Goal: Task Accomplishment & Management: Manage account settings

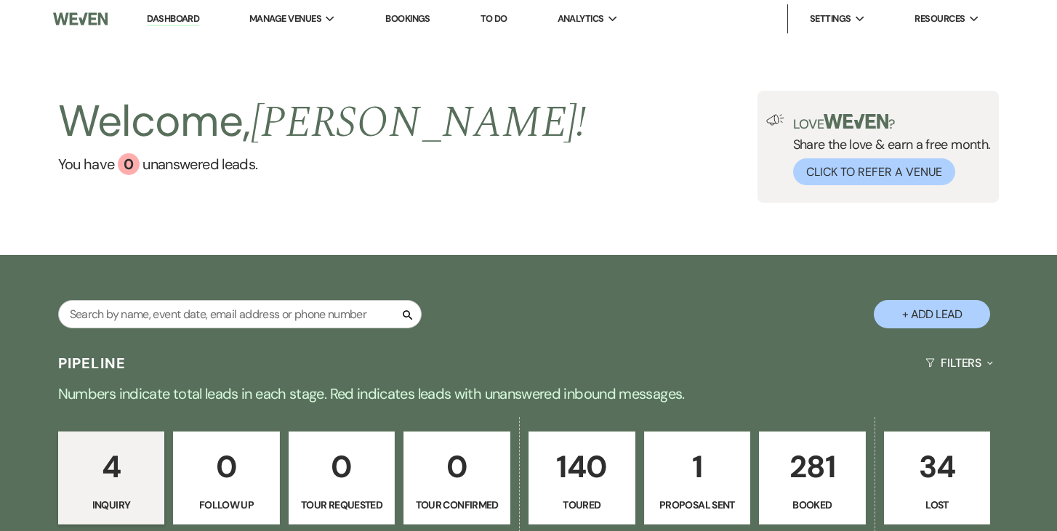
click at [566, 467] on p "140" at bounding box center [582, 467] width 88 height 49
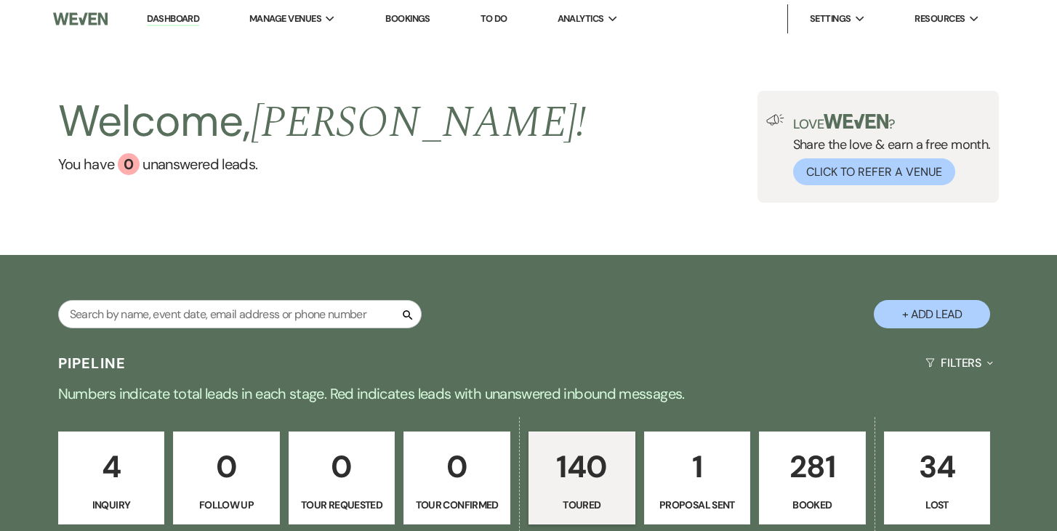
select select "5"
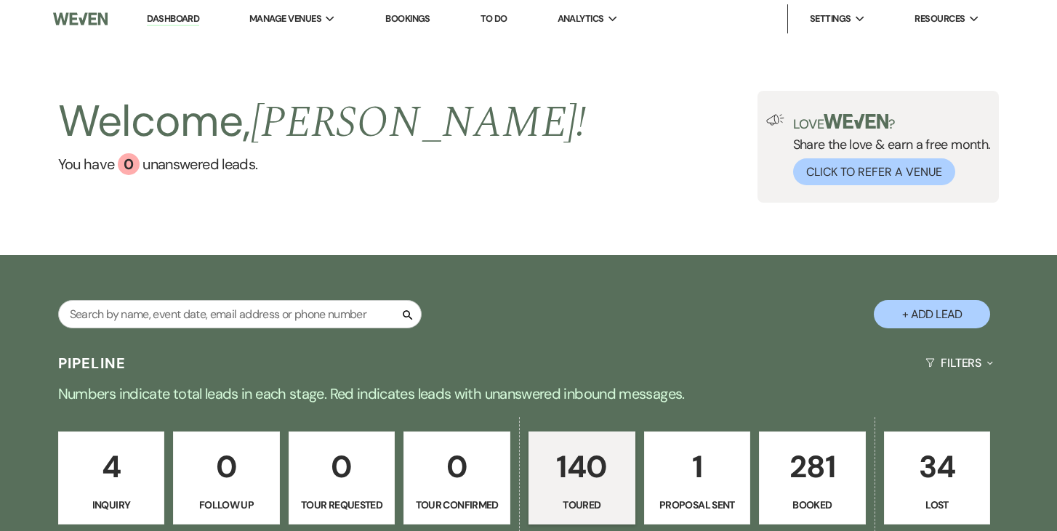
select select "5"
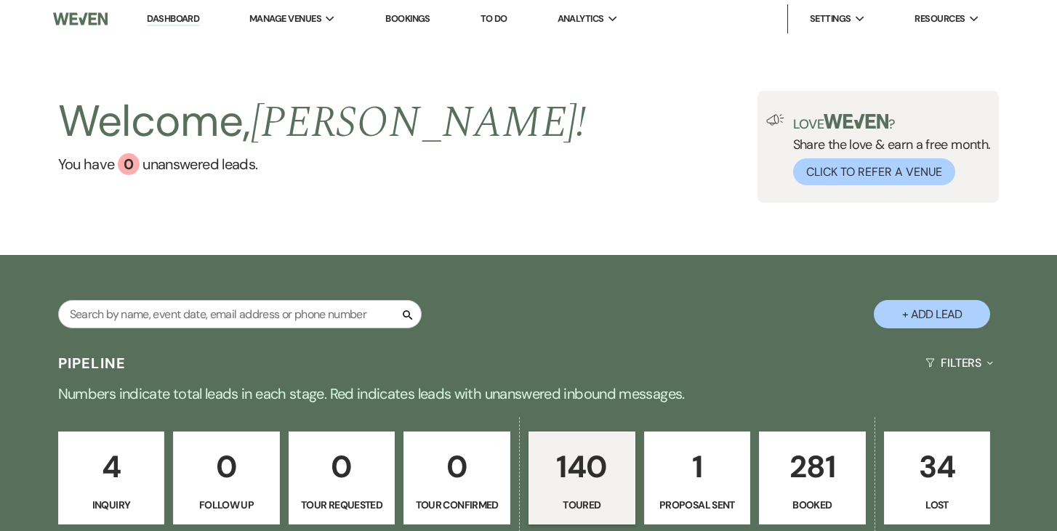
select select "5"
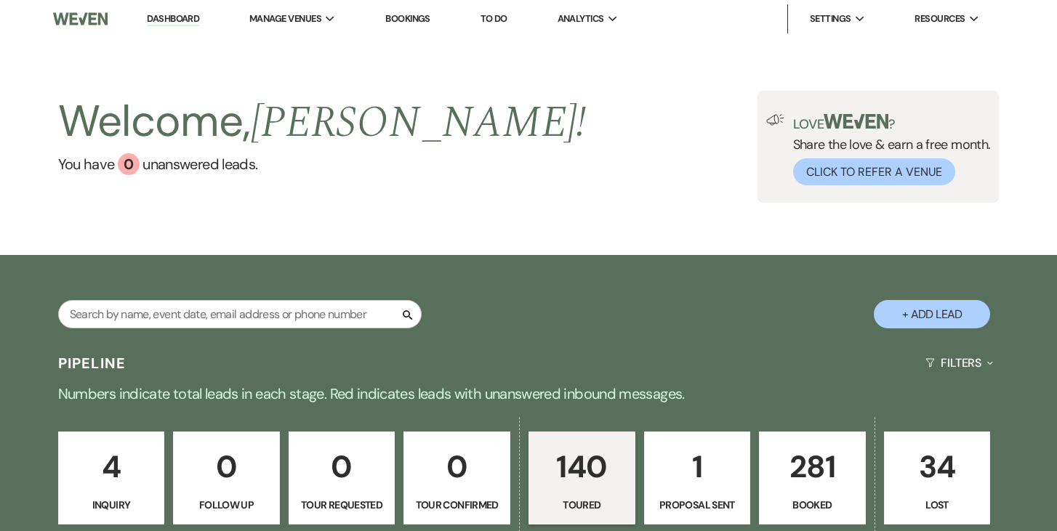
select select "5"
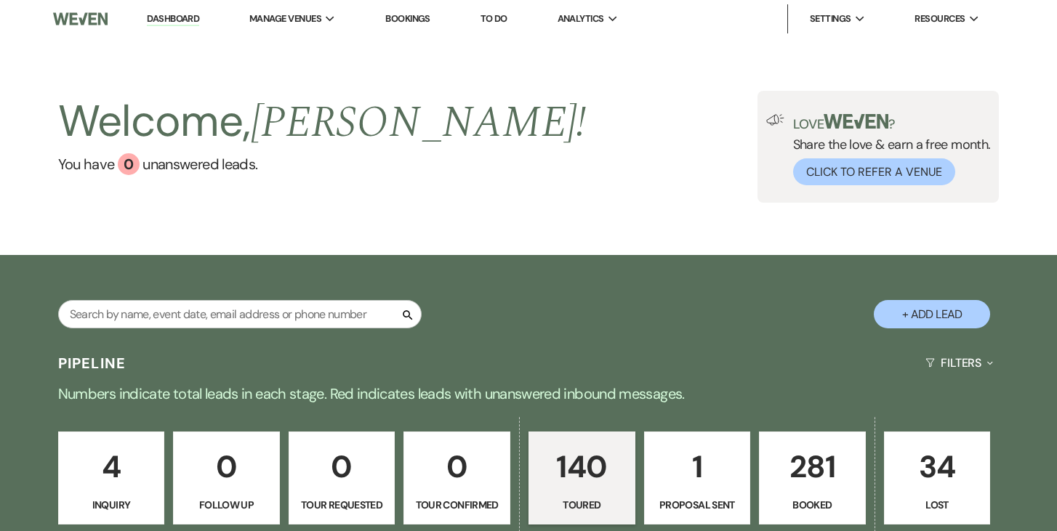
select select "5"
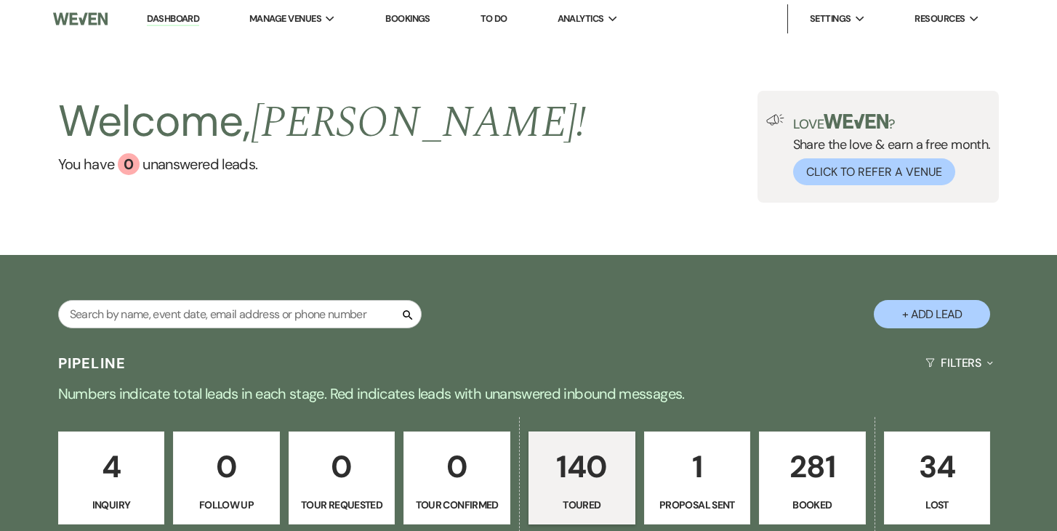
select select "5"
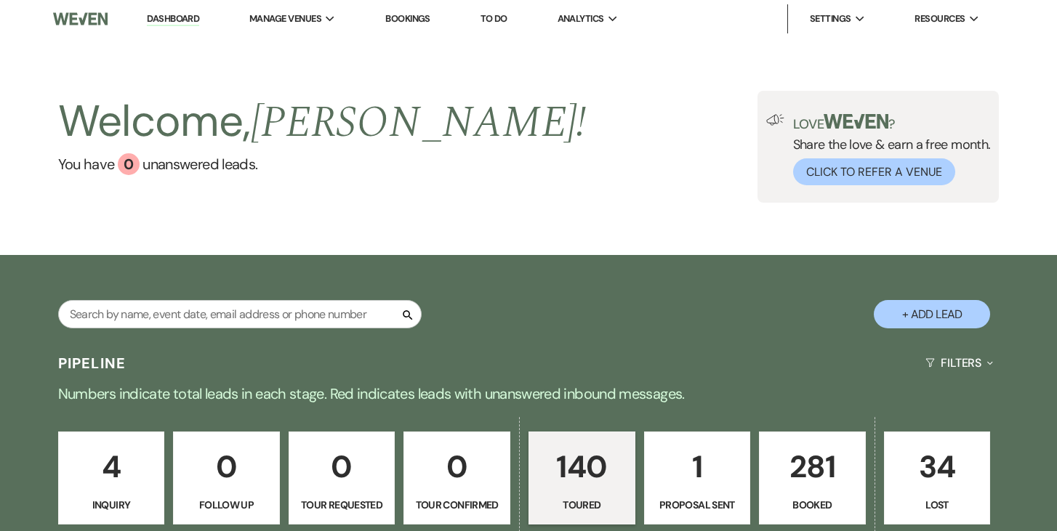
select select "5"
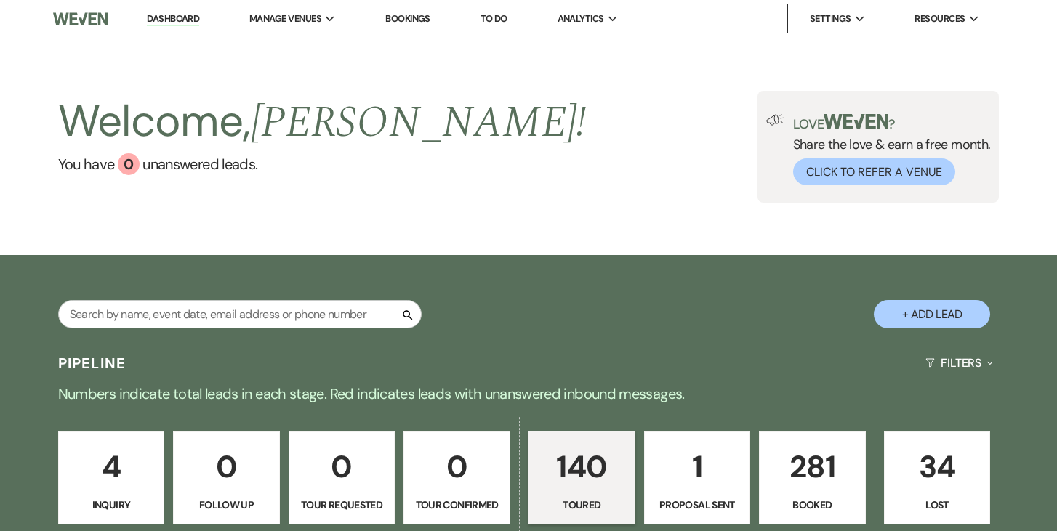
select select "5"
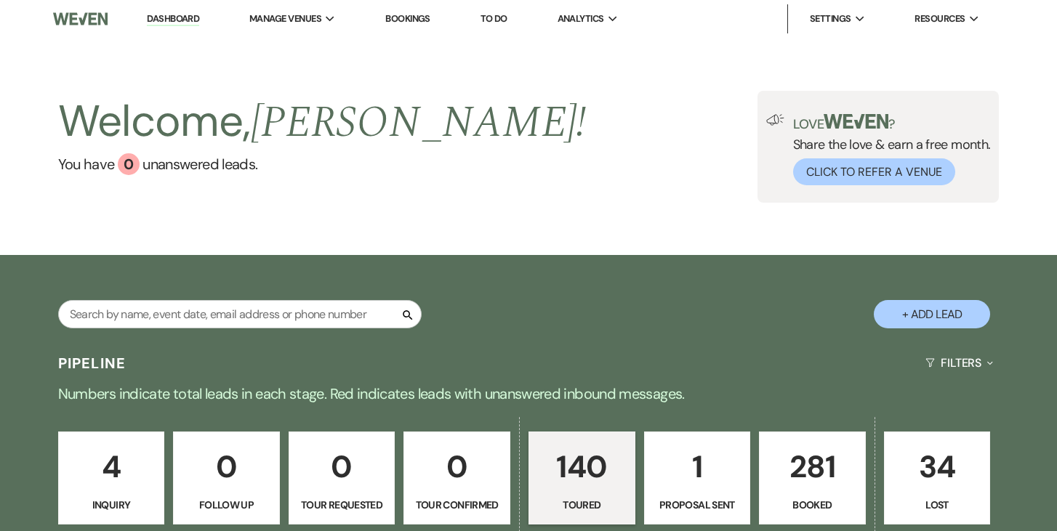
select select "5"
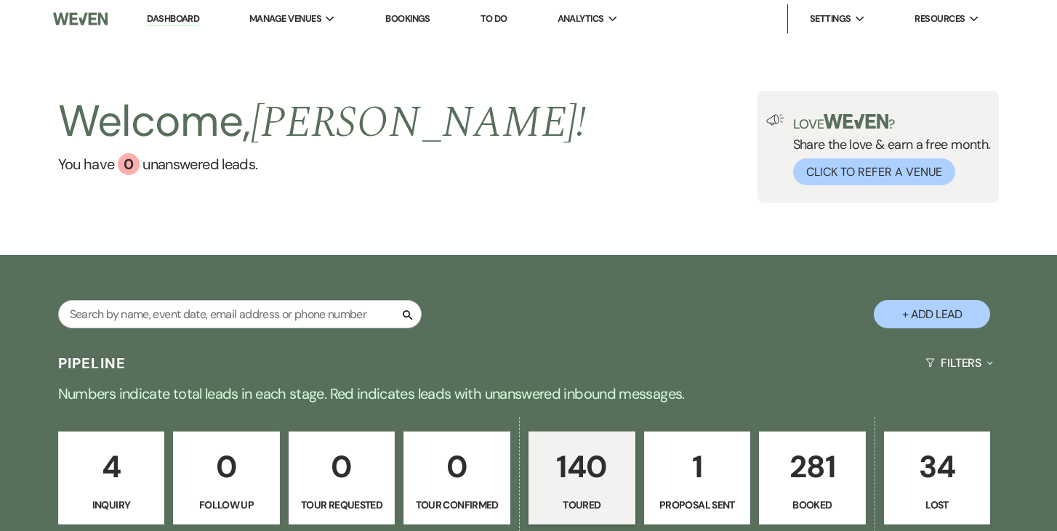
select select "5"
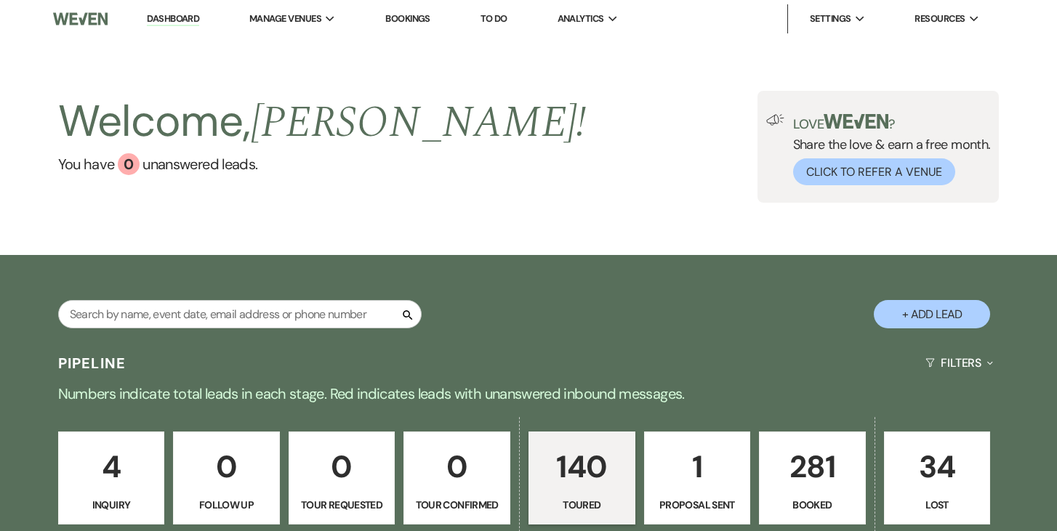
select select "5"
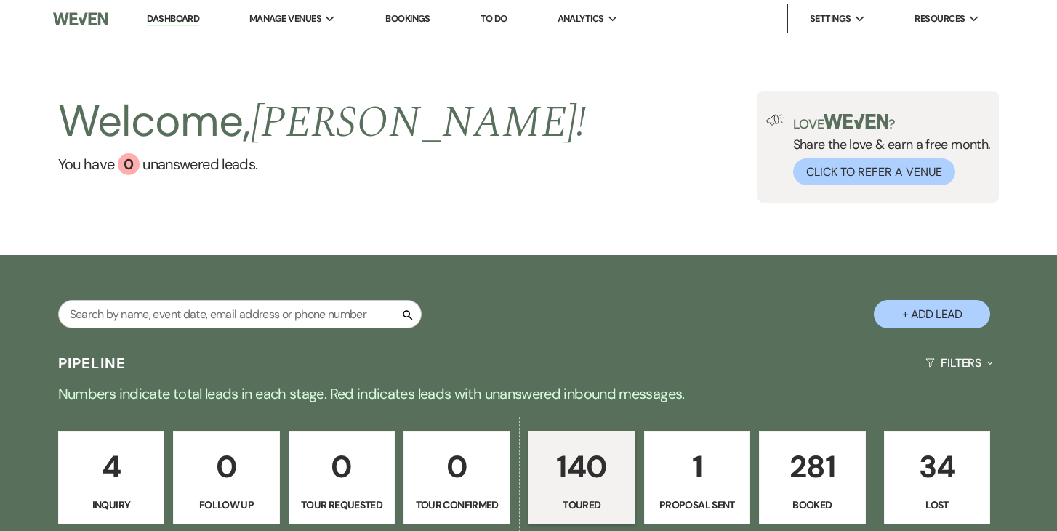
select select "5"
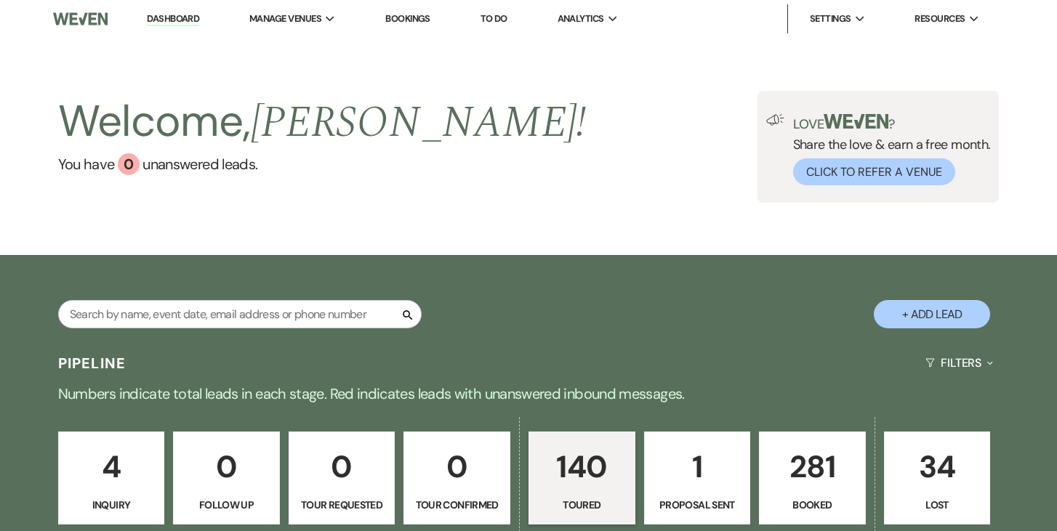
select select "5"
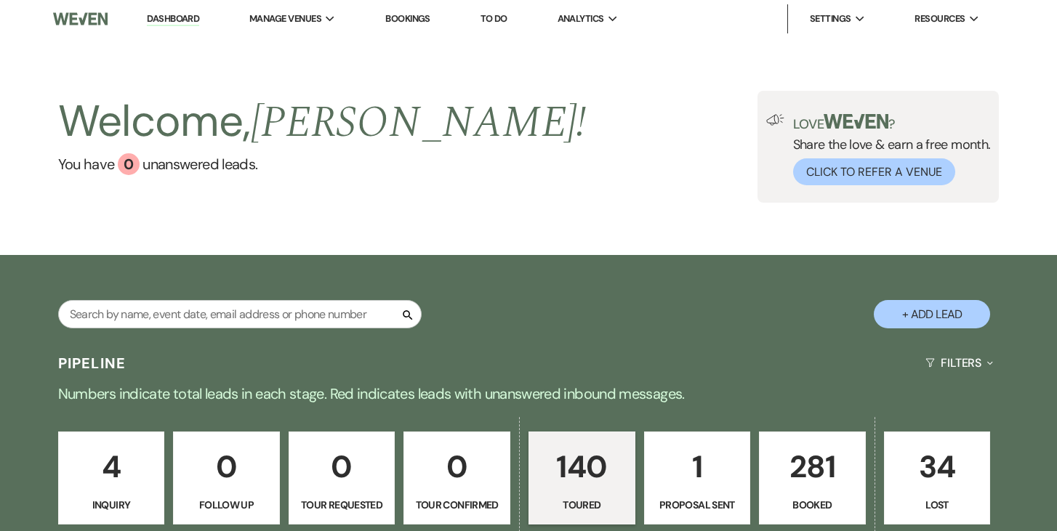
select select "5"
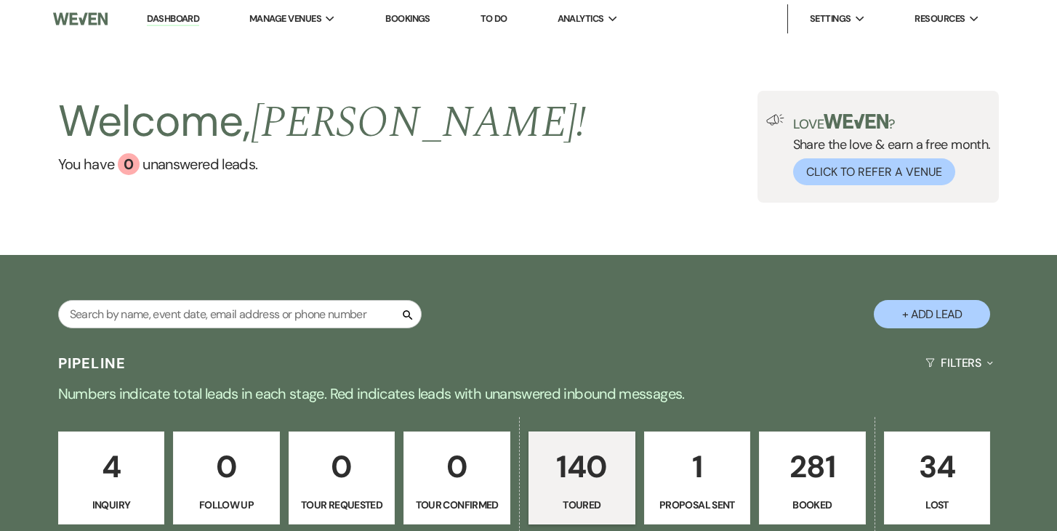
select select "5"
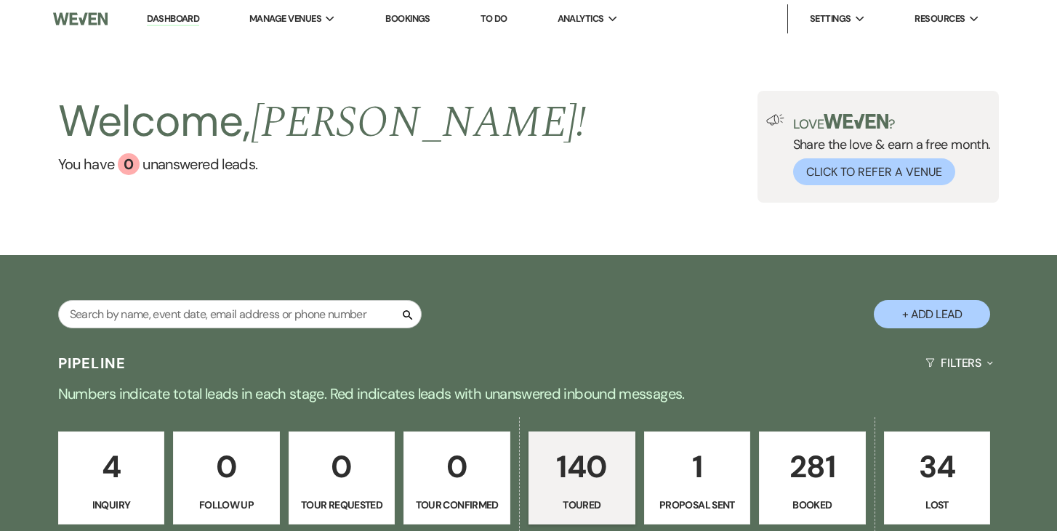
select select "5"
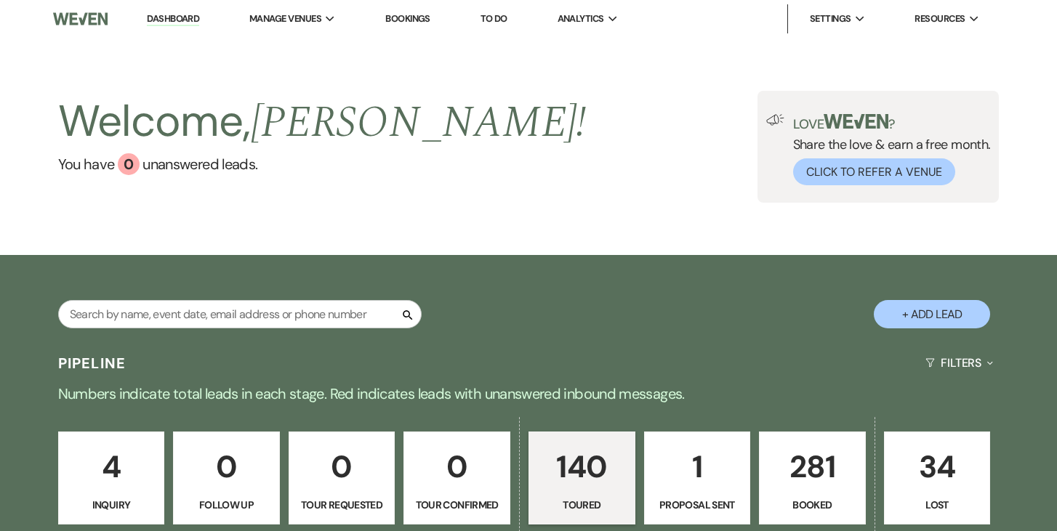
select select "5"
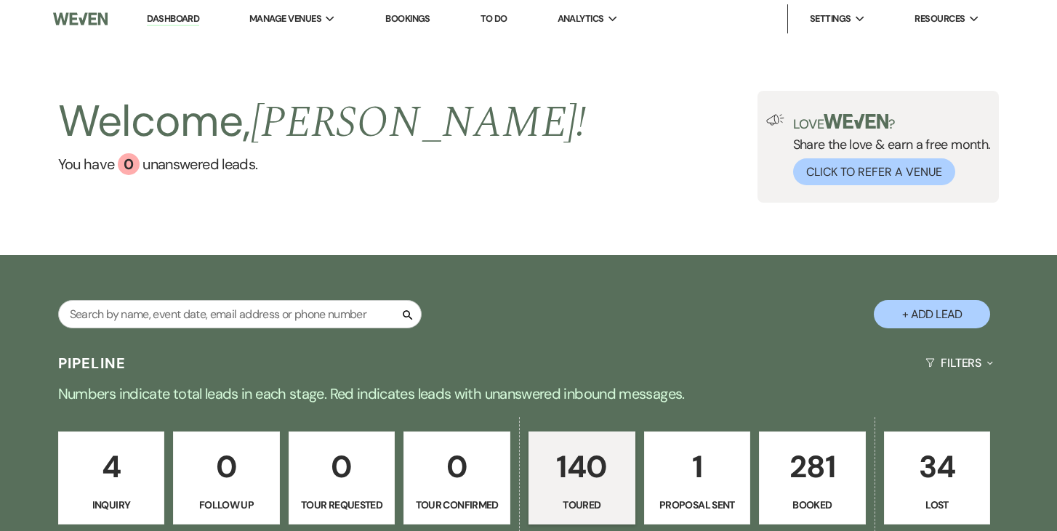
select select "5"
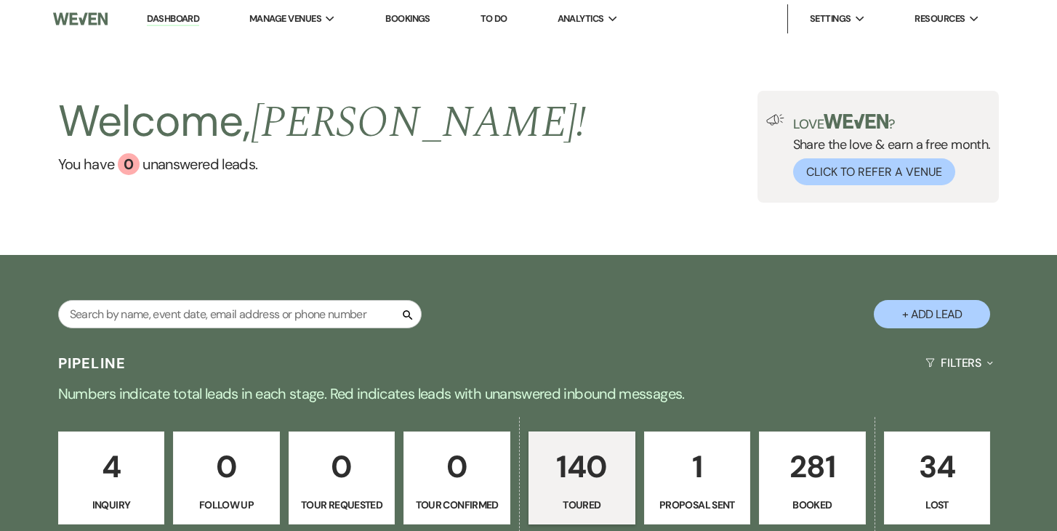
select select "5"
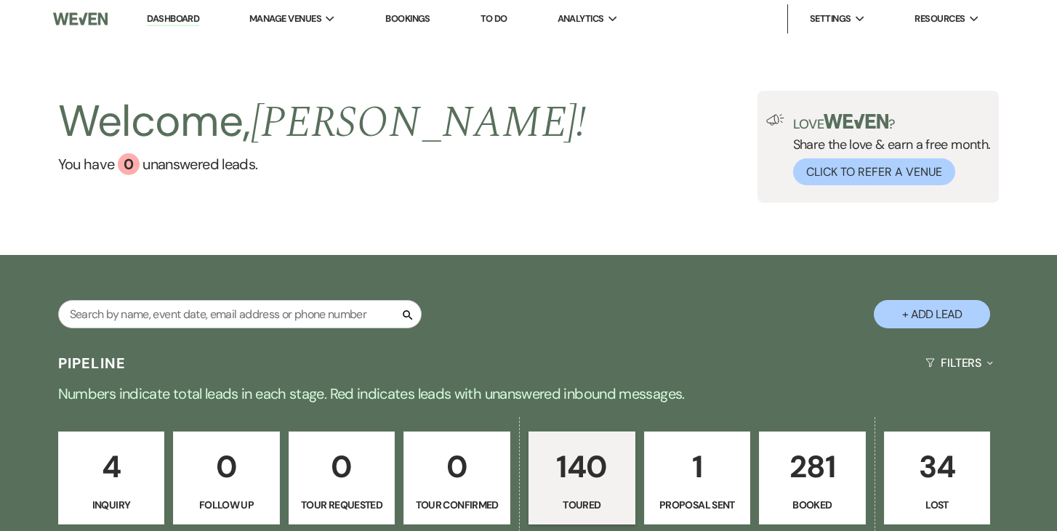
select select "5"
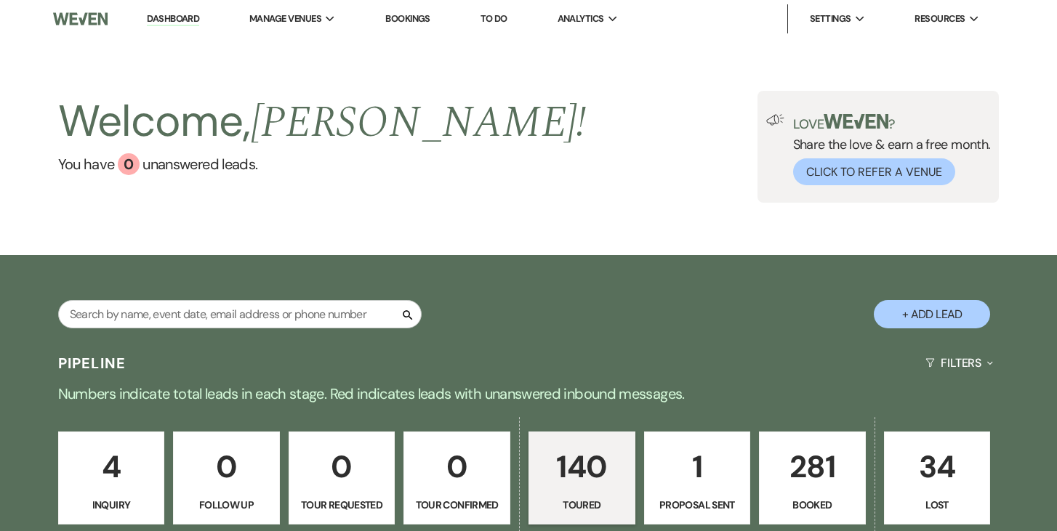
select select "5"
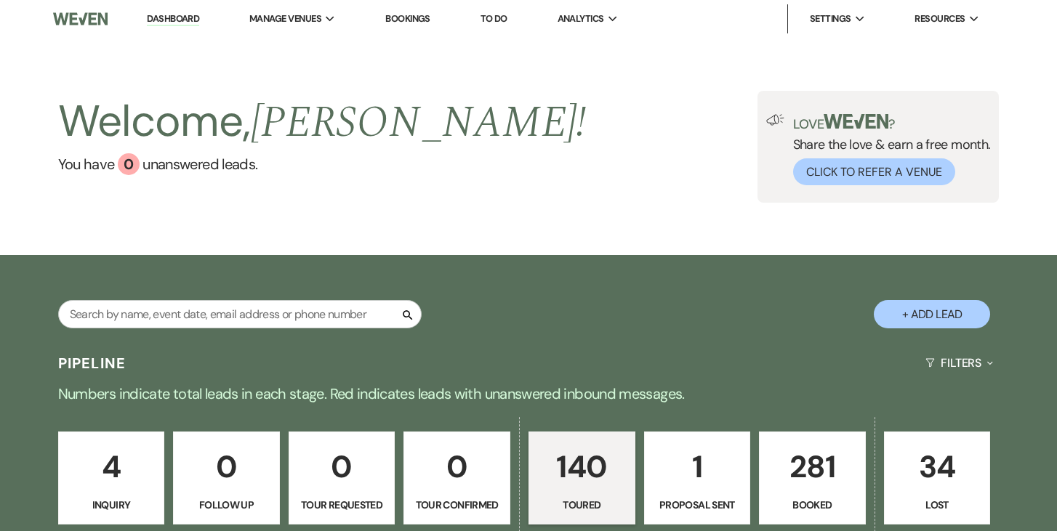
select select "5"
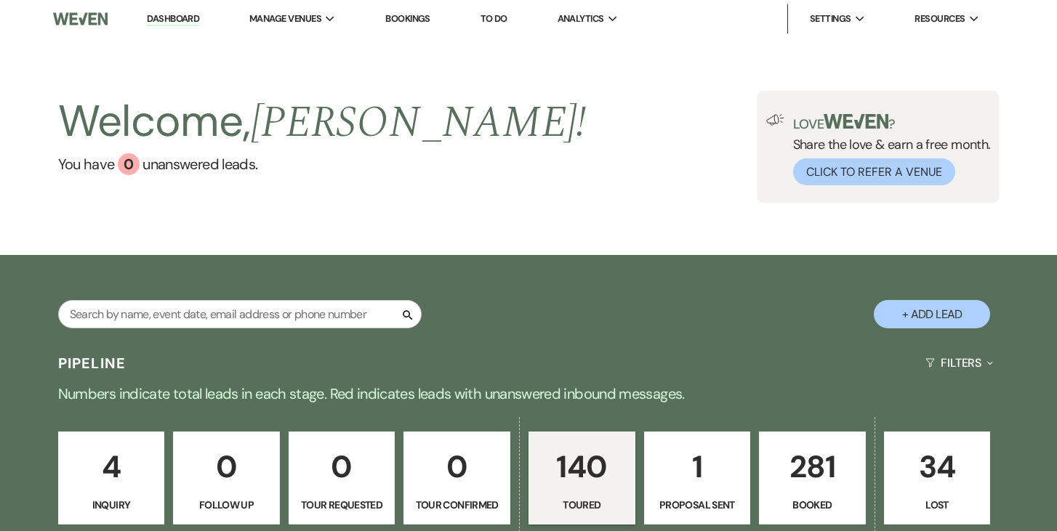
select select "5"
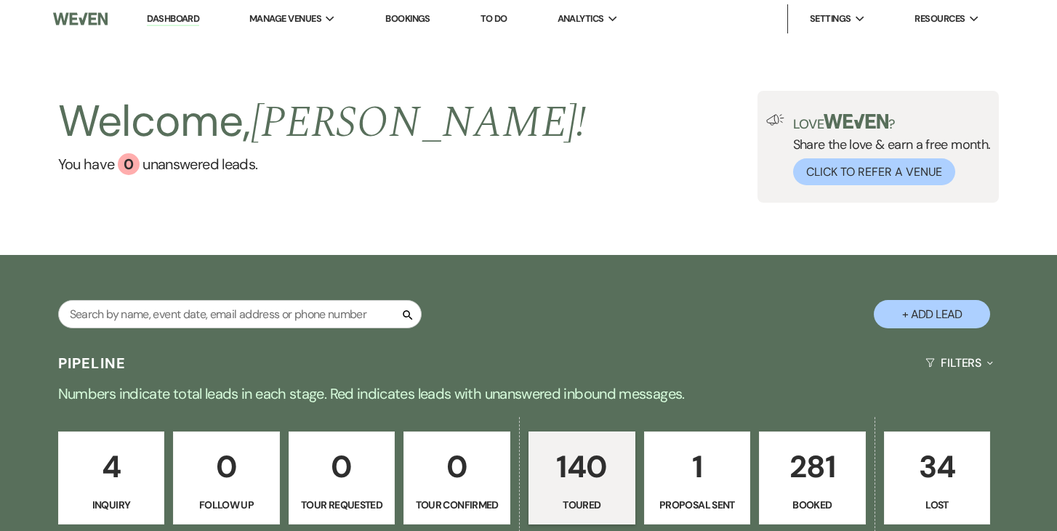
select select "5"
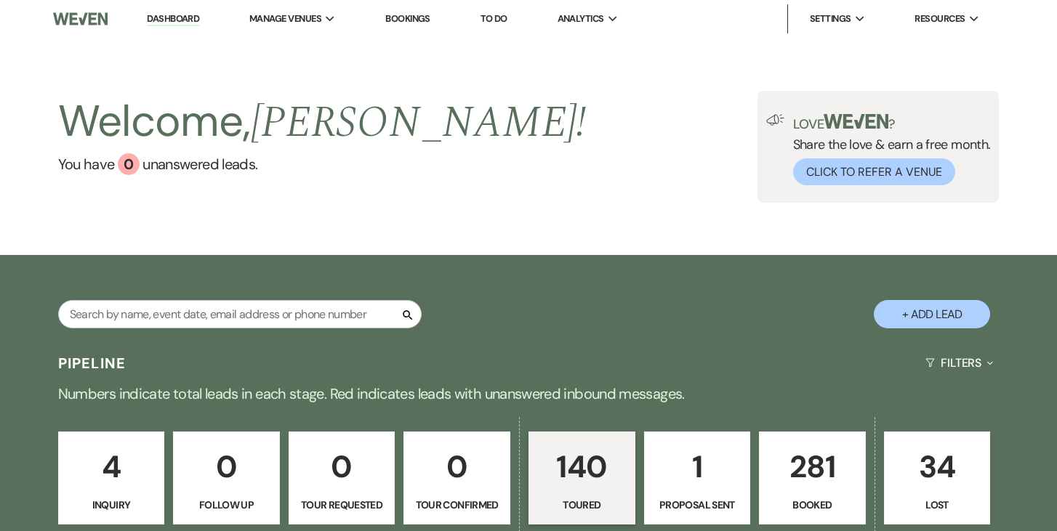
select select "5"
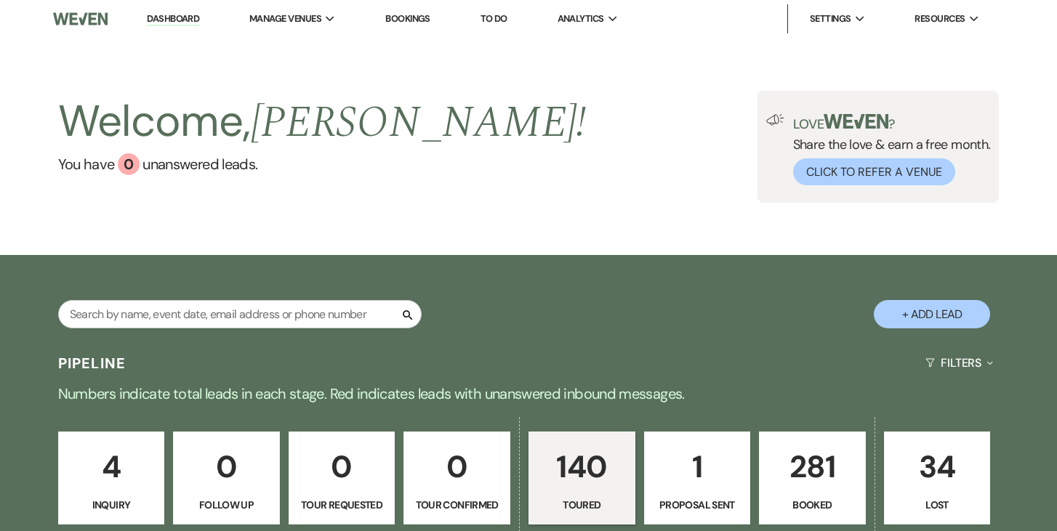
select select "5"
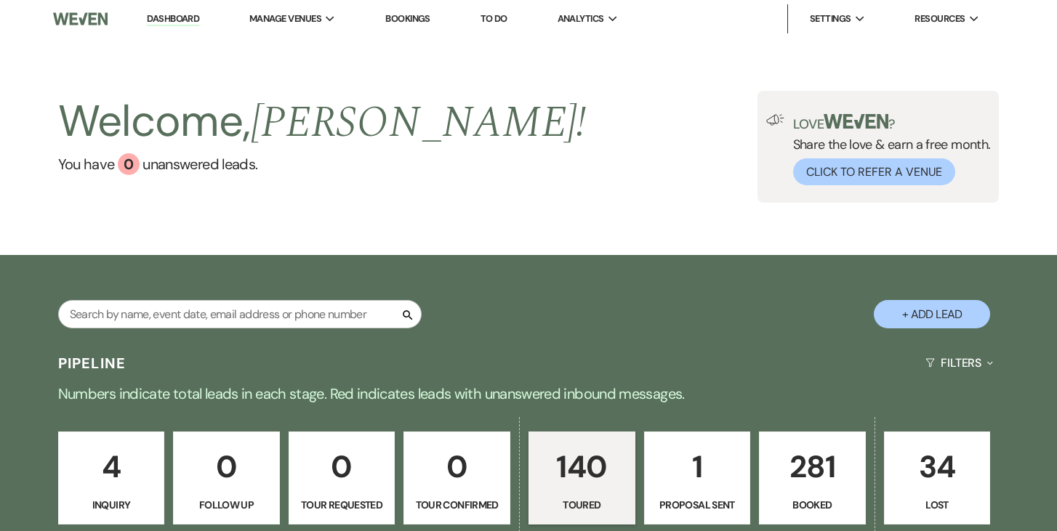
select select "5"
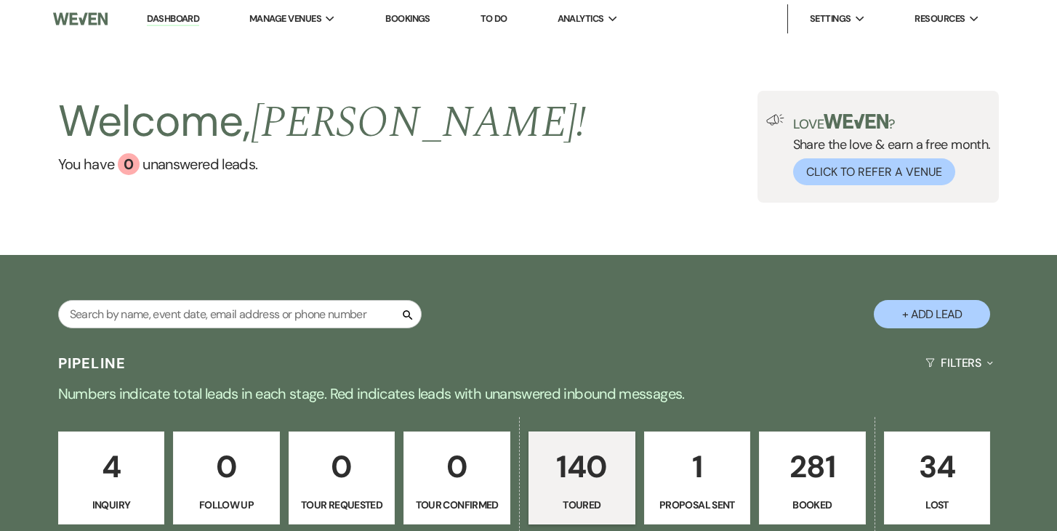
select select "5"
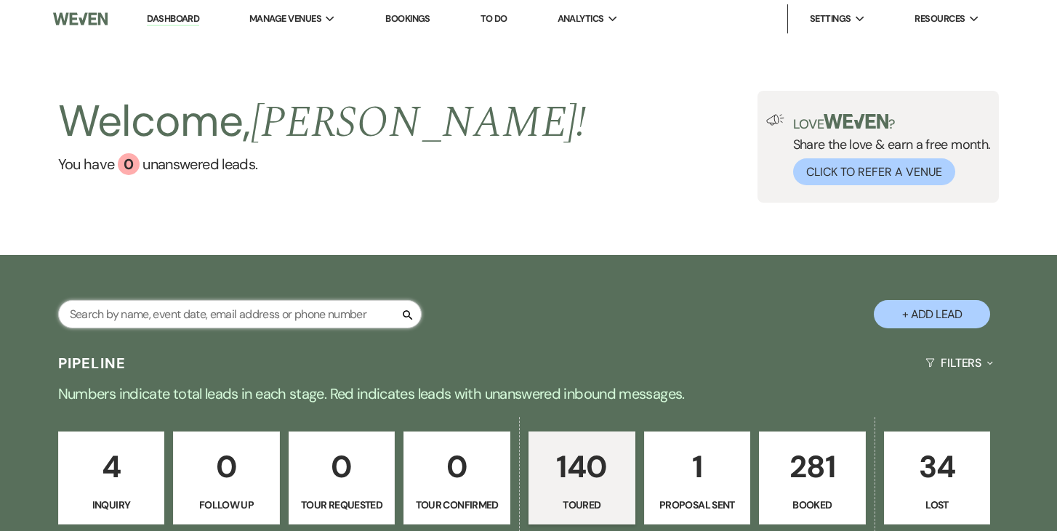
click at [310, 314] on input "text" at bounding box center [240, 314] width 364 height 28
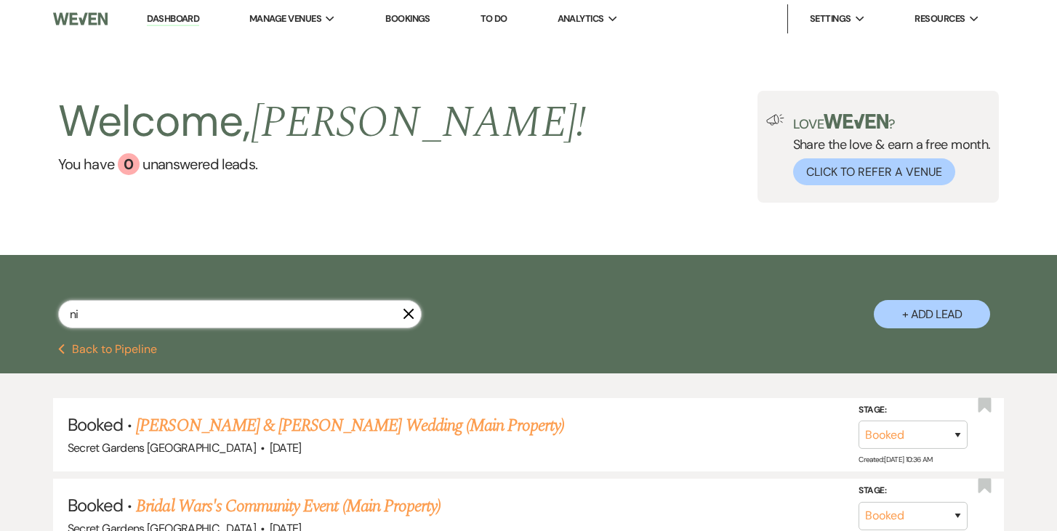
type input "nir"
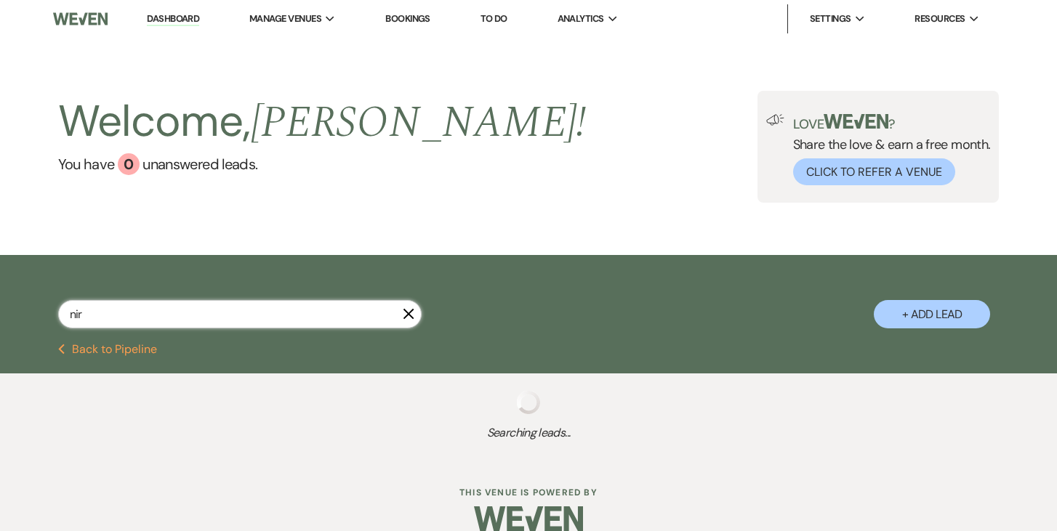
select select "5"
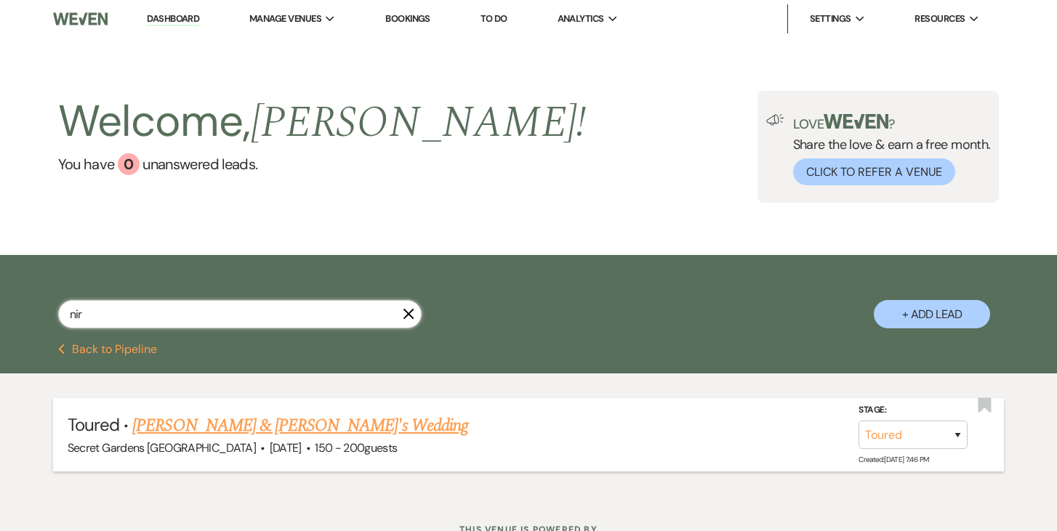
type input "nir"
click at [294, 428] on link "Adriana Trotter & Nir's Wedding" at bounding box center [300, 426] width 336 height 26
select select "5"
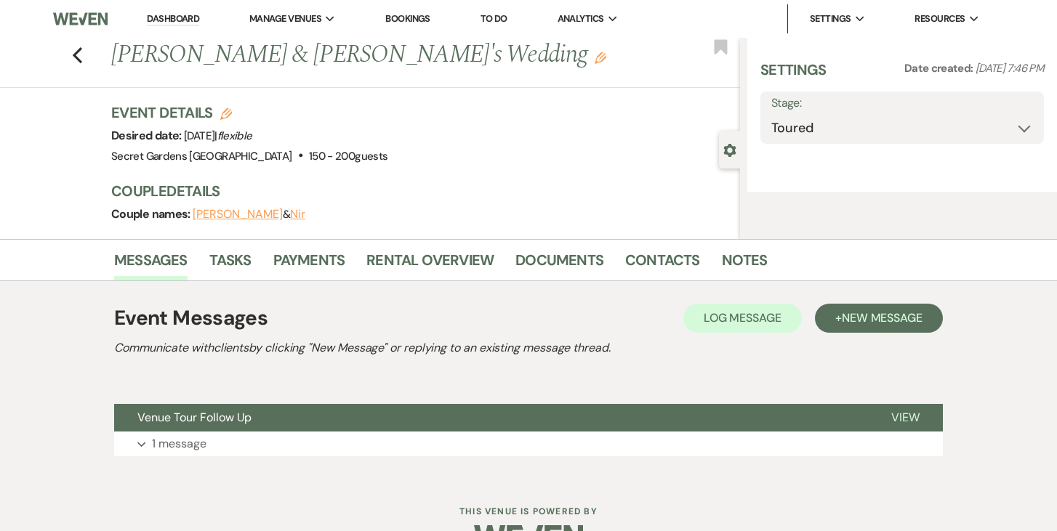
select select "24"
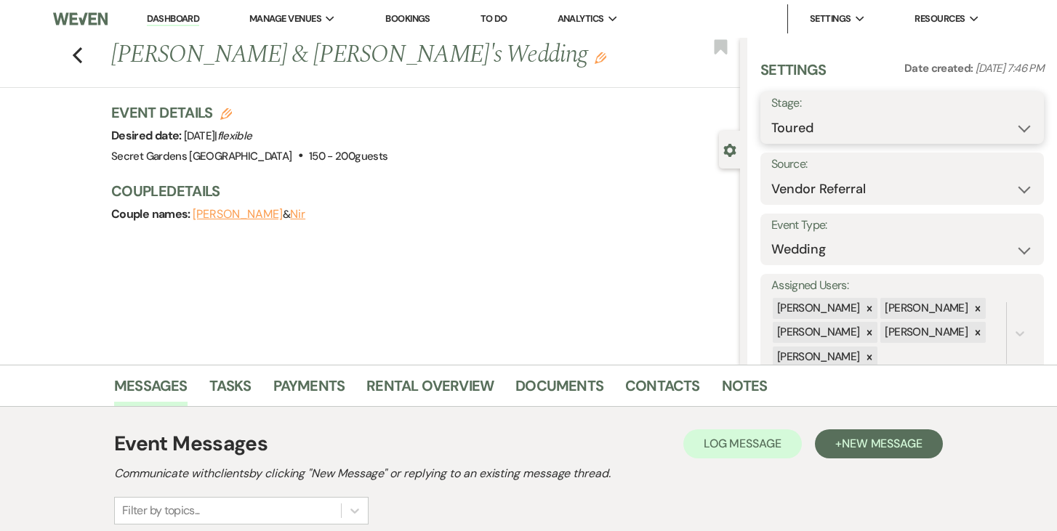
click at [1032, 123] on select "Inquiry Follow Up Tour Requested Tour Confirmed Toured Proposal Sent Booked Lost" at bounding box center [902, 128] width 262 height 28
select select "6"
click at [771, 114] on select "Inquiry Follow Up Tour Requested Tour Confirmed Toured Proposal Sent Booked Lost" at bounding box center [902, 128] width 262 height 28
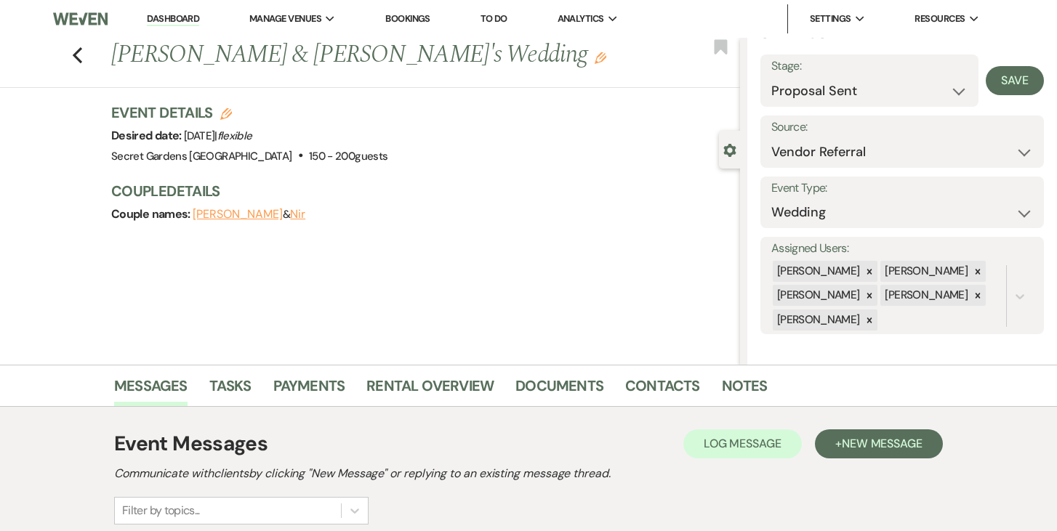
click at [293, 214] on button "Nir" at bounding box center [297, 215] width 15 height 12
select select "1"
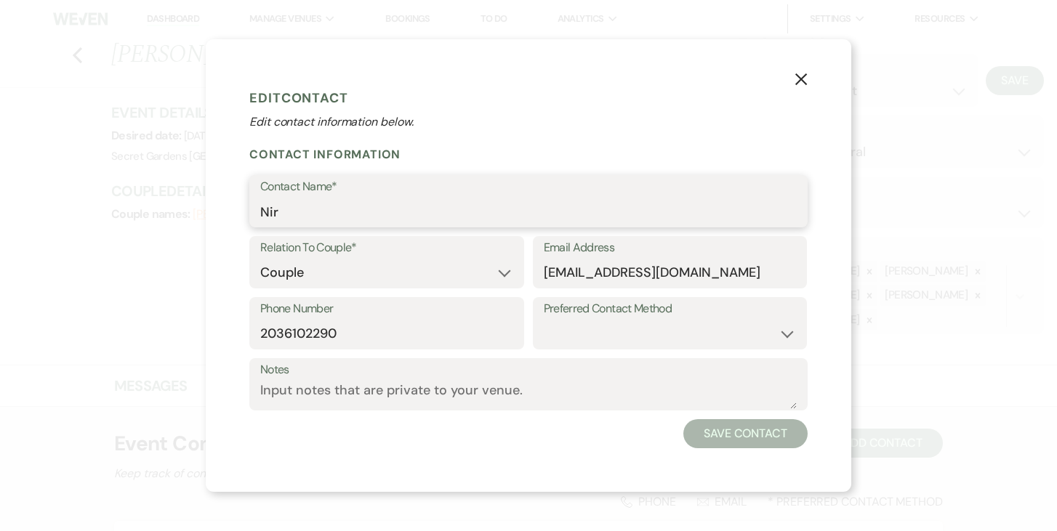
click at [430, 206] on input "Nir" at bounding box center [528, 212] width 537 height 28
type input "[PERSON_NAME]"
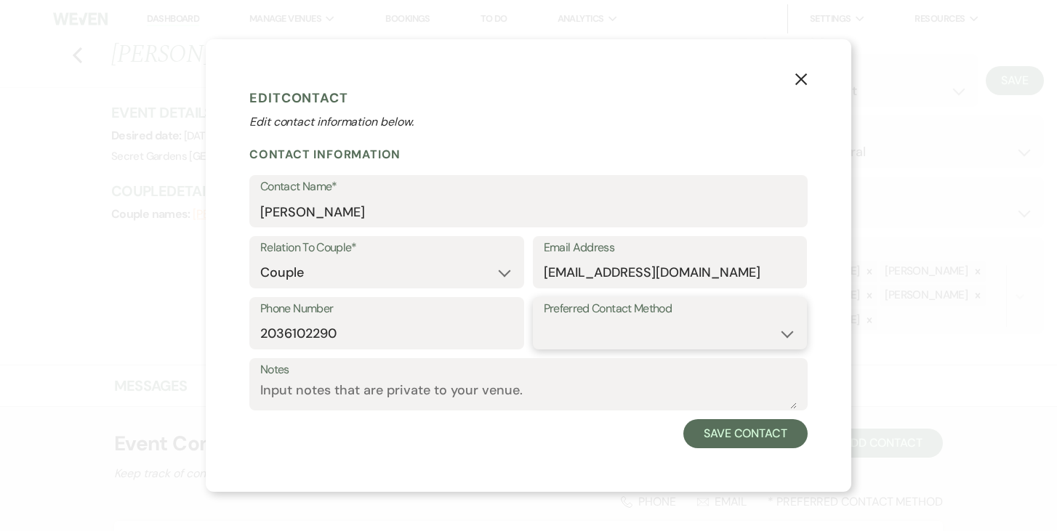
click at [781, 333] on select "Email Phone Text" at bounding box center [670, 334] width 253 height 28
select select "text"
click at [544, 320] on select "Email Phone Text" at bounding box center [670, 334] width 253 height 28
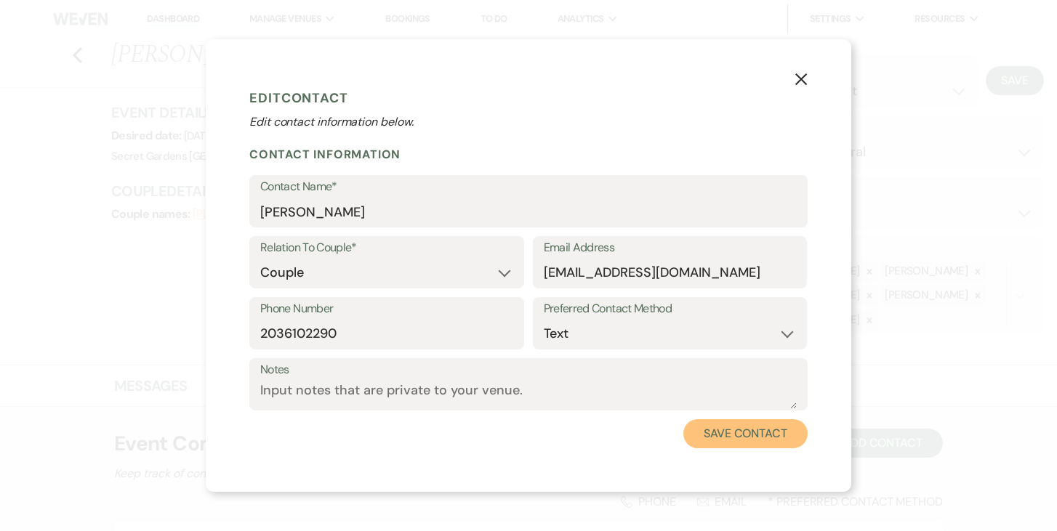
click at [748, 437] on button "Save Contact" at bounding box center [745, 434] width 124 height 29
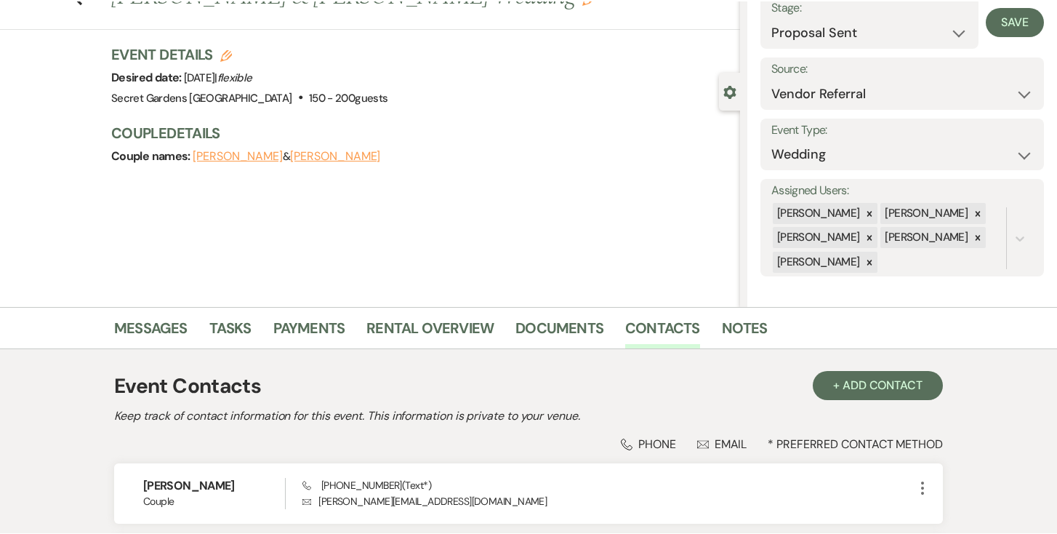
scroll to position [63, 0]
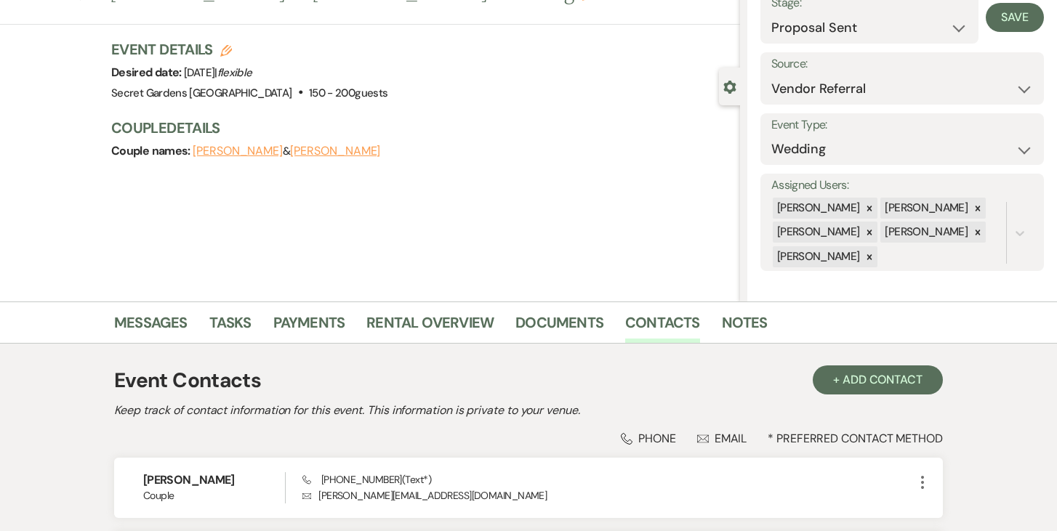
click at [230, 148] on button "[PERSON_NAME]" at bounding box center [238, 151] width 90 height 12
select select "1"
select select "text"
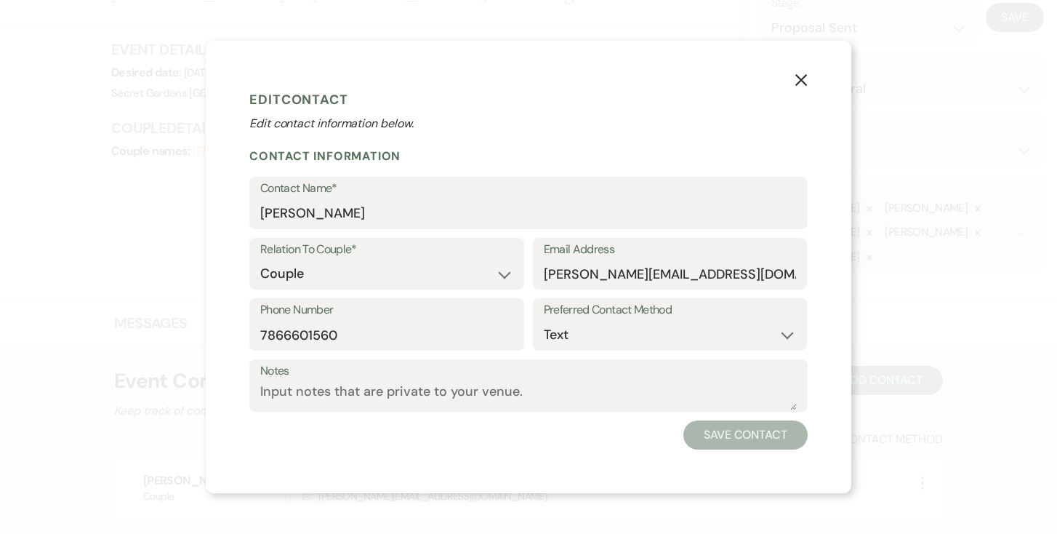
click at [776, 439] on button "Save Contact" at bounding box center [745, 434] width 124 height 29
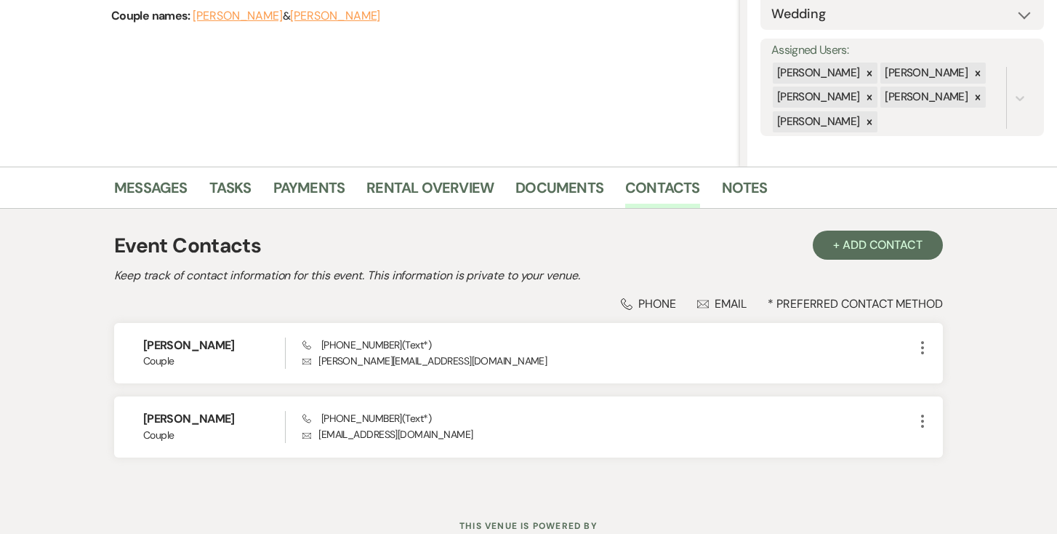
scroll to position [200, 0]
click at [913, 240] on button "+ Add Contact" at bounding box center [878, 243] width 130 height 29
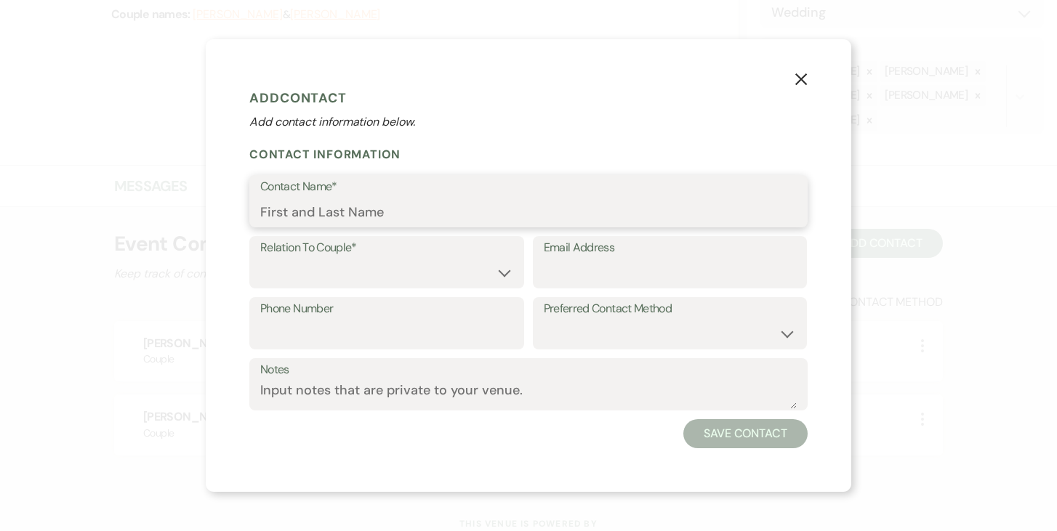
click at [460, 210] on input "Contact Name*" at bounding box center [528, 212] width 537 height 28
type input "Nechama Peles"
click at [509, 277] on select "Couple Planner Parent of Couple Family Member Friend Other" at bounding box center [386, 274] width 253 height 28
select select "2"
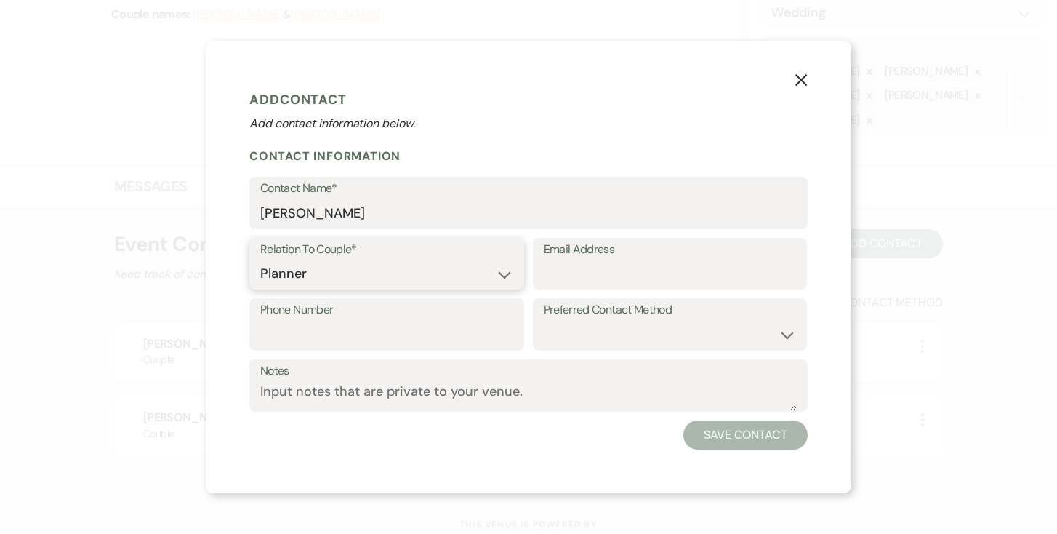
click at [260, 260] on select "Couple Planner Parent of Couple Family Member Friend Other" at bounding box center [386, 274] width 253 height 28
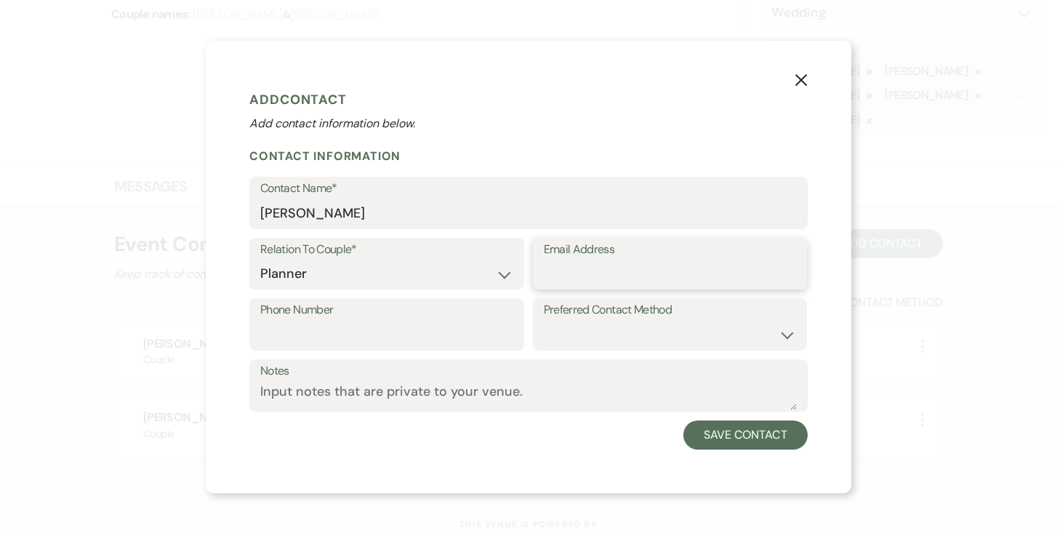
click at [620, 274] on input "Email Address" at bounding box center [670, 274] width 253 height 28
click at [427, 339] on input "Phone Number" at bounding box center [386, 335] width 253 height 28
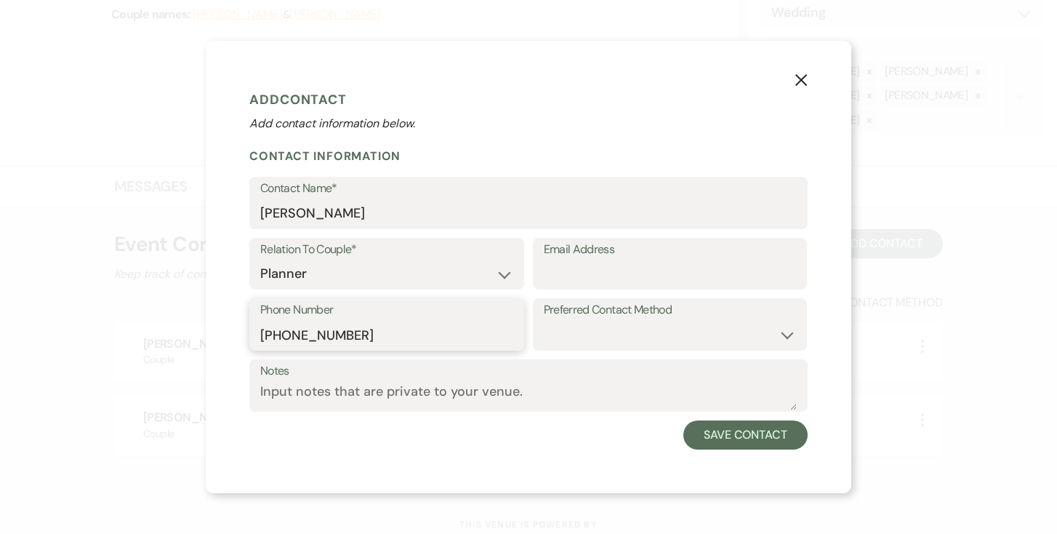
type input "202-627-0314"
click at [792, 333] on select "Email Phone Text" at bounding box center [670, 335] width 253 height 28
select select "text"
click at [544, 321] on select "Email Phone Text" at bounding box center [670, 335] width 253 height 28
click at [665, 272] on input "Email Address" at bounding box center [670, 274] width 253 height 28
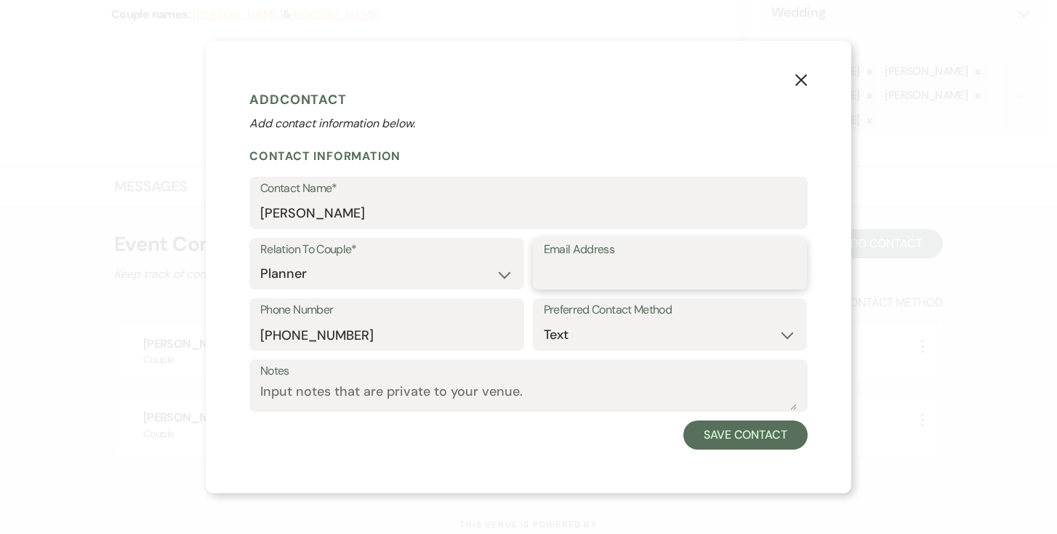
paste input "info@np-productions.com"
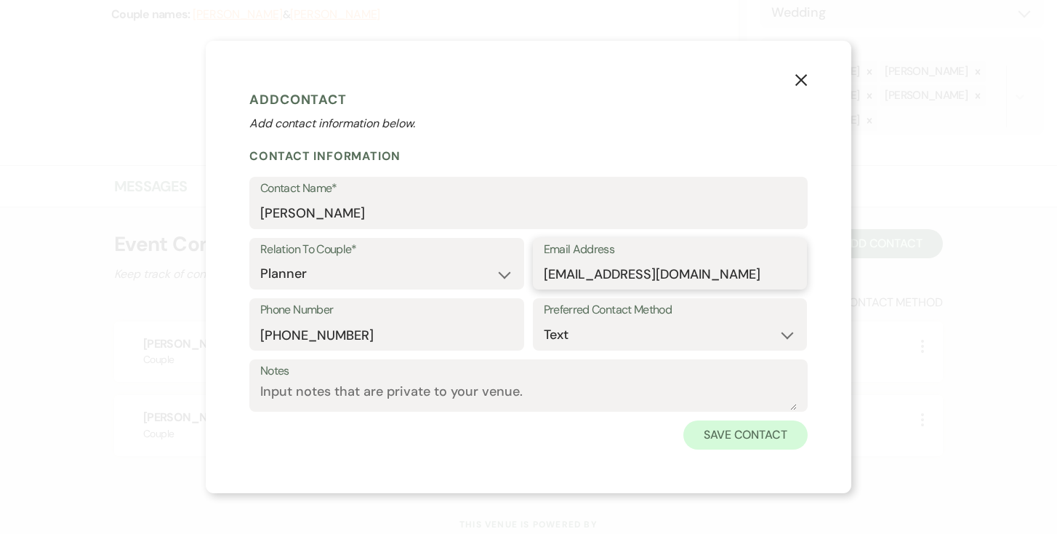
type input "info@np-productions.com"
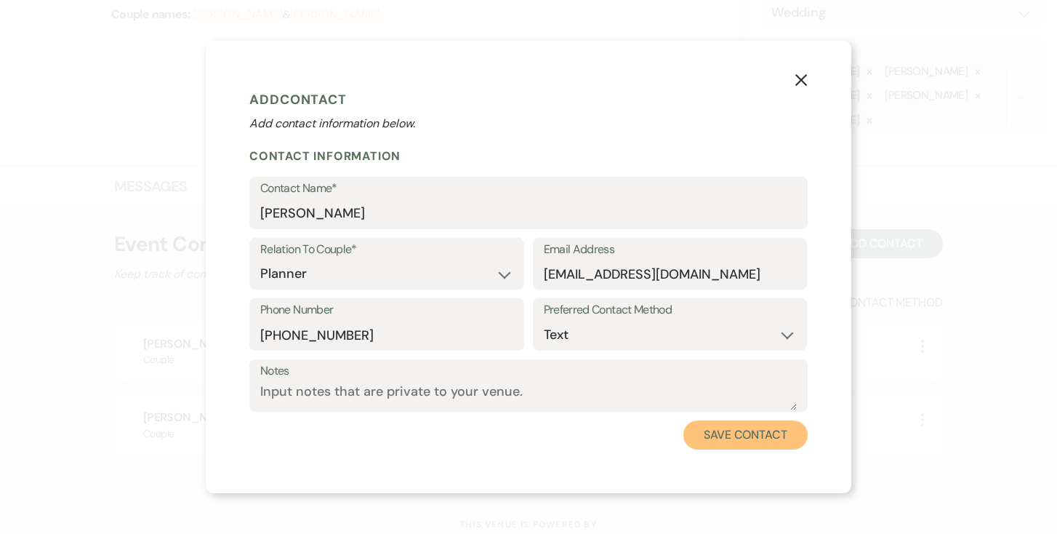
click at [713, 431] on button "Save Contact" at bounding box center [745, 434] width 124 height 29
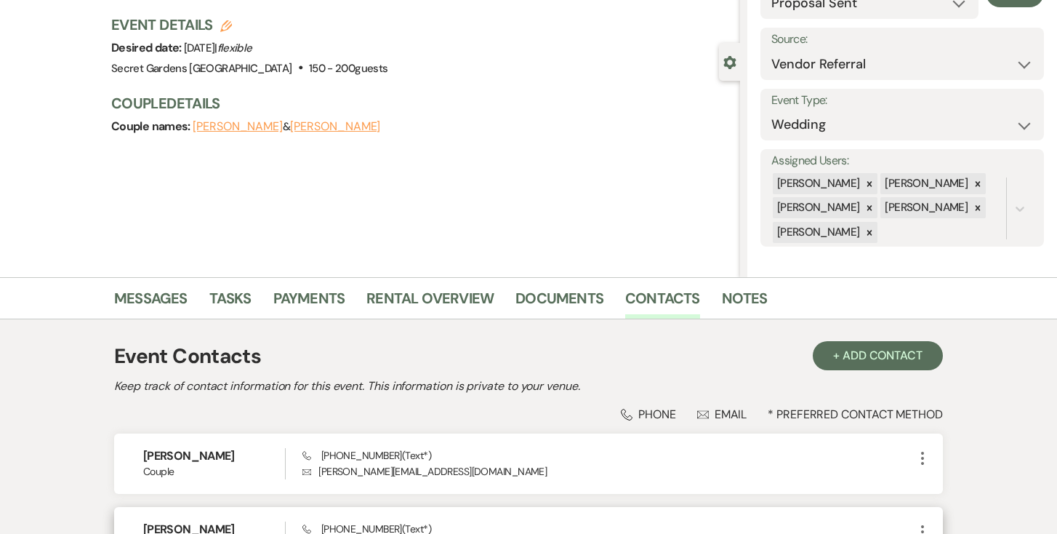
scroll to position [68, 0]
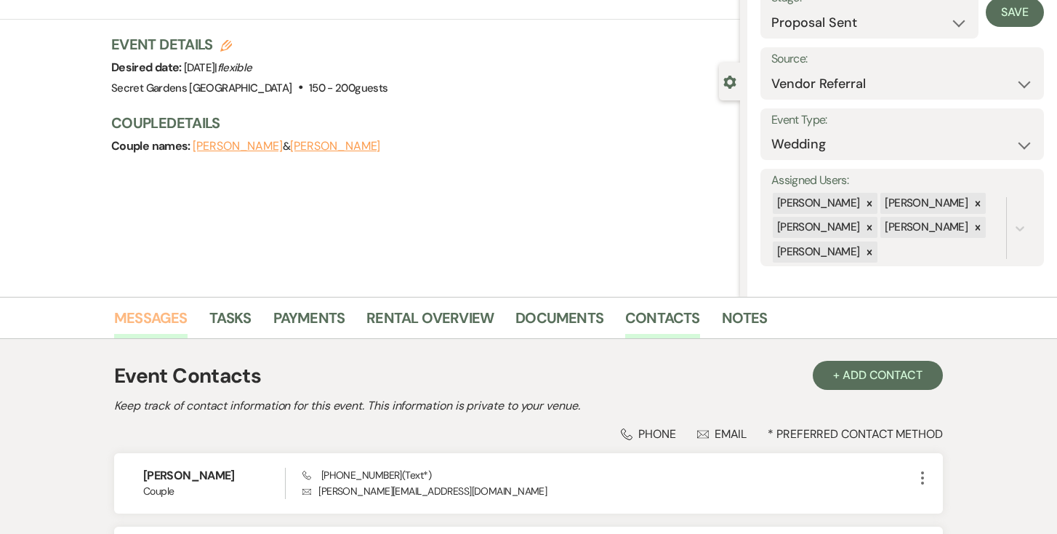
click at [146, 314] on link "Messages" at bounding box center [150, 322] width 73 height 32
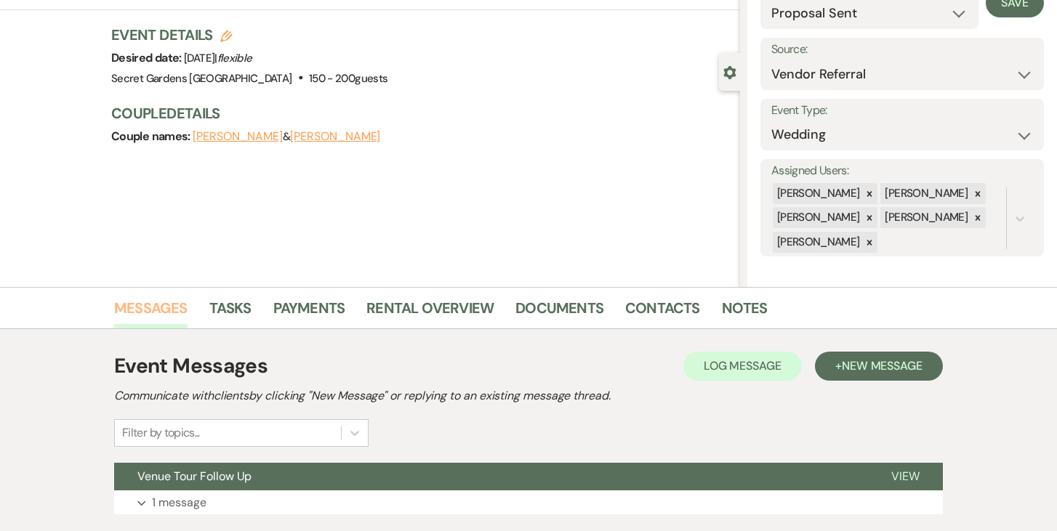
scroll to position [177, 0]
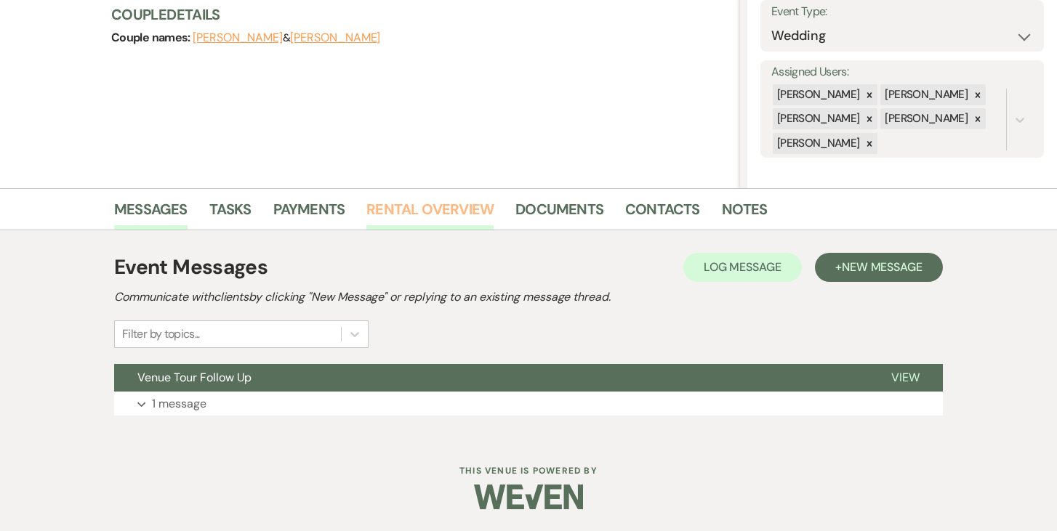
click at [440, 209] on link "Rental Overview" at bounding box center [429, 214] width 127 height 32
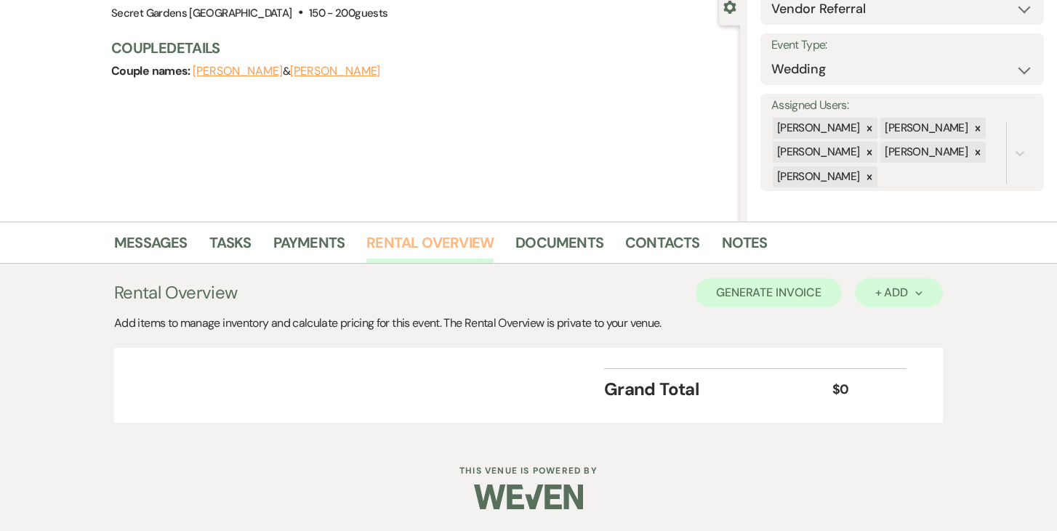
scroll to position [141, 0]
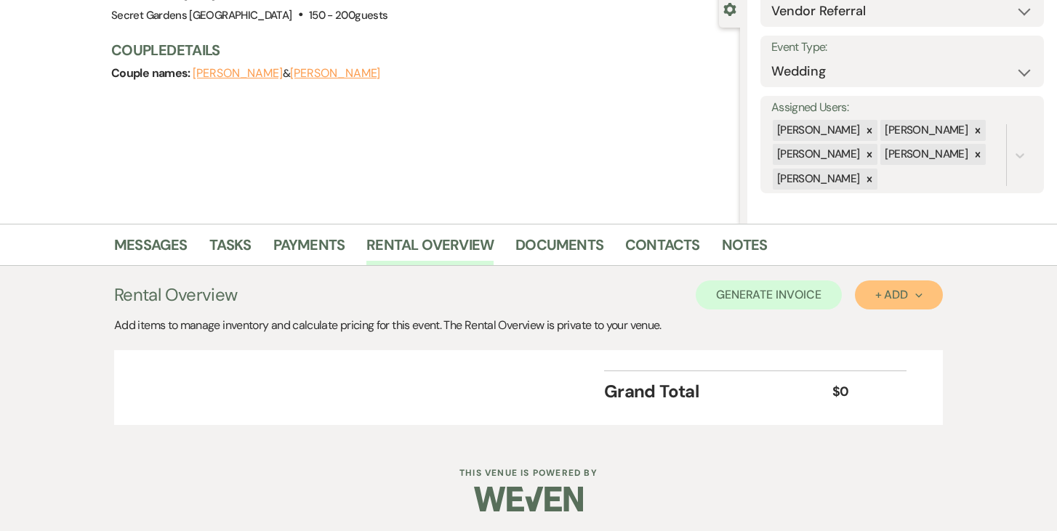
click at [927, 297] on button "+ Add Next" at bounding box center [899, 295] width 88 height 29
click at [878, 324] on button "Item" at bounding box center [891, 328] width 73 height 23
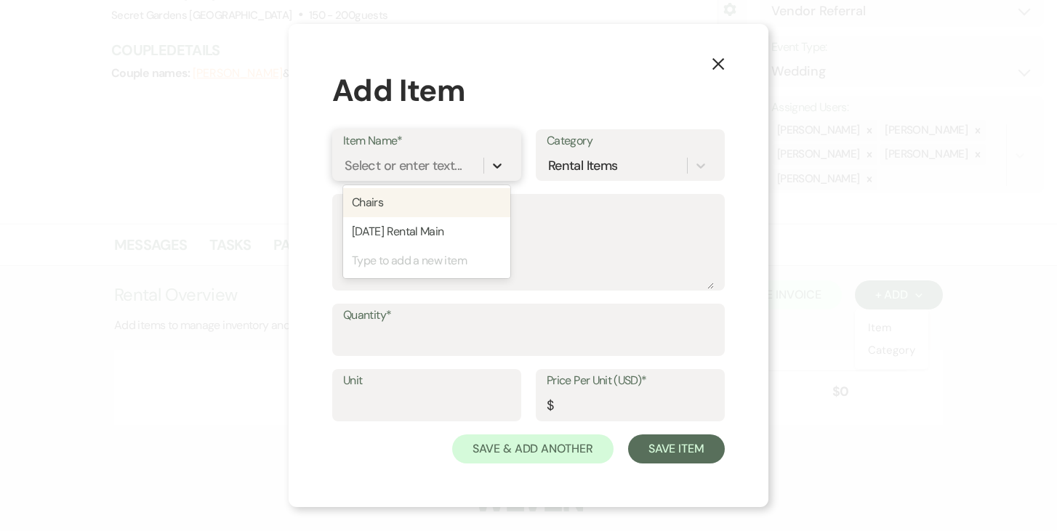
click at [497, 167] on icon at bounding box center [497, 166] width 9 height 5
click at [435, 166] on div "Select or enter text..." at bounding box center [403, 166] width 117 height 20
type input "Base Venue Fee"
click at [422, 204] on div "+ Add "Base Venue Fee"" at bounding box center [426, 202] width 167 height 29
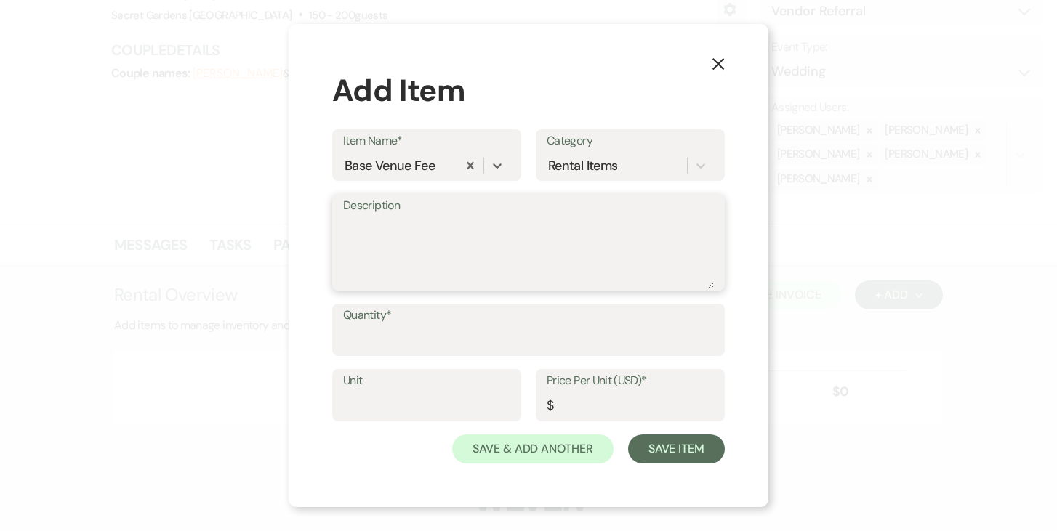
drag, startPoint x: 396, startPoint y: 226, endPoint x: 388, endPoint y: 225, distance: 8.1
click at [395, 226] on textarea "Description" at bounding box center [528, 253] width 371 height 73
type textarea "Base Venue Fee Main Property [DATE]"
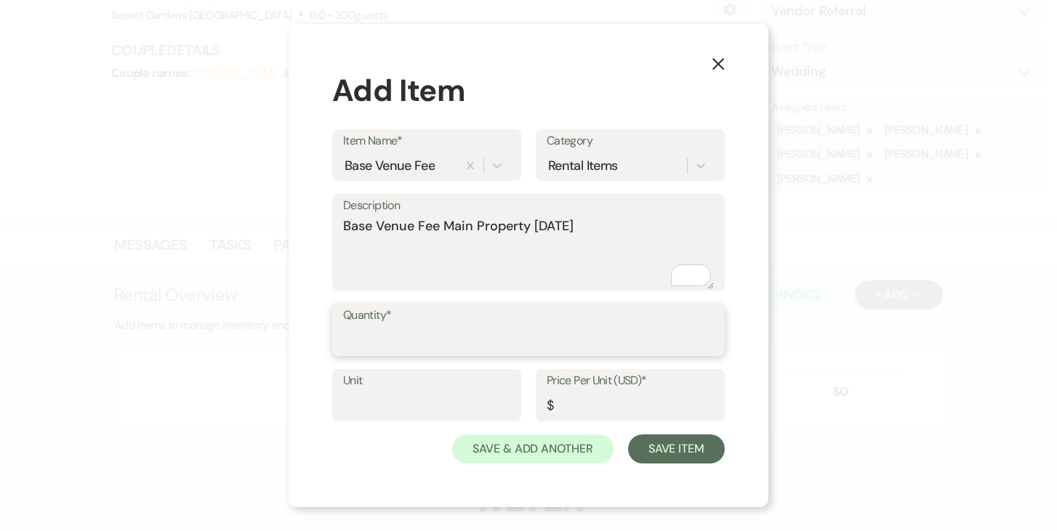
click at [441, 342] on input "Quantity*" at bounding box center [528, 340] width 371 height 28
type input "1"
click at [390, 396] on input "Unit" at bounding box center [426, 406] width 167 height 28
type input "1"
click at [625, 401] on input "Price Per Unit (USD)*" at bounding box center [630, 406] width 167 height 28
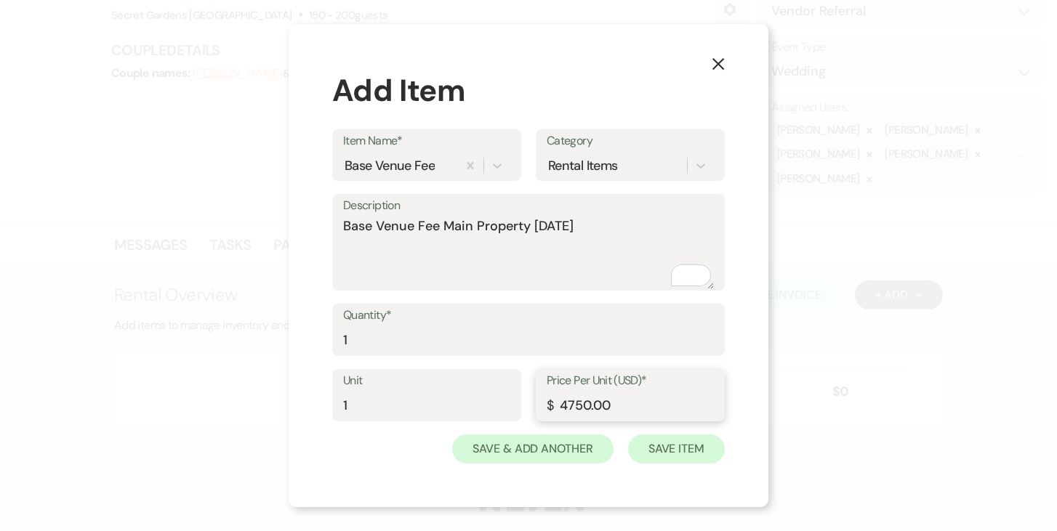
type input "4750.00"
click at [686, 449] on button "Save Item" at bounding box center [676, 449] width 97 height 29
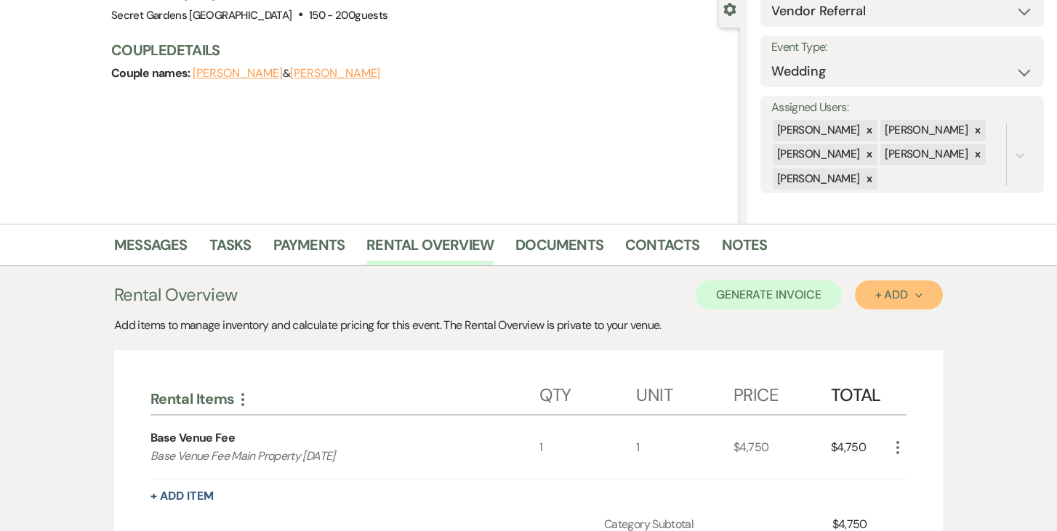
click at [920, 295] on use "button" at bounding box center [918, 296] width 7 height 4
click at [885, 325] on button "Item" at bounding box center [891, 328] width 73 height 23
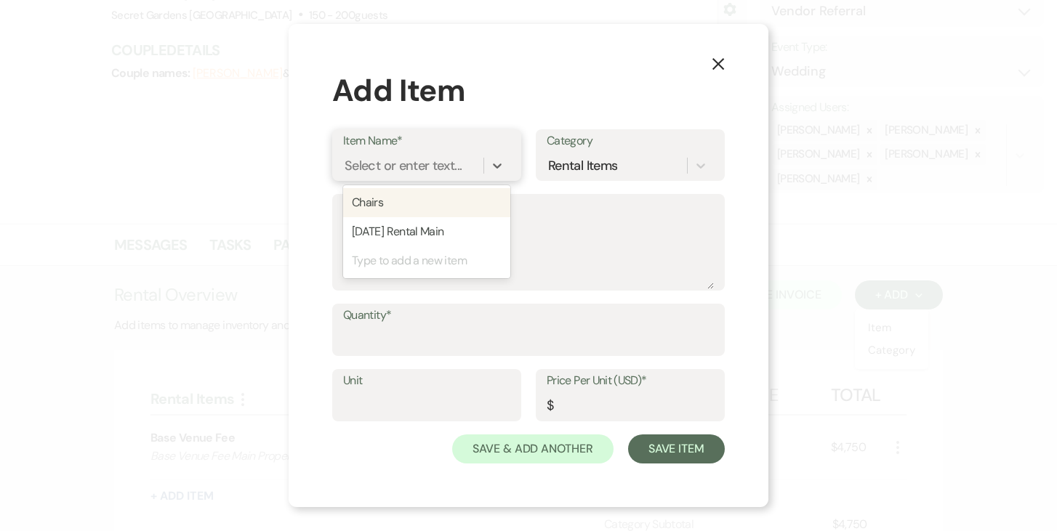
click at [429, 162] on div "Select or enter text..." at bounding box center [403, 166] width 117 height 20
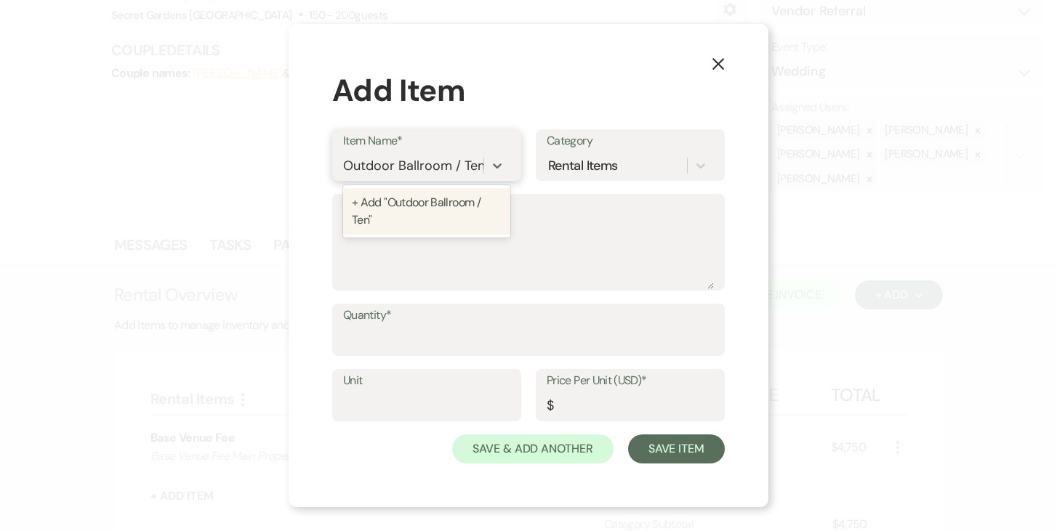
type input "Outdoor Ballroom / Tent"
click at [425, 202] on div "+ Add "Outdoor Ballroom / Tent"" at bounding box center [426, 211] width 167 height 47
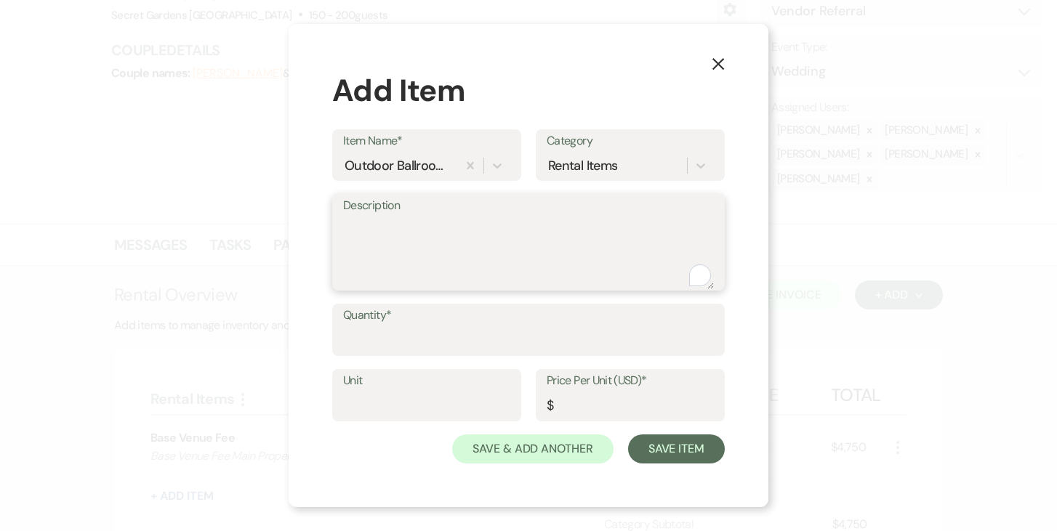
click at [385, 220] on textarea "Description" at bounding box center [528, 253] width 371 height 73
type textarea "Outdoor Ballroom / Tent (AC Included)"
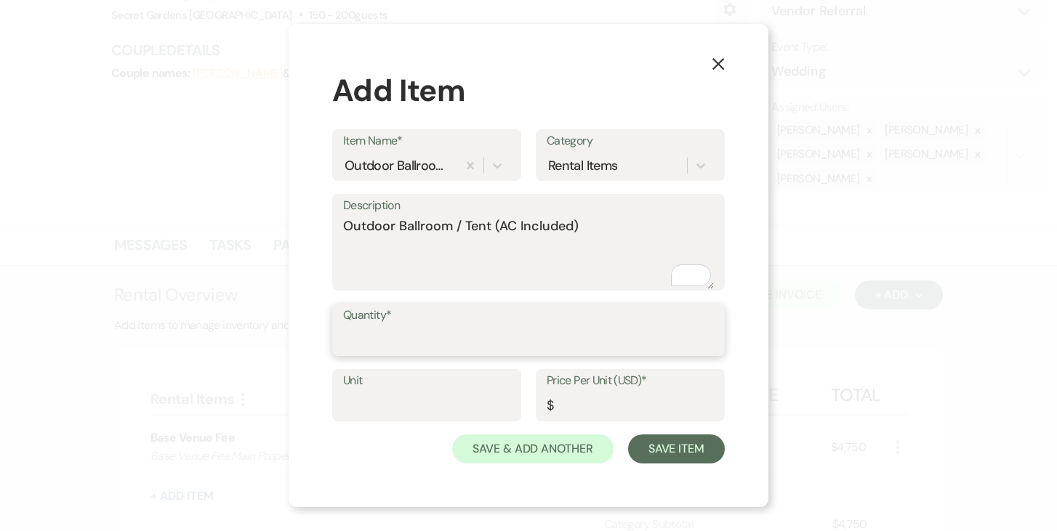
click at [442, 329] on input "Quantity*" at bounding box center [528, 340] width 371 height 28
type input "1"
click at [431, 405] on input "Unit" at bounding box center [426, 406] width 167 height 28
type input "1"
click at [623, 403] on input "Price Per Unit (USD)*" at bounding box center [630, 406] width 167 height 28
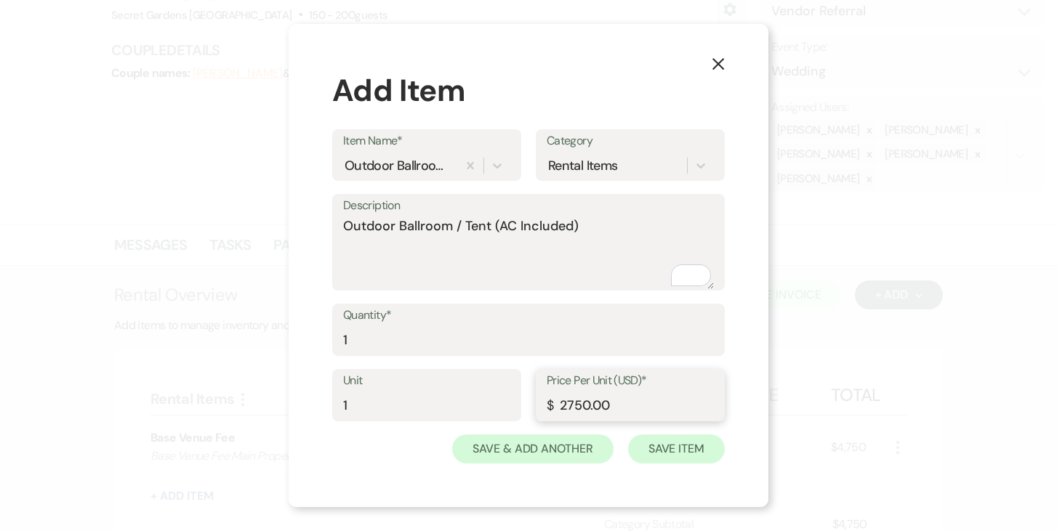
type input "2750.00"
click at [686, 449] on button "Save Item" at bounding box center [676, 449] width 97 height 29
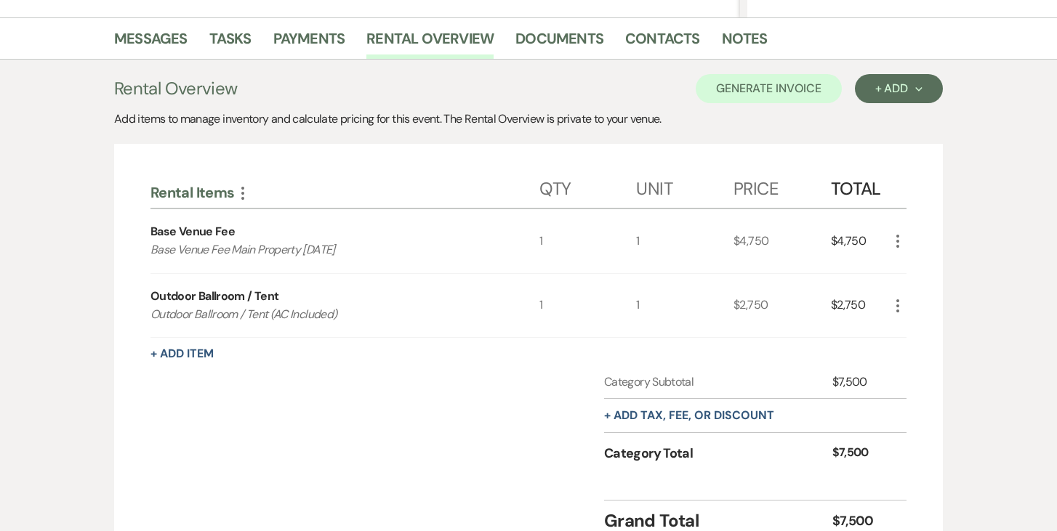
scroll to position [344, 0]
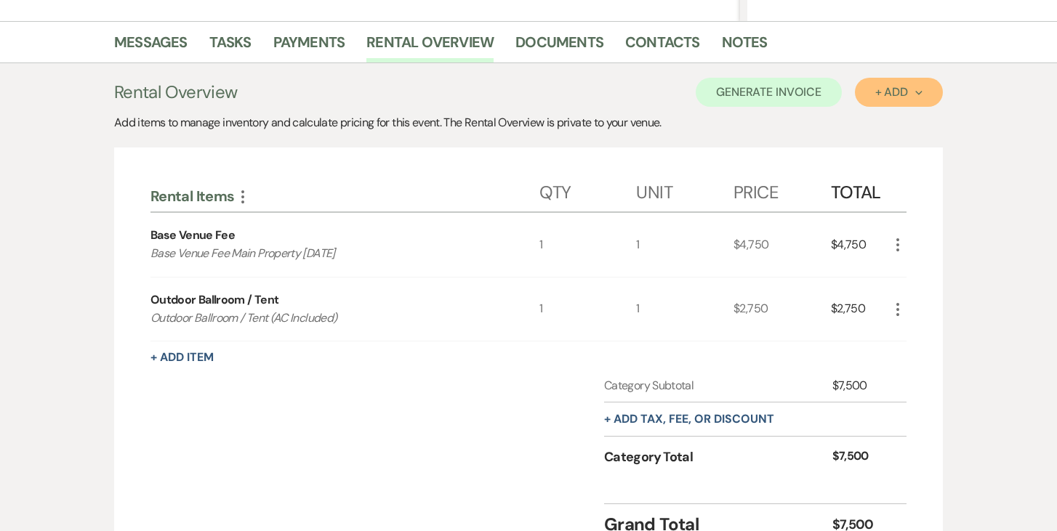
click at [906, 92] on div "+ Add Next" at bounding box center [898, 93] width 47 height 12
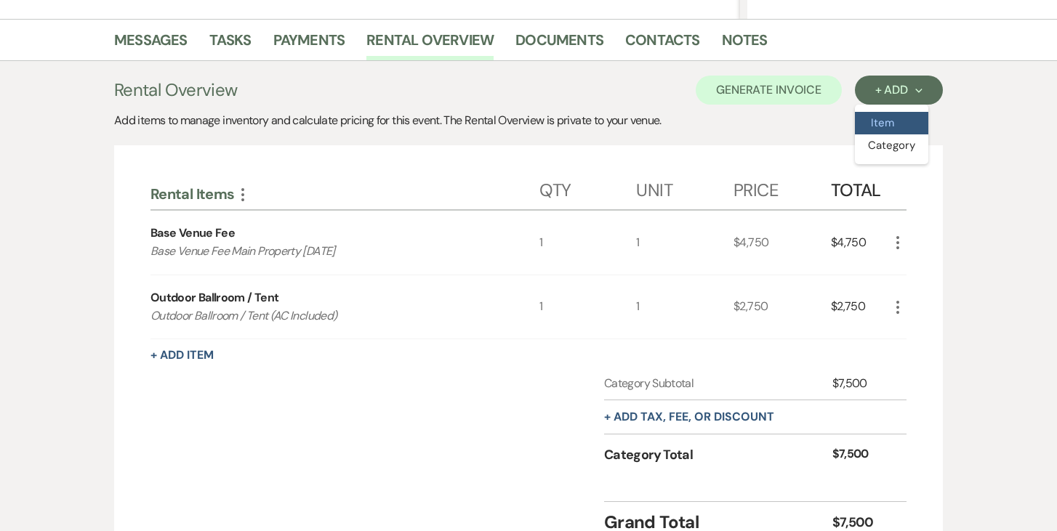
click at [886, 117] on button "Item" at bounding box center [891, 123] width 73 height 23
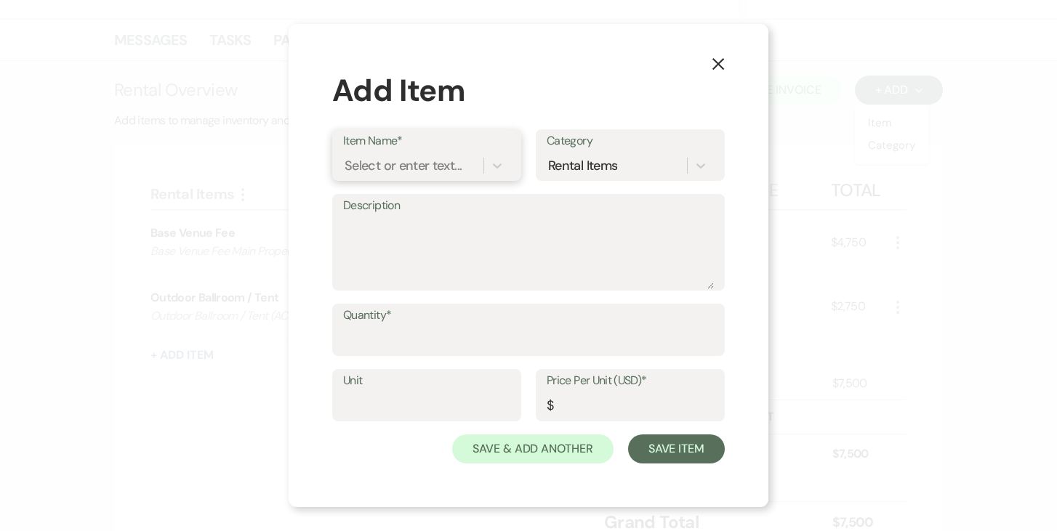
click at [423, 167] on div "Select or enter text..." at bounding box center [403, 166] width 117 height 20
type input "Valet Parking"
click at [444, 203] on div "+ Add "Valet Parking"" at bounding box center [426, 202] width 167 height 29
click at [451, 223] on textarea "Description" at bounding box center [528, 253] width 371 height 73
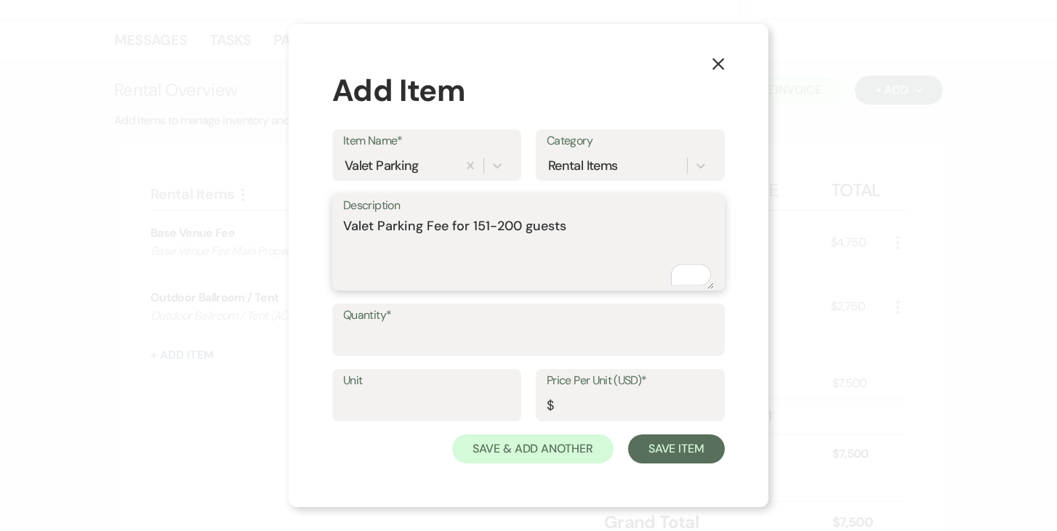
type textarea "Valet Parking Fee for 151-200 guests"
click at [486, 334] on input "Quantity*" at bounding box center [528, 340] width 371 height 28
click at [485, 334] on input "Quantity*" at bounding box center [528, 340] width 369 height 28
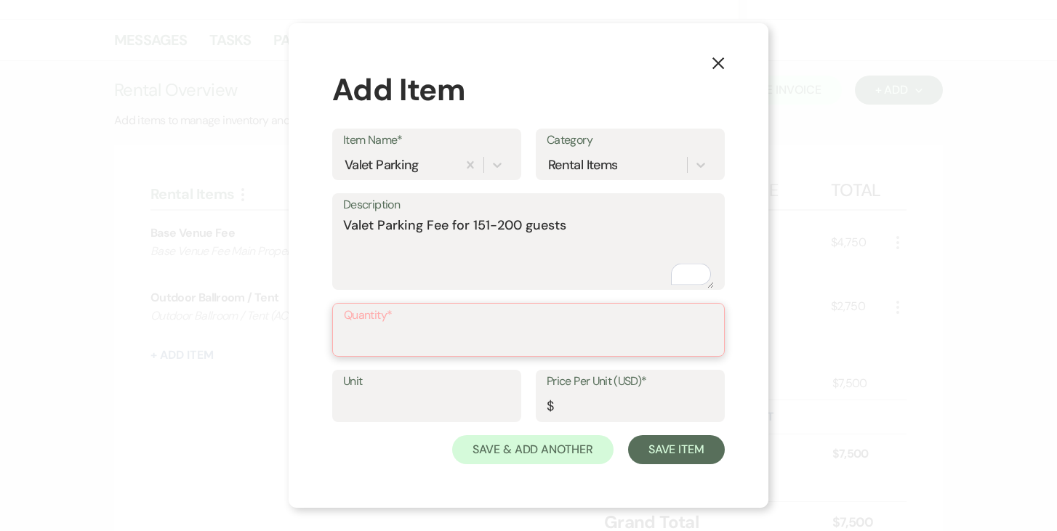
click at [386, 332] on input "Quantity*" at bounding box center [528, 340] width 369 height 28
type input "1"
click at [404, 407] on input "Unit" at bounding box center [426, 406] width 167 height 28
type input "1"
click at [587, 409] on input "Price Per Unit (USD)*" at bounding box center [630, 406] width 167 height 28
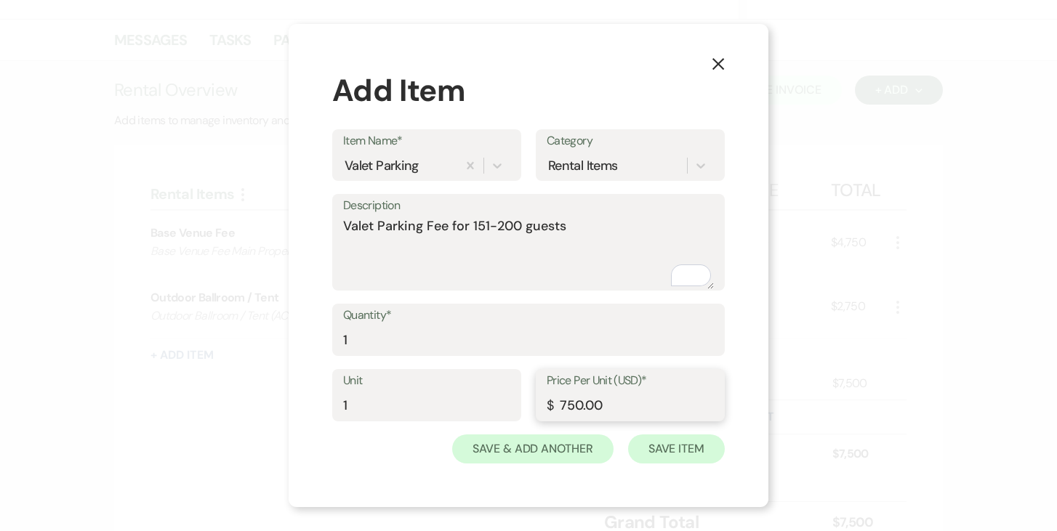
type input "750.00"
click at [688, 449] on button "Save Item" at bounding box center [676, 449] width 97 height 29
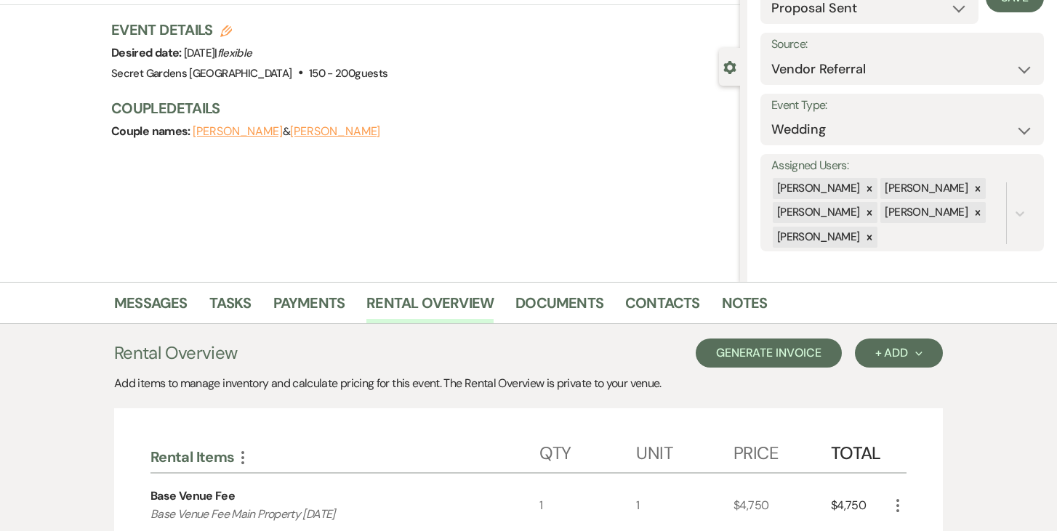
scroll to position [84, 0]
click at [750, 350] on button "Generate Invoice" at bounding box center [769, 353] width 146 height 29
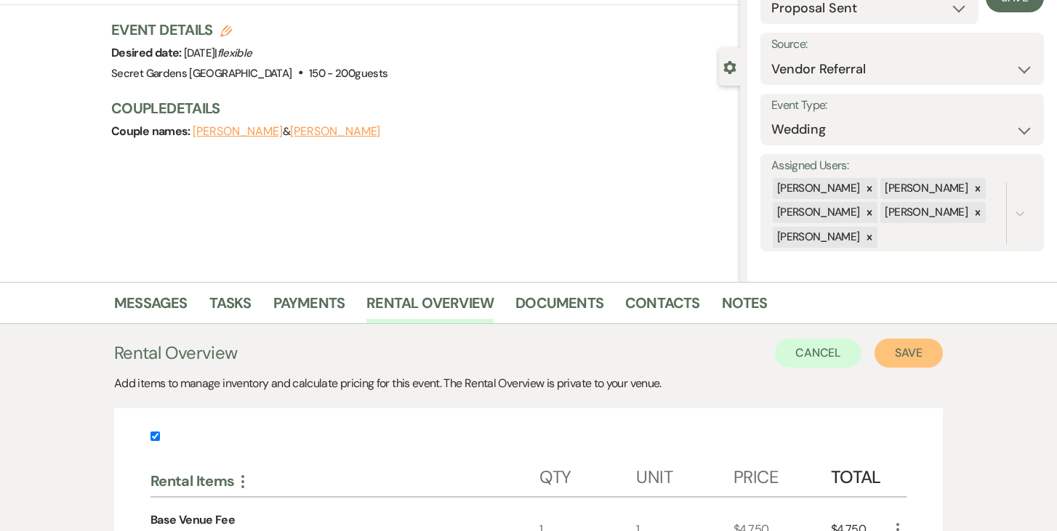
click at [893, 347] on button "Save" at bounding box center [909, 353] width 68 height 29
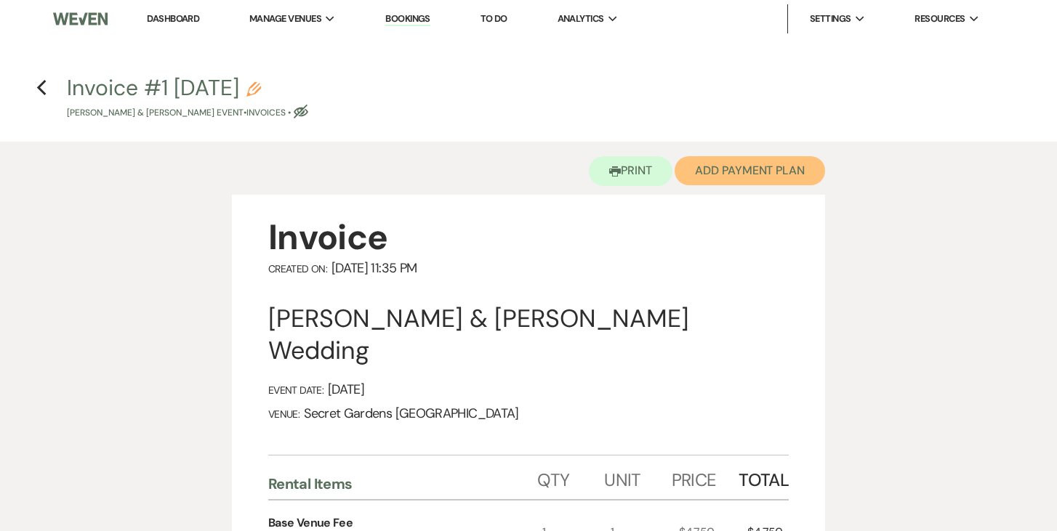
click at [728, 166] on button "Add Payment Plan" at bounding box center [750, 170] width 150 height 29
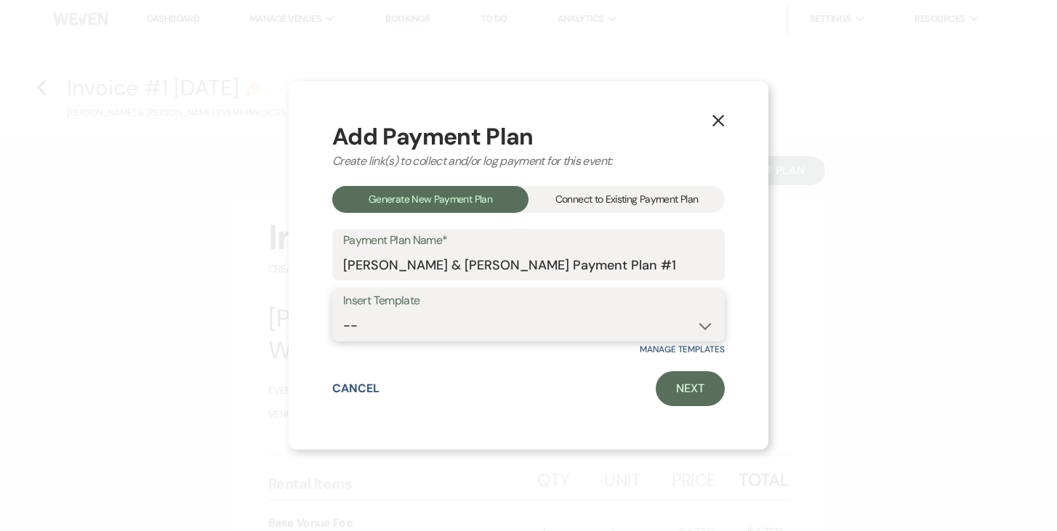
click at [708, 324] on select "-- Test Standard Payment Plan Balance Security Early Access Bridal Suite" at bounding box center [528, 326] width 371 height 28
select select "424"
click at [343, 312] on select "-- Test Standard Payment Plan Balance Security Early Access Bridal Suite" at bounding box center [528, 326] width 371 height 28
click at [695, 388] on link "Next" at bounding box center [690, 389] width 69 height 35
select select "28733"
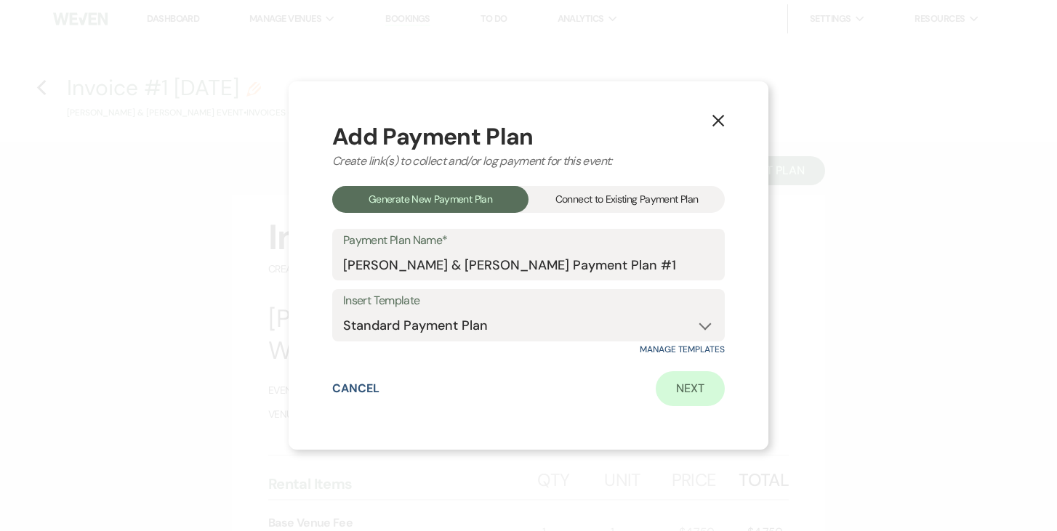
select select "2"
select select "percentage"
select select "true"
select select "2"
select select "percentage"
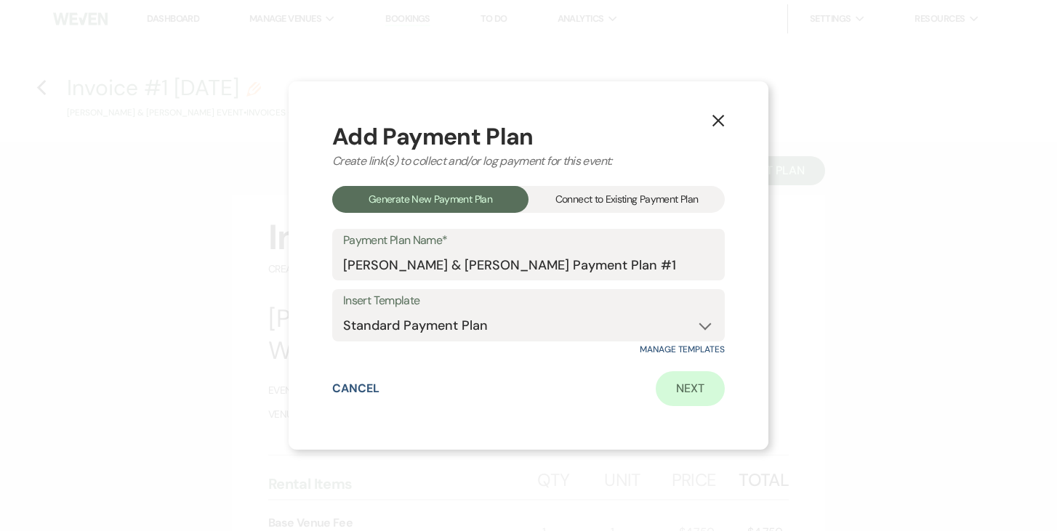
select select "true"
select select "client"
select select "weeks"
select select "client"
select select "weekly"
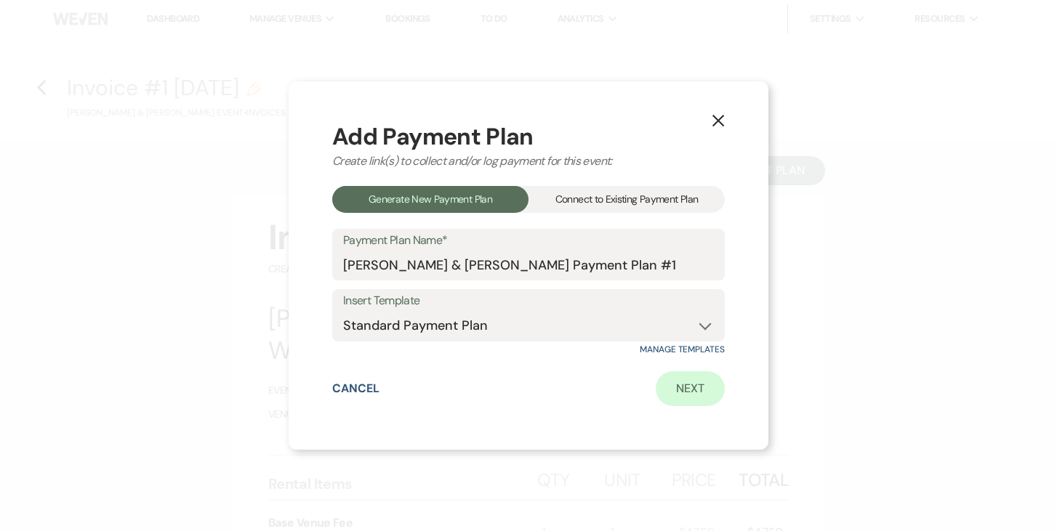
select select "days"
select select "afterDueDate"
select select "complete"
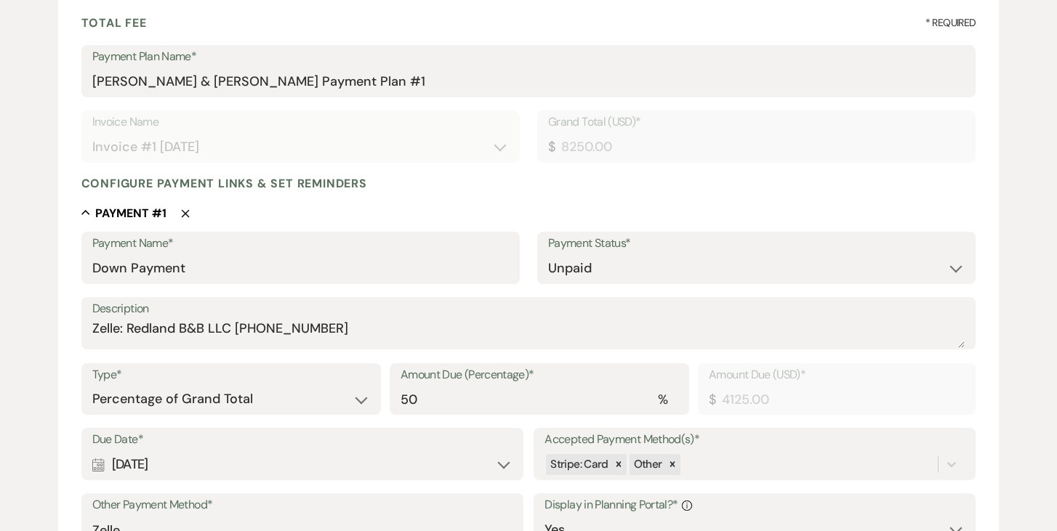
scroll to position [267, 0]
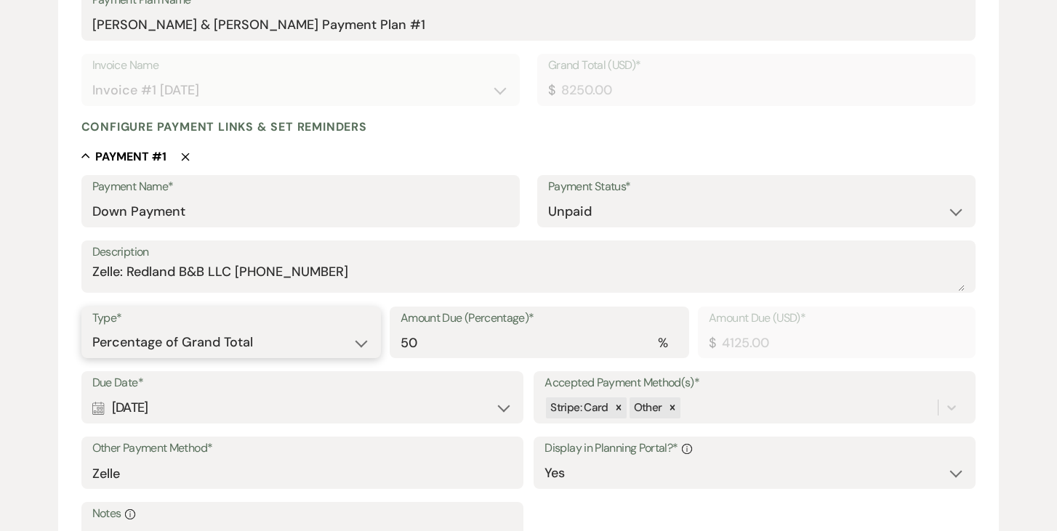
click at [361, 344] on select "Dollar Amount Percentage of Grand Total" at bounding box center [231, 343] width 278 height 28
select select "flat"
click at [92, 329] on select "Dollar Amount Percentage of Grand Total" at bounding box center [231, 343] width 278 height 28
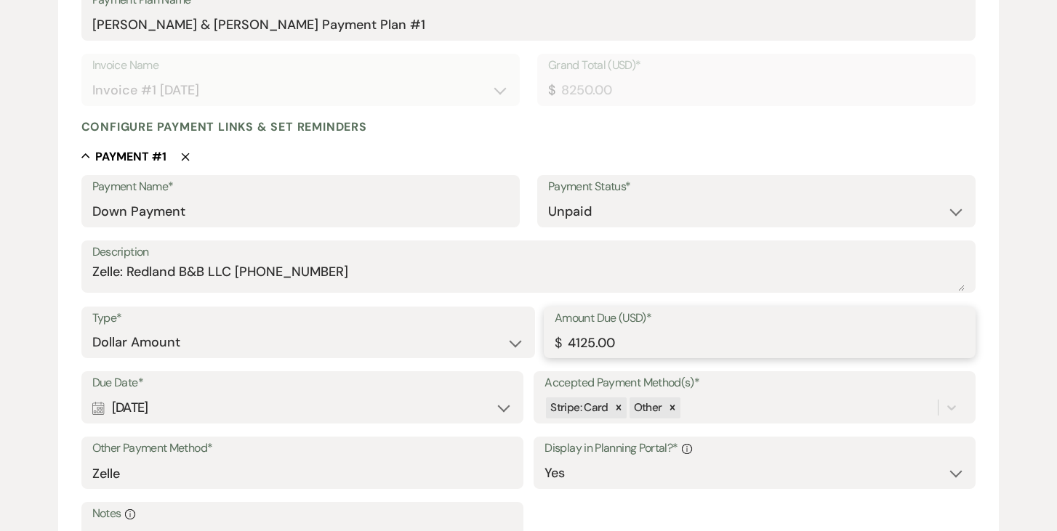
click at [730, 340] on input "4125.00" at bounding box center [760, 343] width 410 height 28
type input "4"
click at [730, 340] on input "Amount Due (USD)*" at bounding box center [760, 343] width 410 height 28
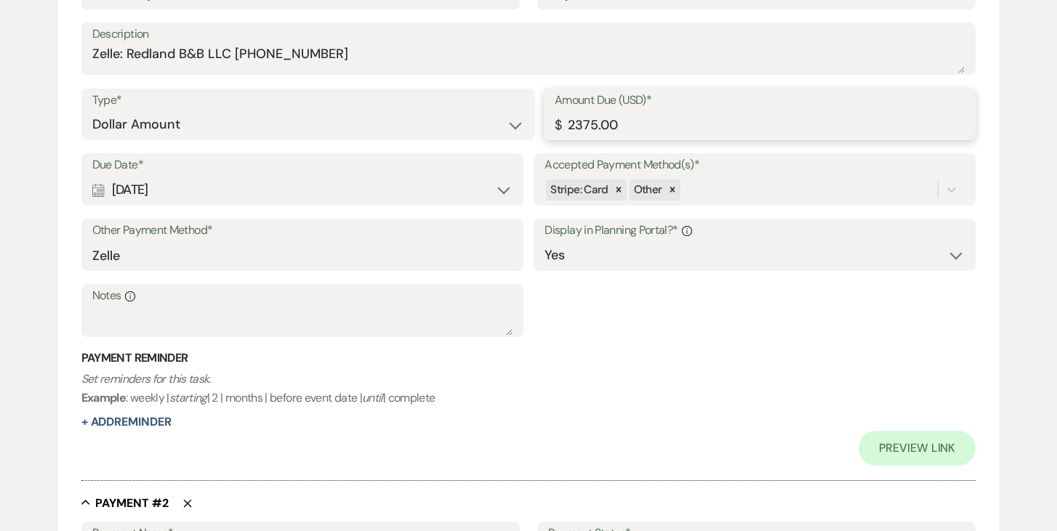
scroll to position [499, 0]
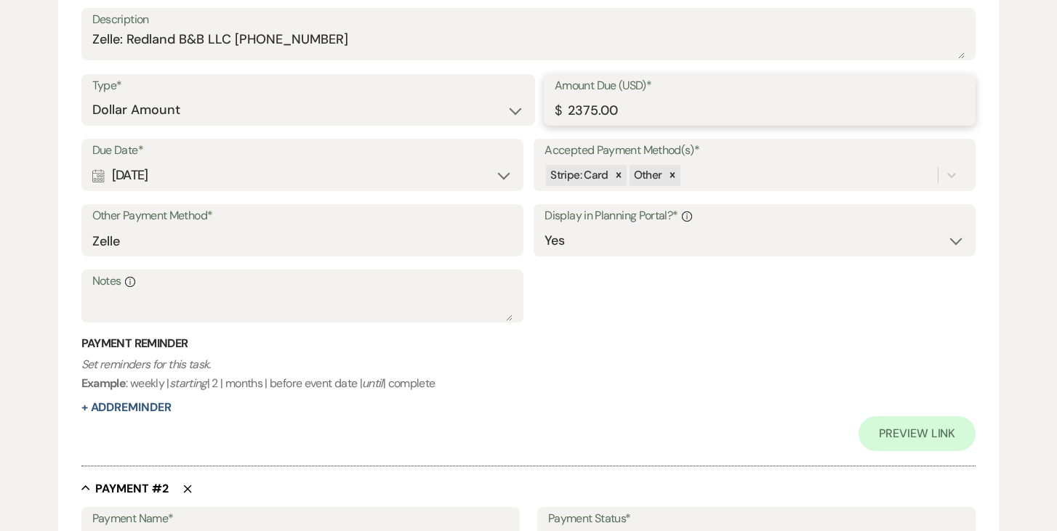
type input "2375.00"
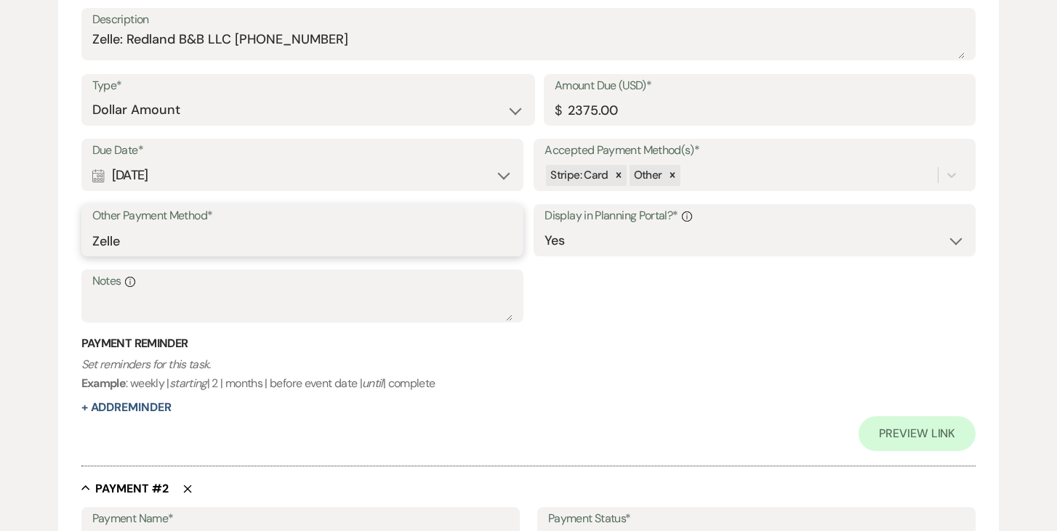
click at [380, 233] on input "Zelle" at bounding box center [302, 241] width 420 height 28
type input "Z"
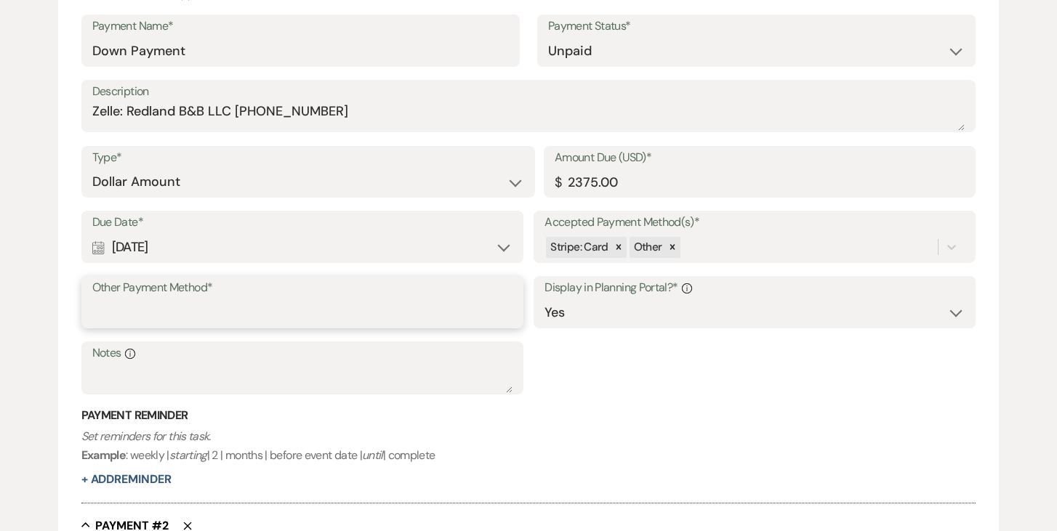
scroll to position [279, 0]
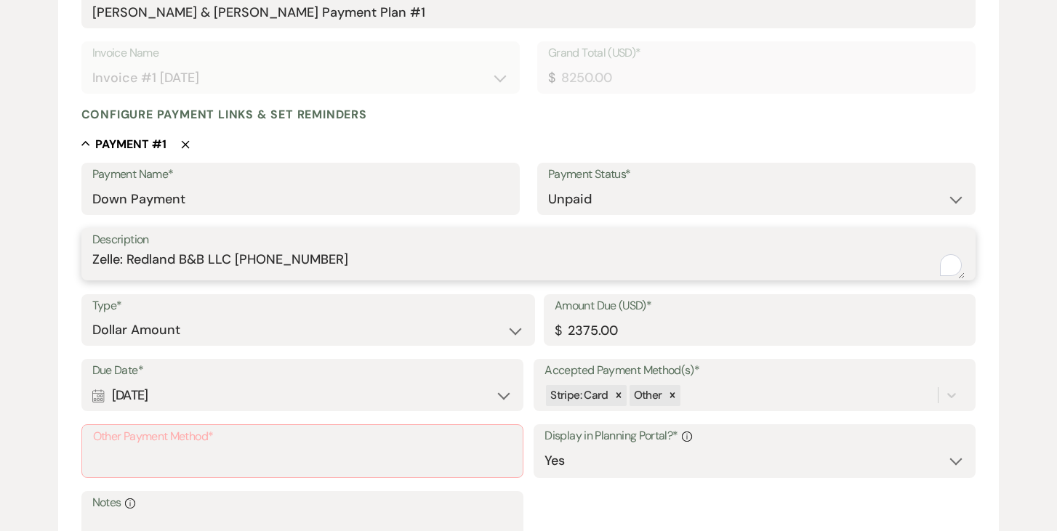
drag, startPoint x: 100, startPoint y: 259, endPoint x: 364, endPoint y: 252, distance: 264.0
click at [365, 252] on textarea "Zelle: Redland B&B LLC (305)458-0415" at bounding box center [528, 264] width 873 height 29
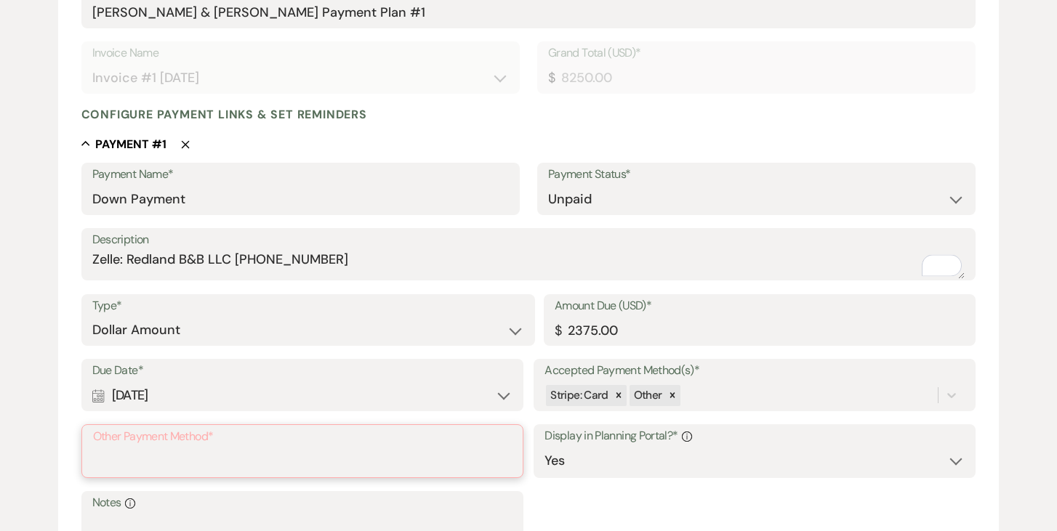
click at [190, 459] on input "Other Payment Method*" at bounding box center [302, 462] width 419 height 28
paste input "Zelle: Redland B&B LLC (305)458-0415"
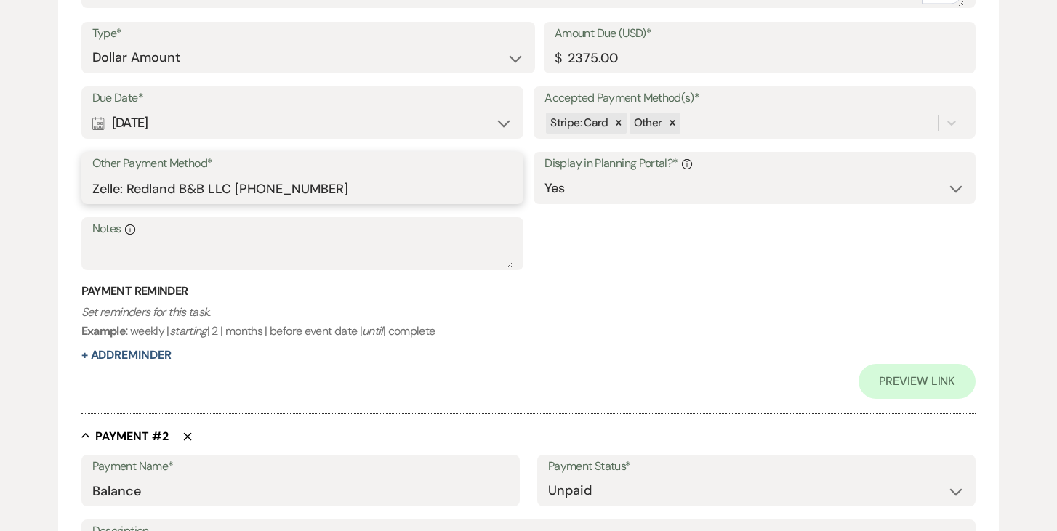
scroll to position [563, 0]
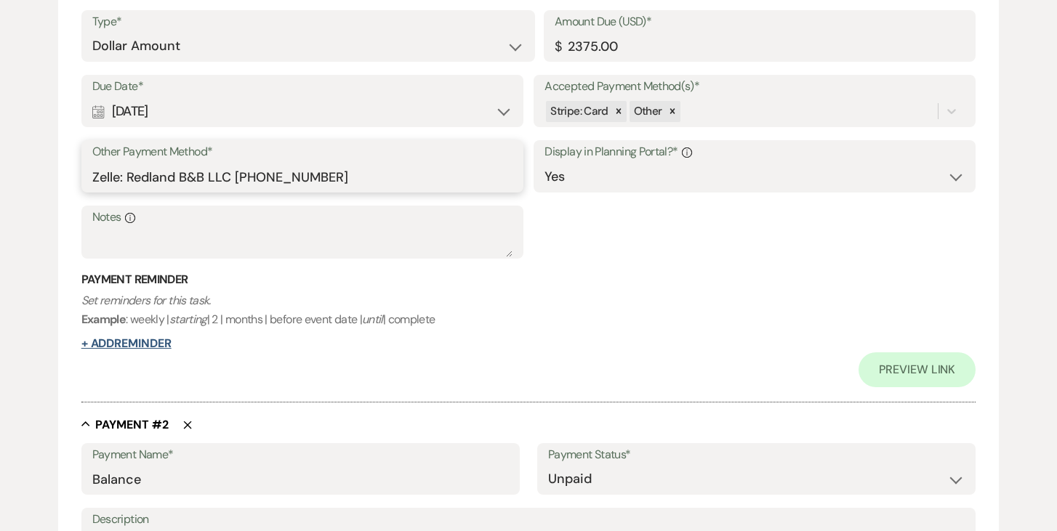
type input "Zelle: Redland B&B LLC (305)458-0415"
click at [150, 341] on button "+ Add Reminder" at bounding box center [126, 344] width 90 height 12
select select "client"
select select "days"
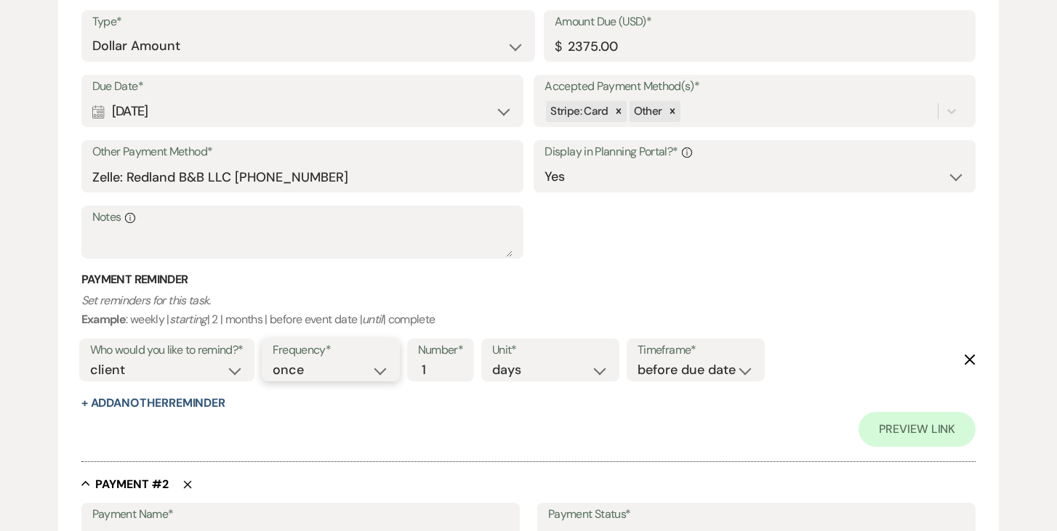
click at [376, 372] on select "once daily weekly monthly" at bounding box center [331, 371] width 116 height 20
select select "daily"
click at [275, 359] on select "once daily weekly monthly" at bounding box center [331, 369] width 116 height 20
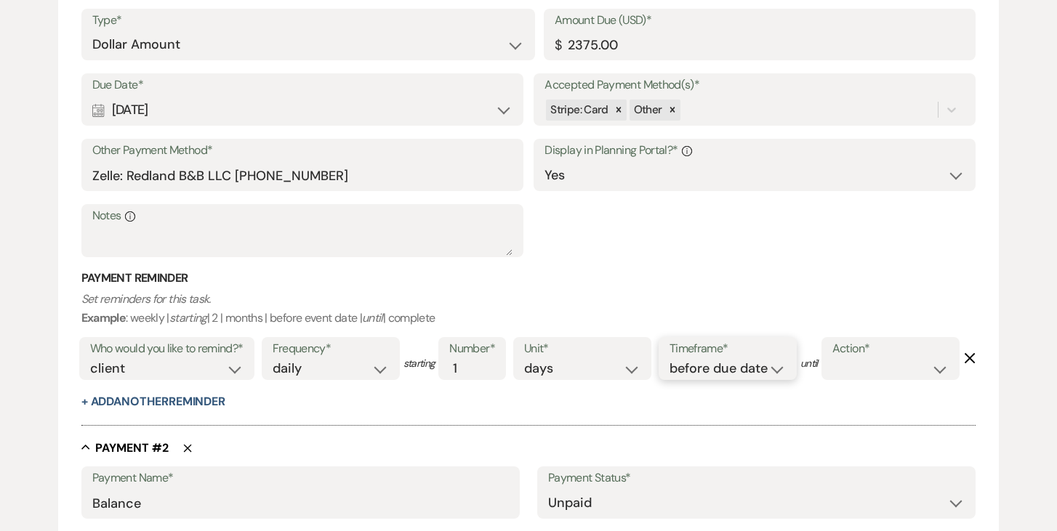
click at [779, 366] on select "before due date after due date on due date on custom date" at bounding box center [728, 369] width 116 height 20
select select "afterDueDate"
click at [673, 359] on select "before due date after due date on due date on custom date" at bounding box center [728, 369] width 116 height 20
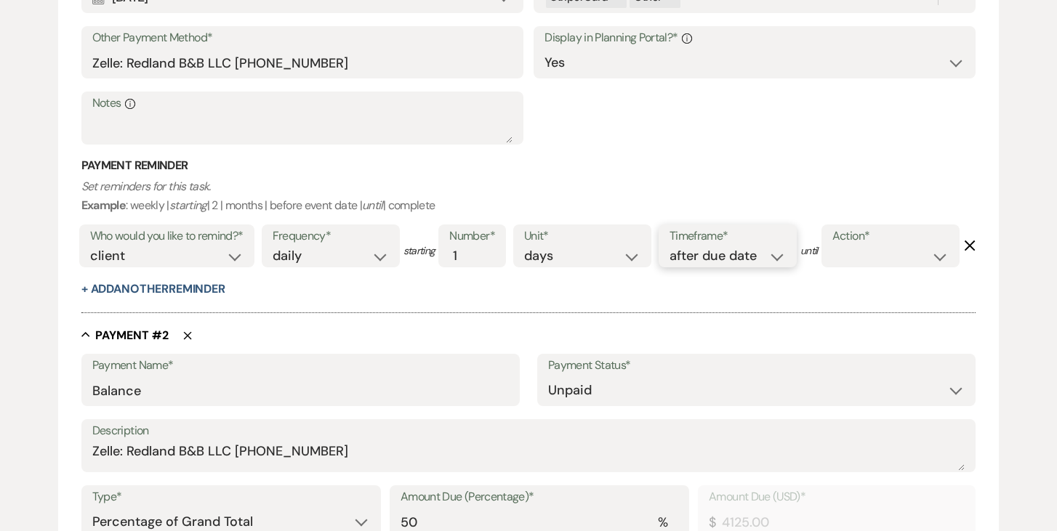
scroll to position [684, 0]
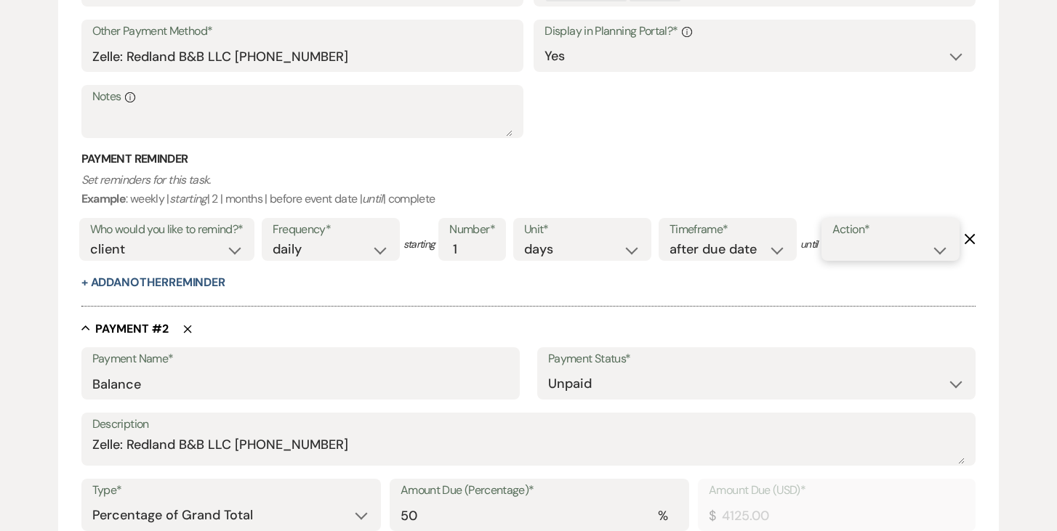
click at [832, 260] on select "complete due date custom date" at bounding box center [890, 250] width 116 height 20
select select "complete"
click at [832, 260] on select "complete due date custom date" at bounding box center [890, 250] width 116 height 20
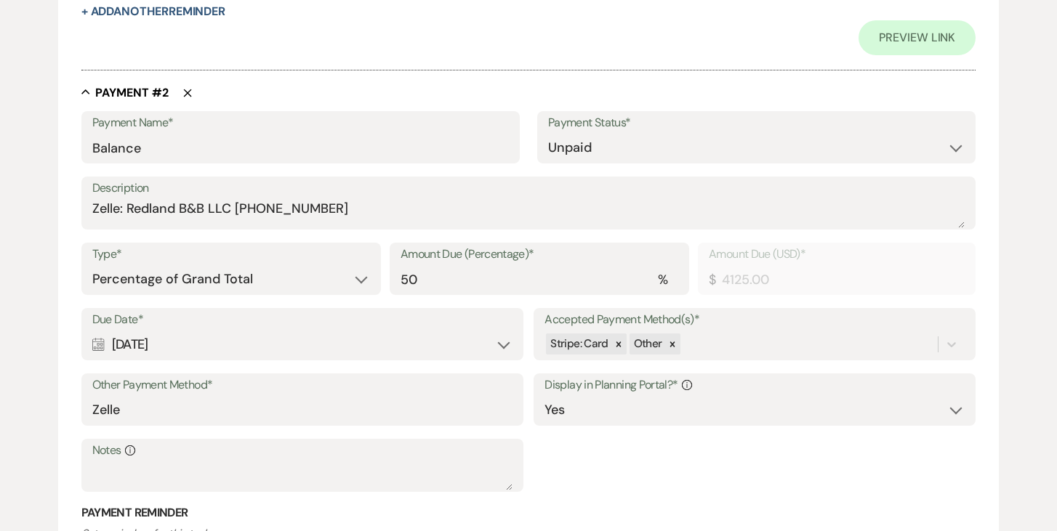
scroll to position [960, 0]
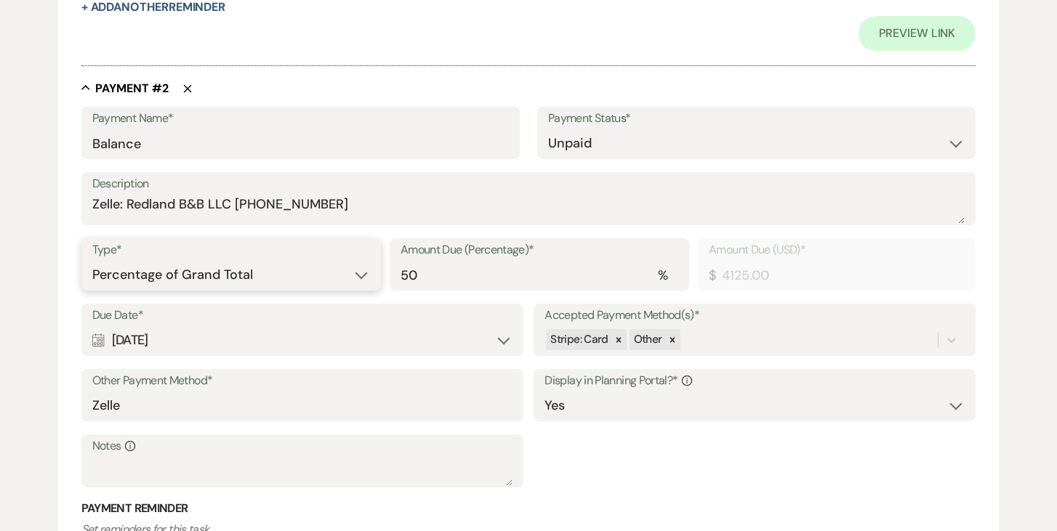
click at [359, 289] on select "Dollar Amount Percentage of Grand Total" at bounding box center [231, 275] width 278 height 28
select select "flat"
click at [92, 289] on select "Dollar Amount Percentage of Grand Total" at bounding box center [231, 275] width 278 height 28
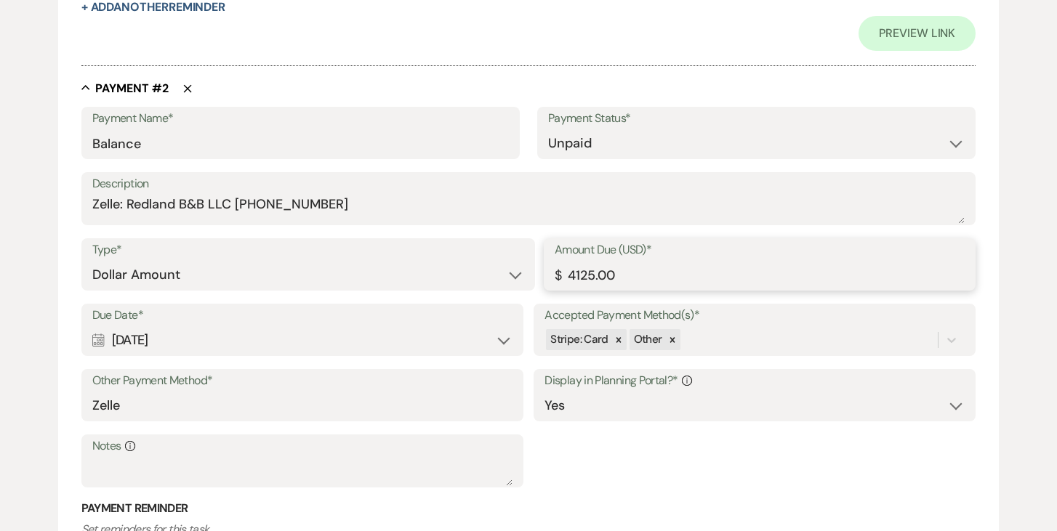
click at [649, 289] on input "4125.00" at bounding box center [760, 275] width 410 height 28
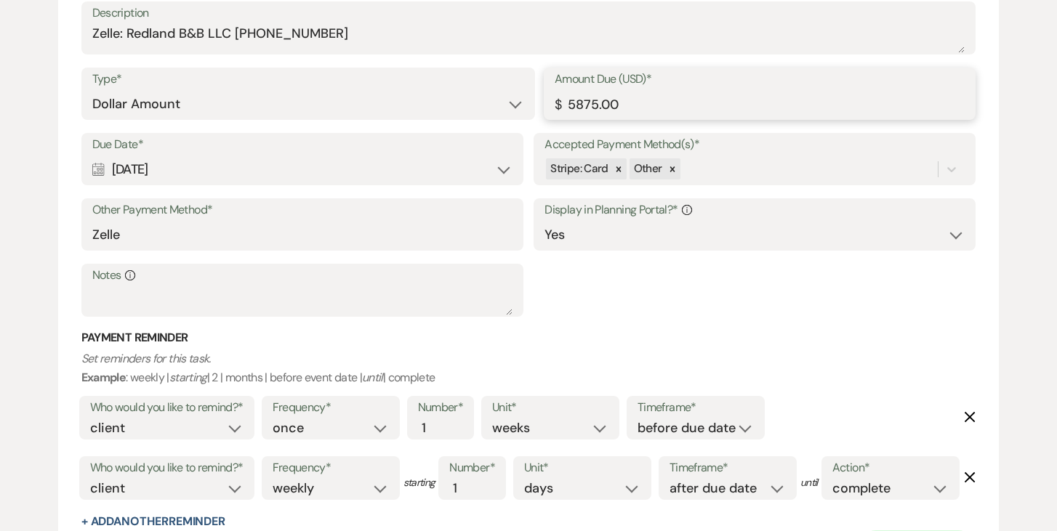
scroll to position [1141, 0]
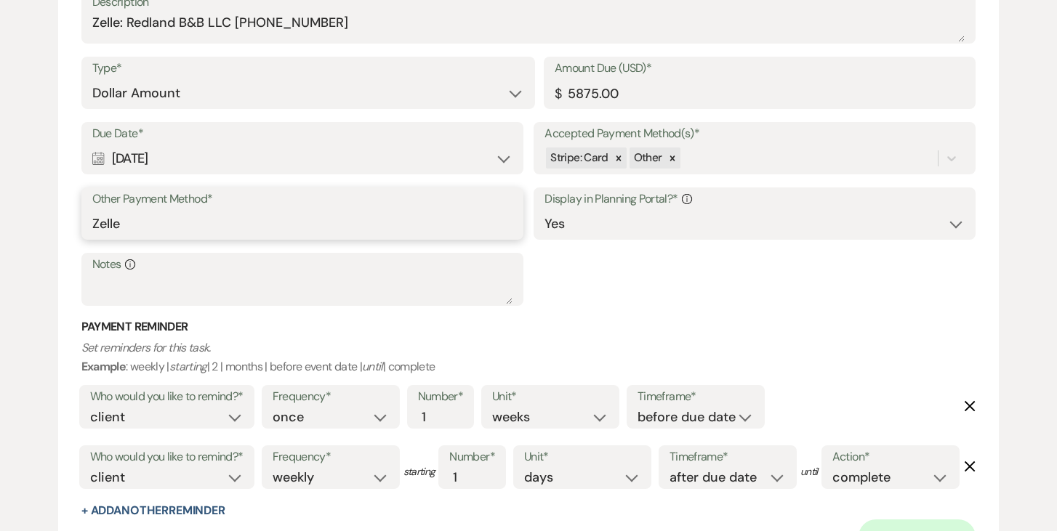
click at [393, 238] on input "Zelle" at bounding box center [302, 224] width 420 height 28
paste input "Zelle: Redland B&B LLC (305)458-0415"
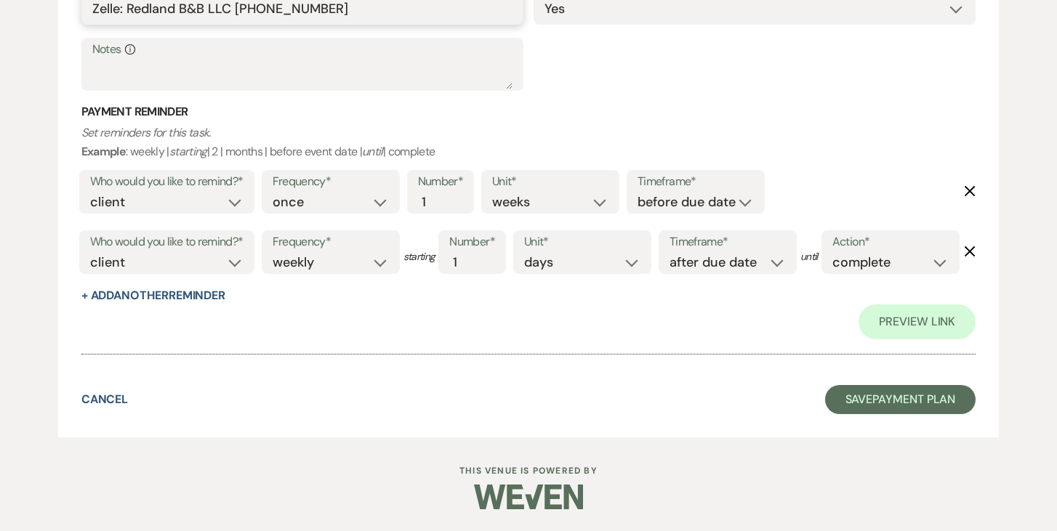
scroll to position [1476, 0]
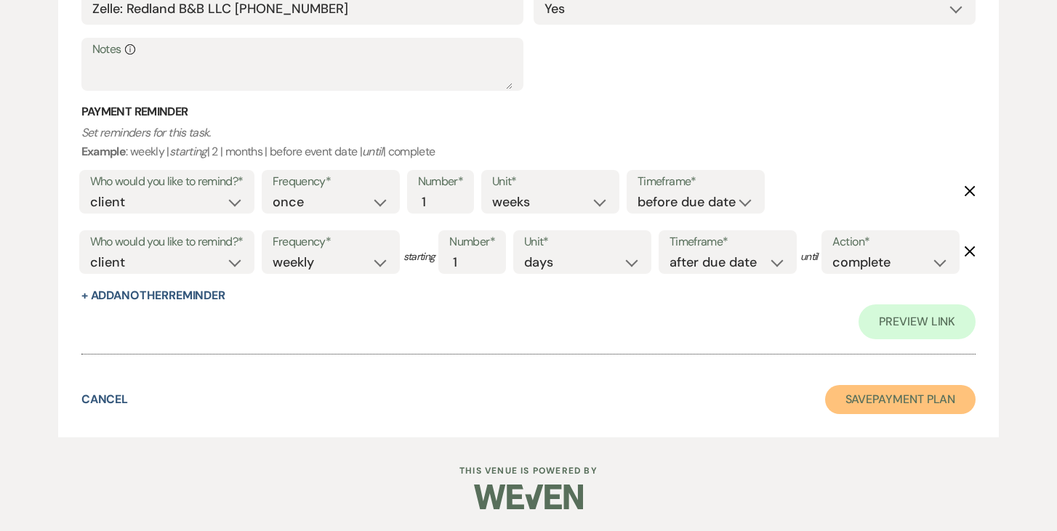
click at [886, 393] on button "Save Payment Plan" at bounding box center [900, 399] width 151 height 29
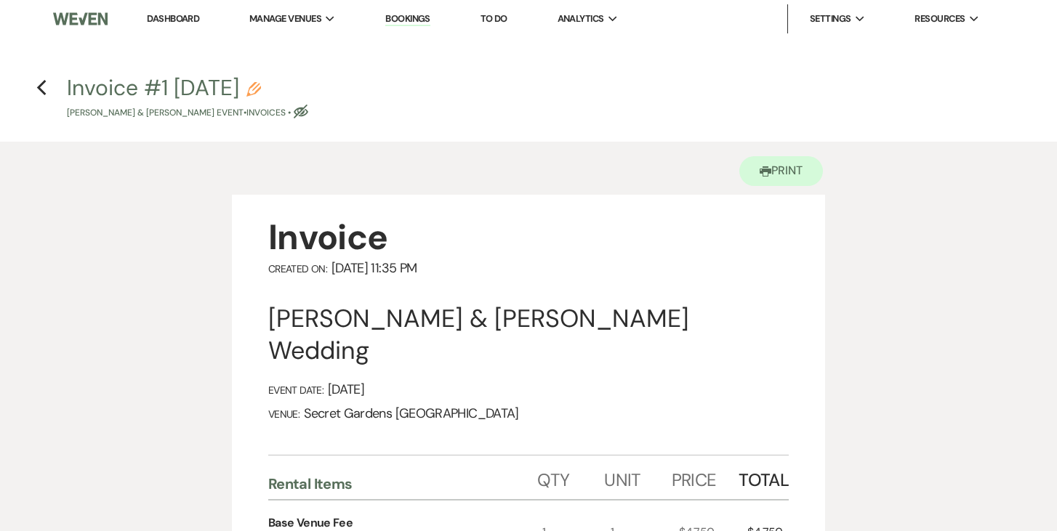
click at [39, 89] on use "button" at bounding box center [40, 88] width 9 height 16
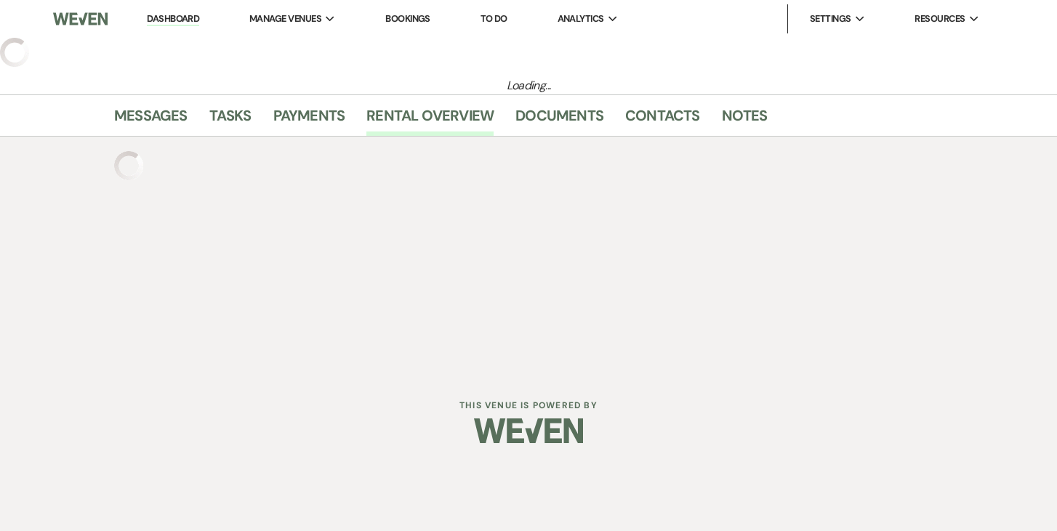
select select "5"
select select "24"
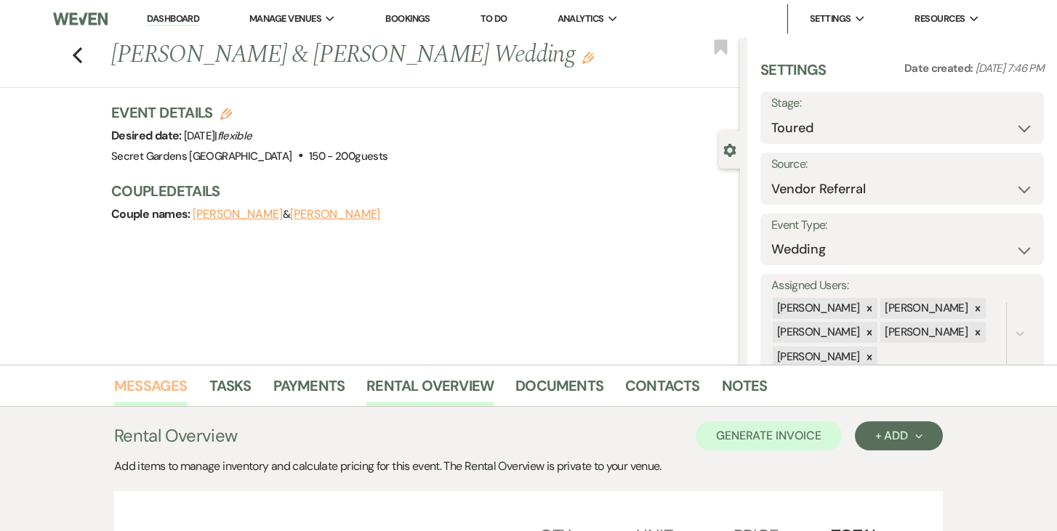
click at [160, 388] on link "Messages" at bounding box center [150, 390] width 73 height 32
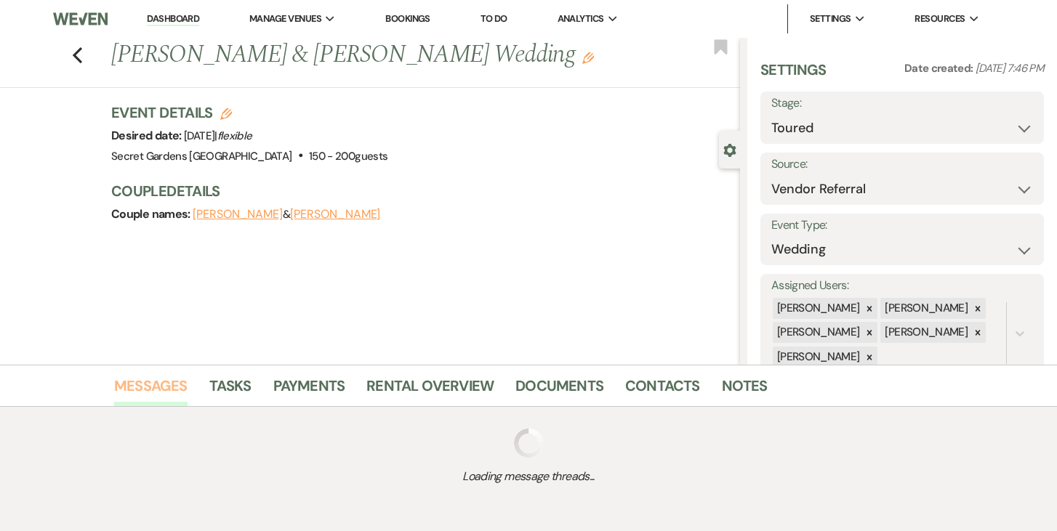
scroll to position [1, 0]
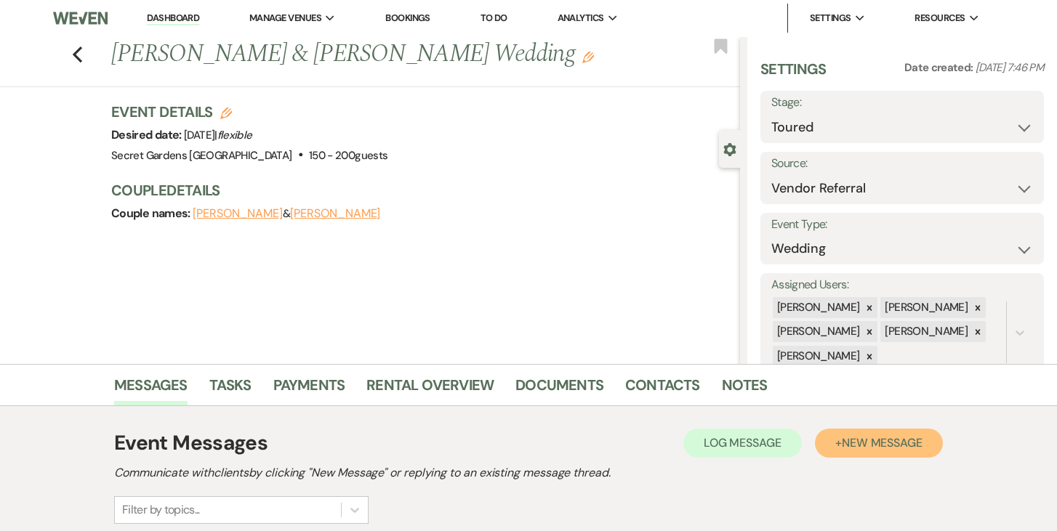
click at [908, 447] on span "New Message" at bounding box center [882, 442] width 81 height 15
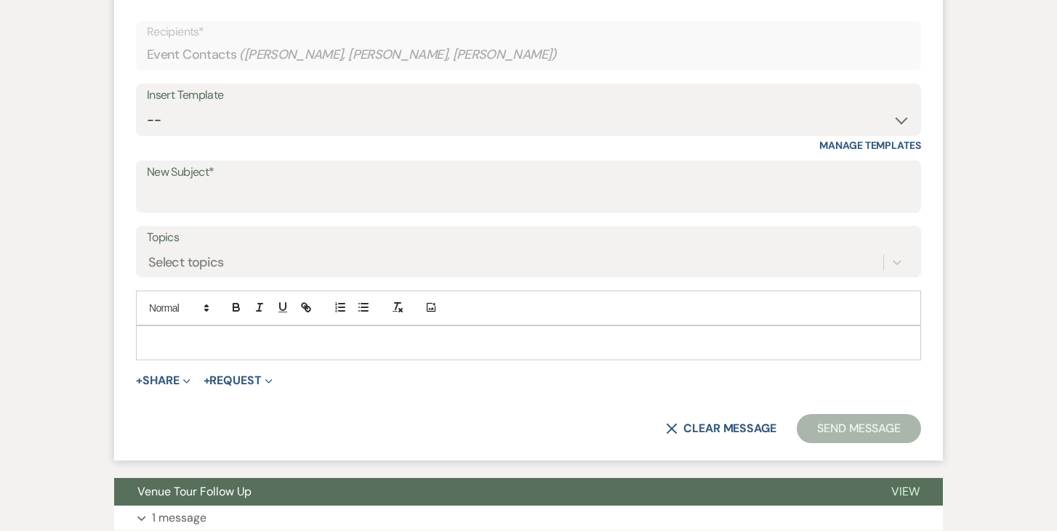
scroll to position [606, 0]
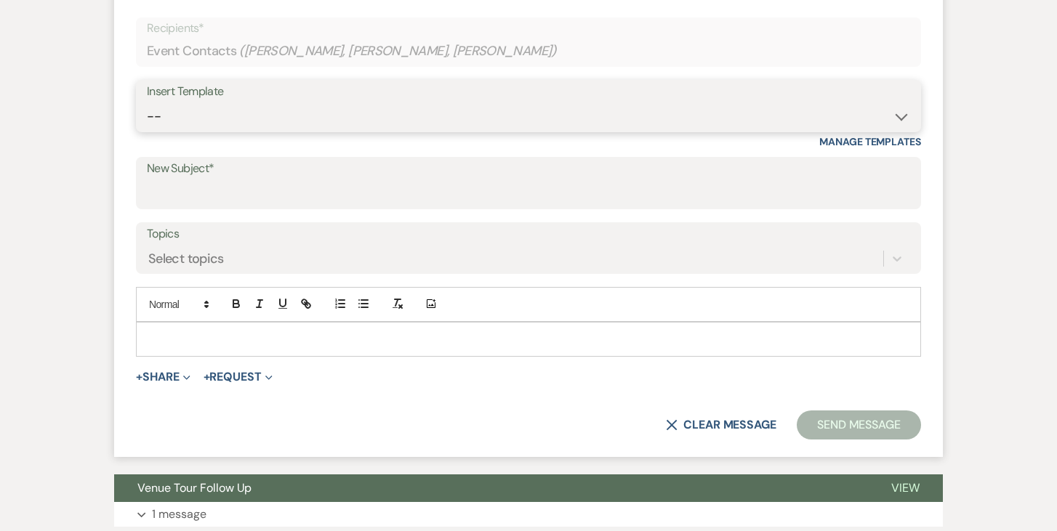
click at [902, 120] on select "-- Weven Planning Portal Introduction (Booked Events) Tour Request Response Fol…" at bounding box center [528, 117] width 763 height 28
select select "978"
click at [147, 103] on select "-- Weven Planning Portal Introduction (Booked Events) Tour Request Response Fol…" at bounding box center [528, 117] width 763 height 28
type input "Booking your event!"
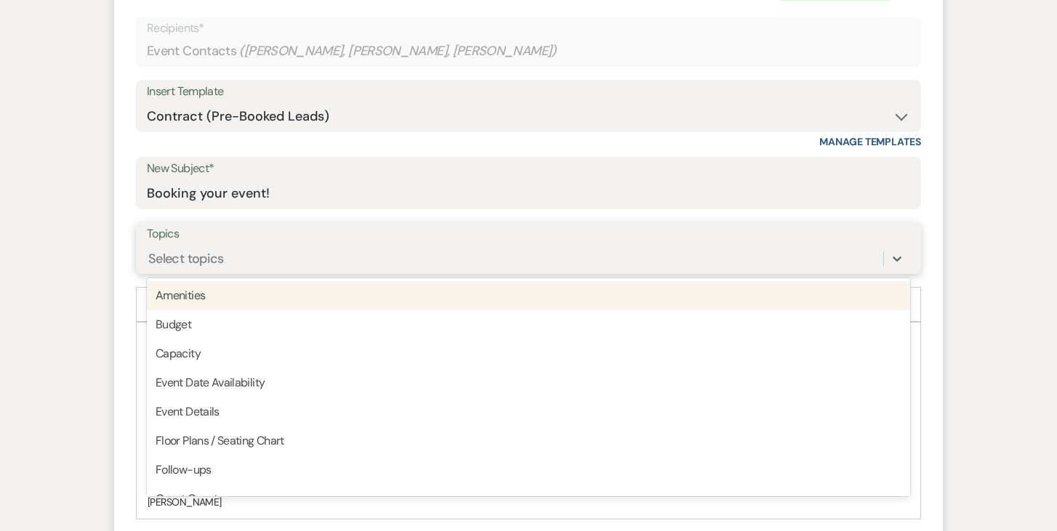
click at [514, 262] on div "Select topics" at bounding box center [515, 258] width 736 height 25
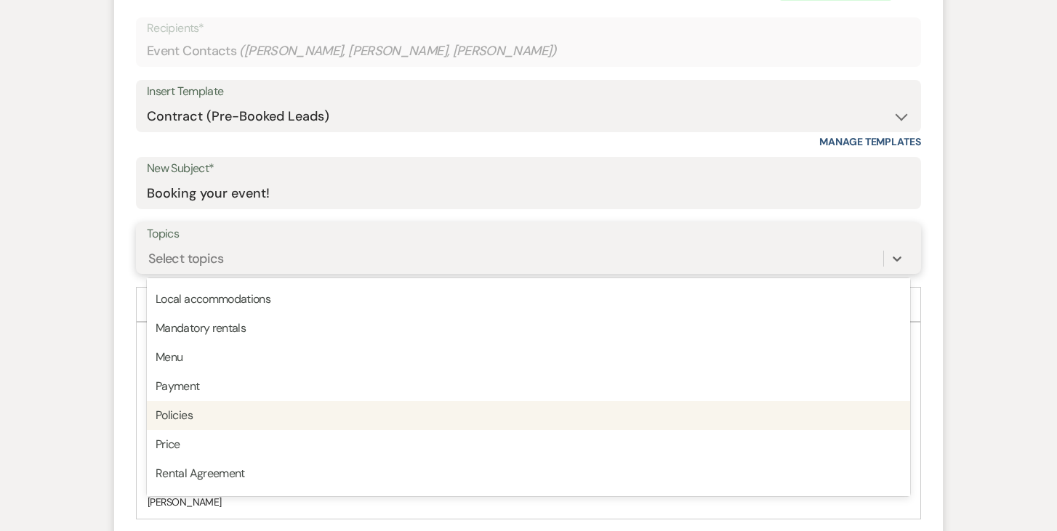
scroll to position [293, 0]
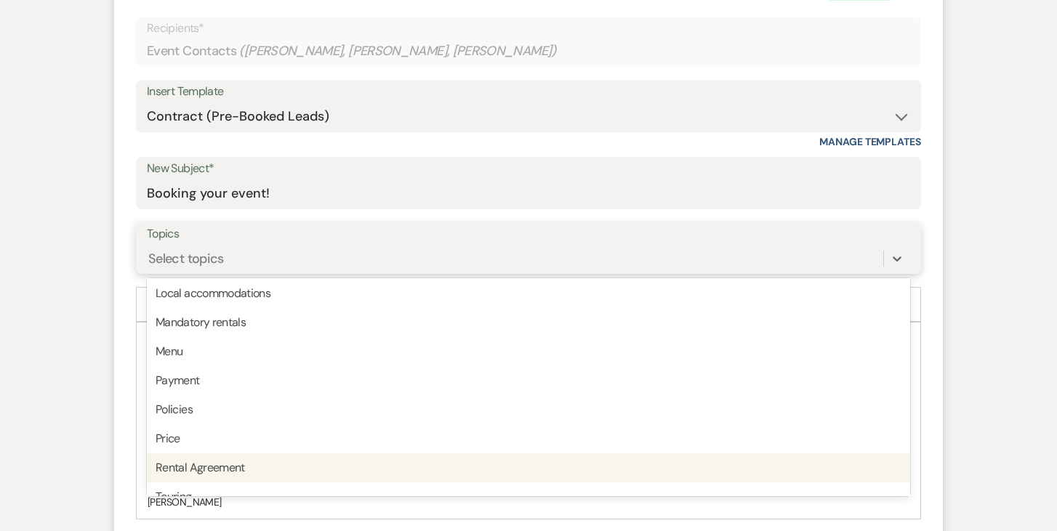
click at [507, 478] on div "Rental Agreement" at bounding box center [528, 468] width 763 height 29
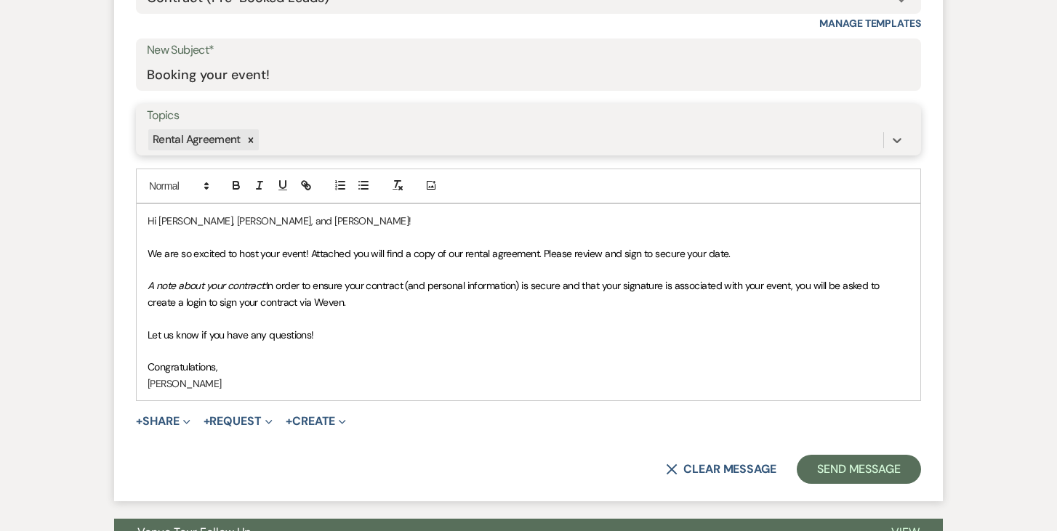
scroll to position [750, 0]
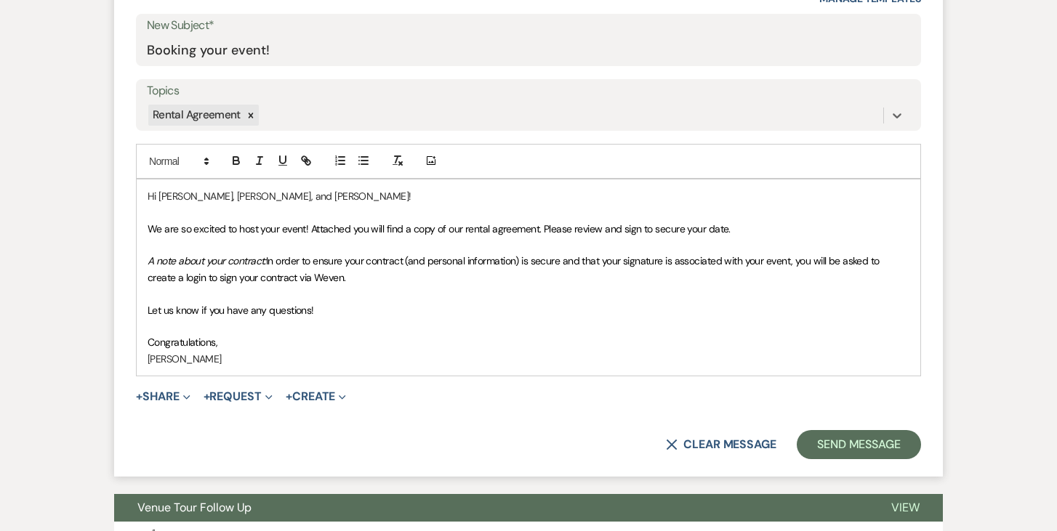
click at [154, 194] on p "Hi [PERSON_NAME], [PERSON_NAME], and [PERSON_NAME]!" at bounding box center [529, 196] width 762 height 16
click at [262, 339] on p "Congratulations," at bounding box center [529, 342] width 762 height 16
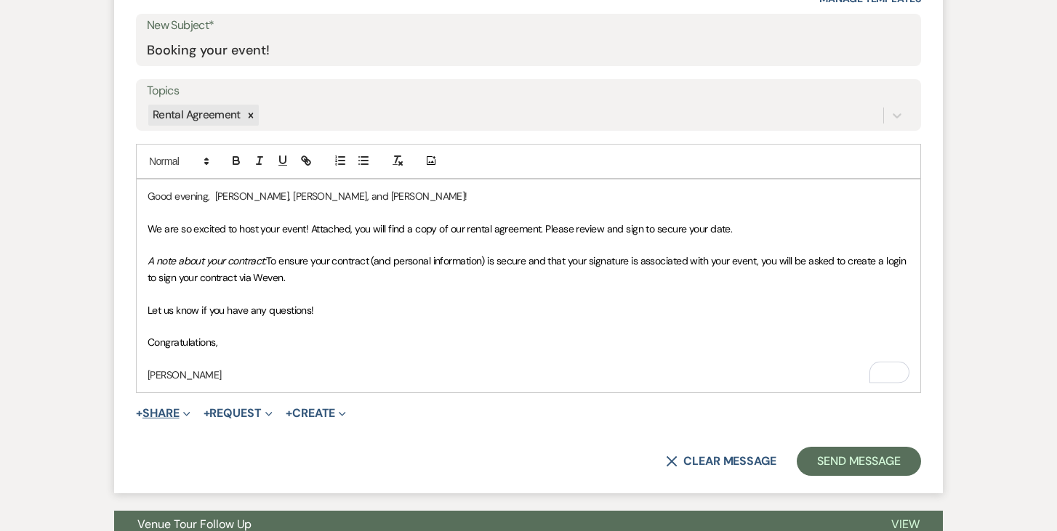
click at [172, 416] on button "+ Share Expand" at bounding box center [163, 414] width 55 height 12
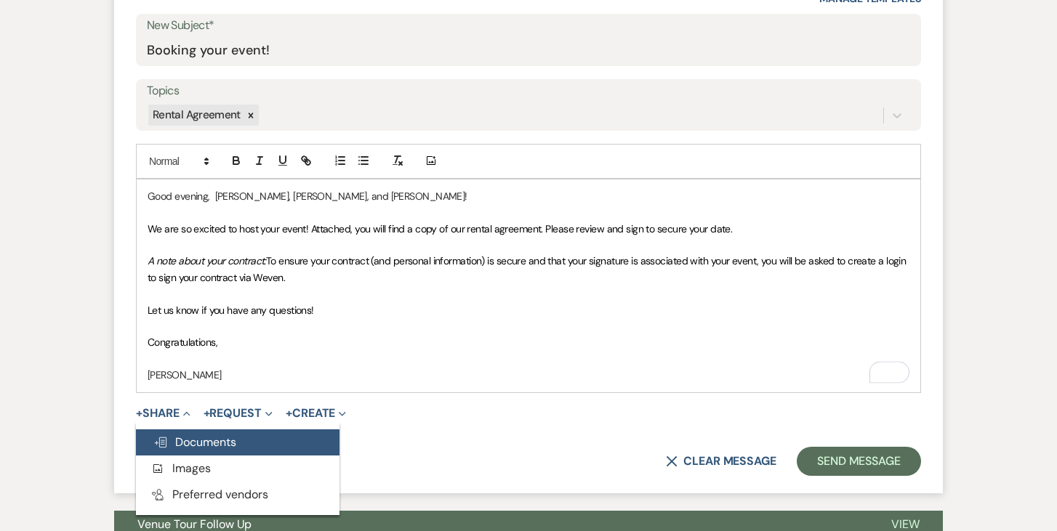
click at [206, 443] on span "Doc Upload Documents" at bounding box center [194, 442] width 83 height 15
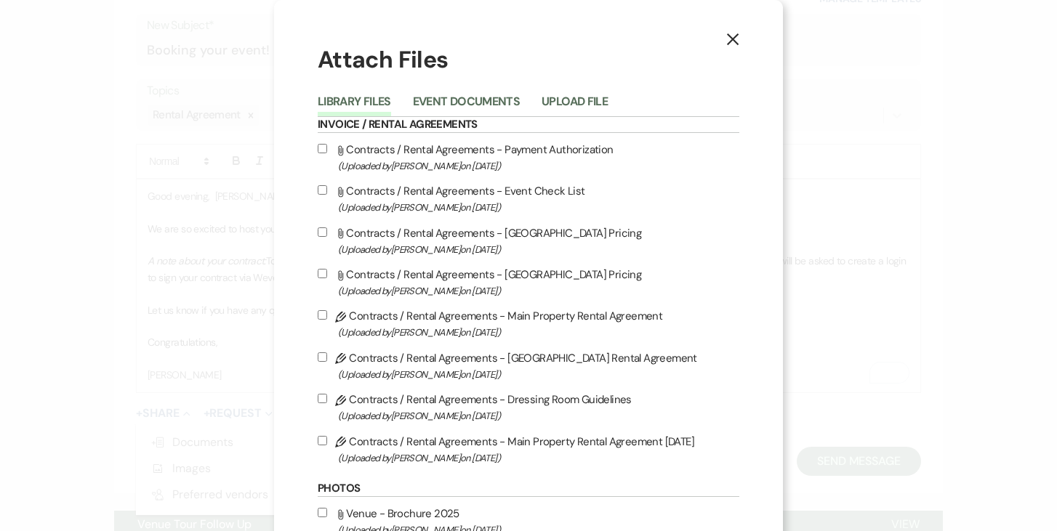
click at [318, 443] on input "Pencil Contracts / Rental Agreements - Main Property Rental Agreement [DATE] (U…" at bounding box center [322, 440] width 9 height 9
checkbox input "true"
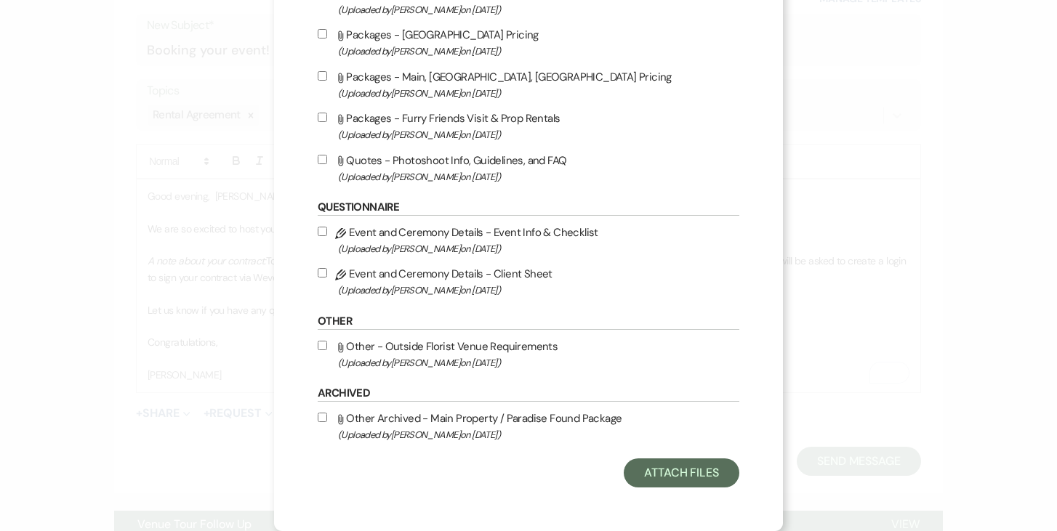
scroll to position [683, 0]
click at [660, 470] on button "Attach Files" at bounding box center [682, 473] width 116 height 29
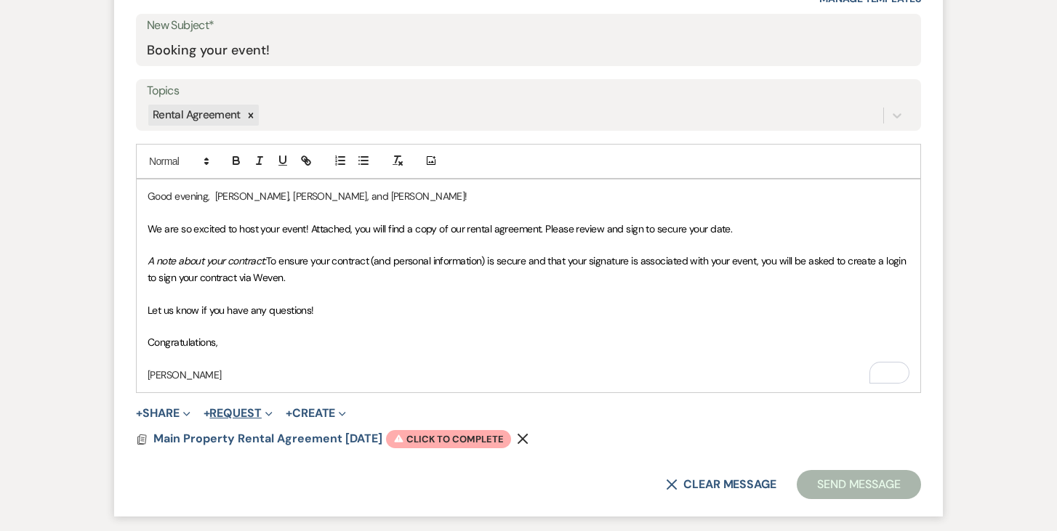
click at [247, 412] on button "+ Request Expand" at bounding box center [238, 414] width 69 height 12
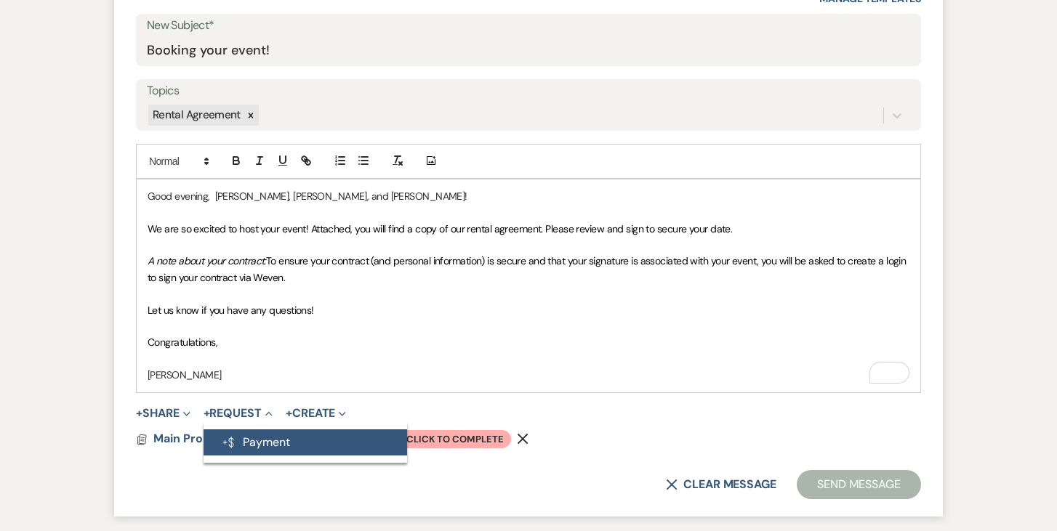
click at [263, 437] on button "Generate Payment Payment" at bounding box center [306, 443] width 204 height 26
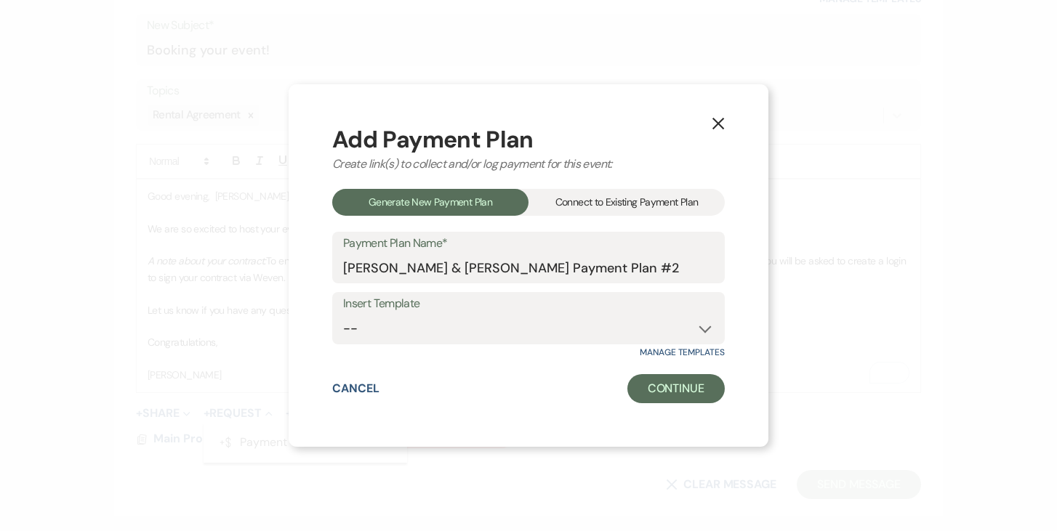
click at [654, 199] on div "Connect to Existing Payment Plan" at bounding box center [627, 202] width 196 height 27
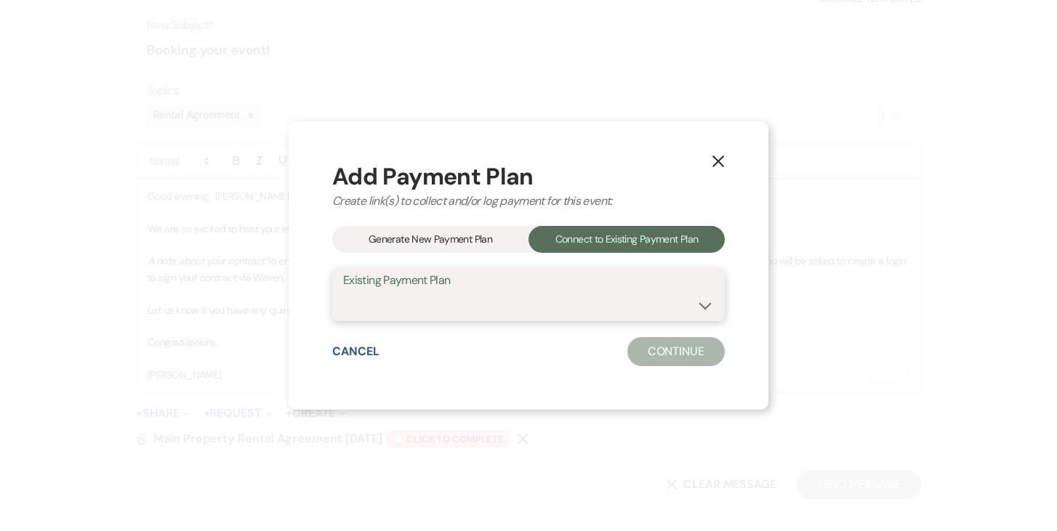
click at [708, 302] on select "[PERSON_NAME] & [PERSON_NAME] Payment Plan #1" at bounding box center [528, 306] width 371 height 28
select select "25459"
click at [343, 292] on select "[PERSON_NAME] & [PERSON_NAME] Payment Plan #1" at bounding box center [528, 306] width 371 height 28
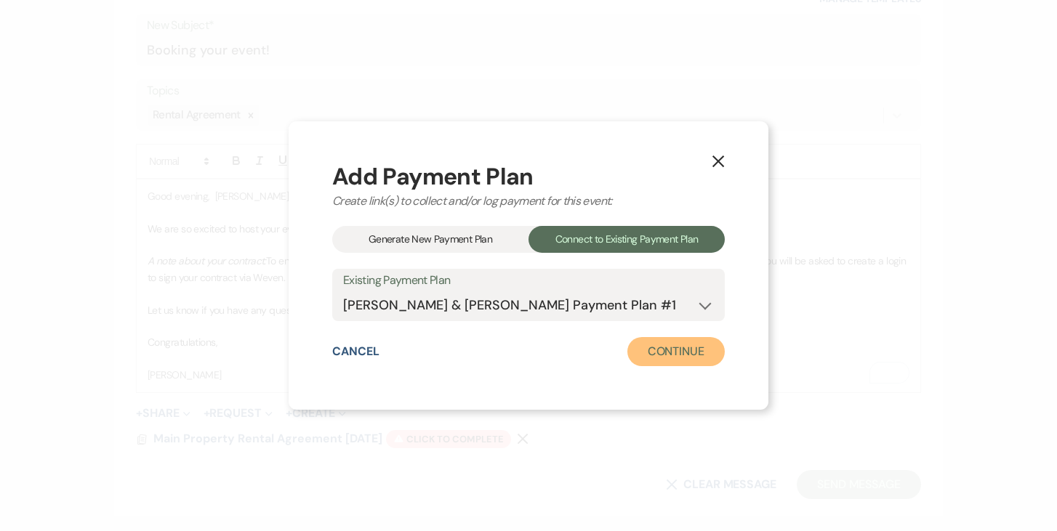
click at [699, 355] on button "Continue" at bounding box center [675, 351] width 97 height 29
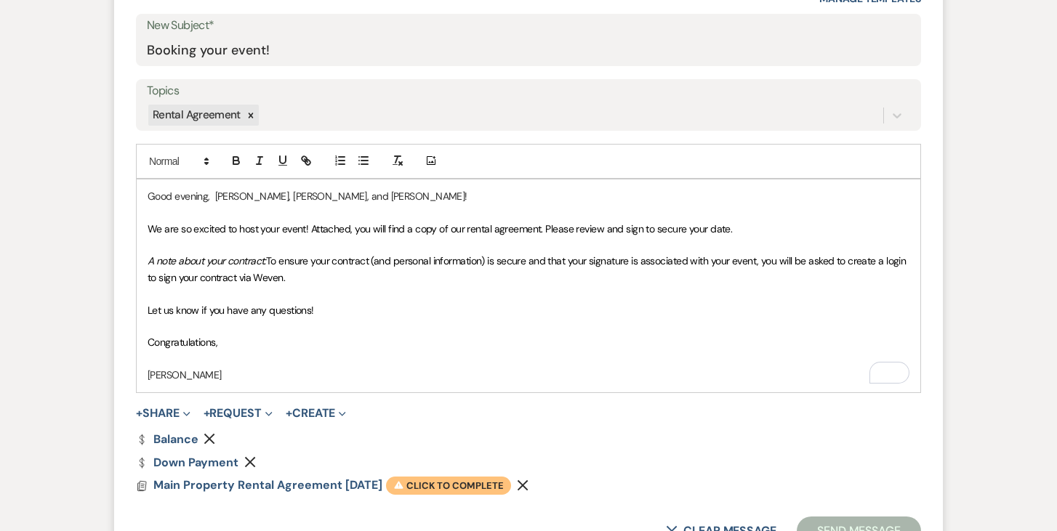
click at [459, 482] on span "Warning Click to complete" at bounding box center [448, 486] width 125 height 19
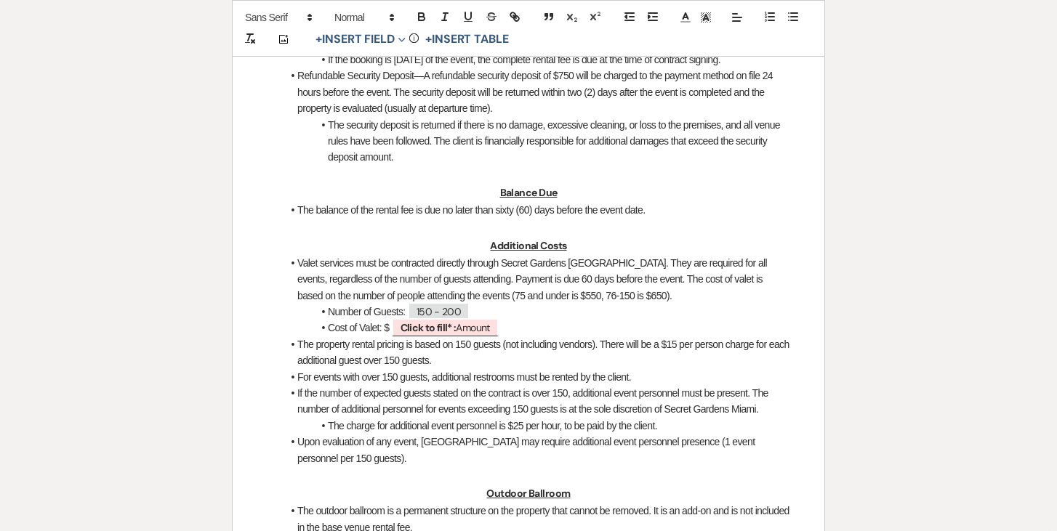
scroll to position [1277, 0]
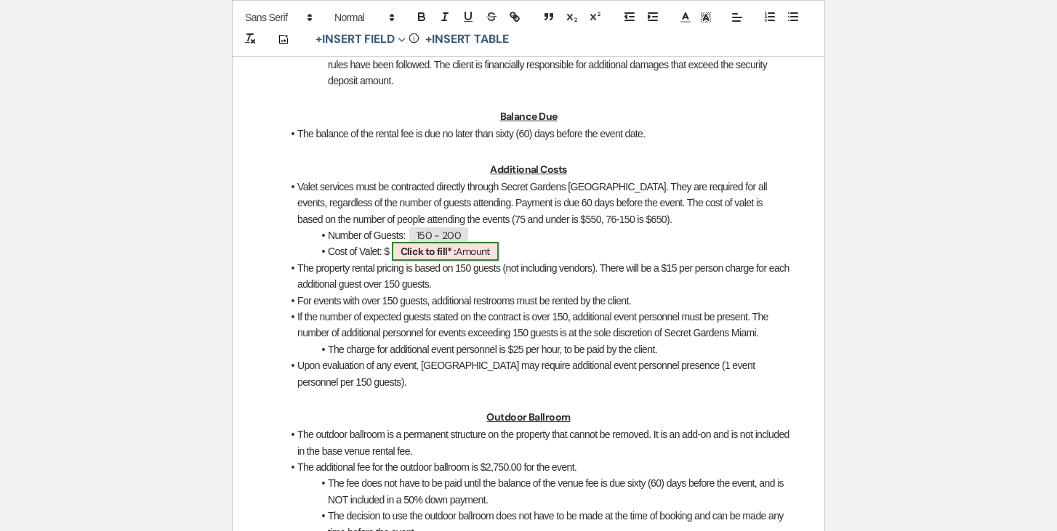
click at [457, 261] on span "Click to fill* : Amount" at bounding box center [445, 251] width 107 height 19
select select "owner"
select select "Amount"
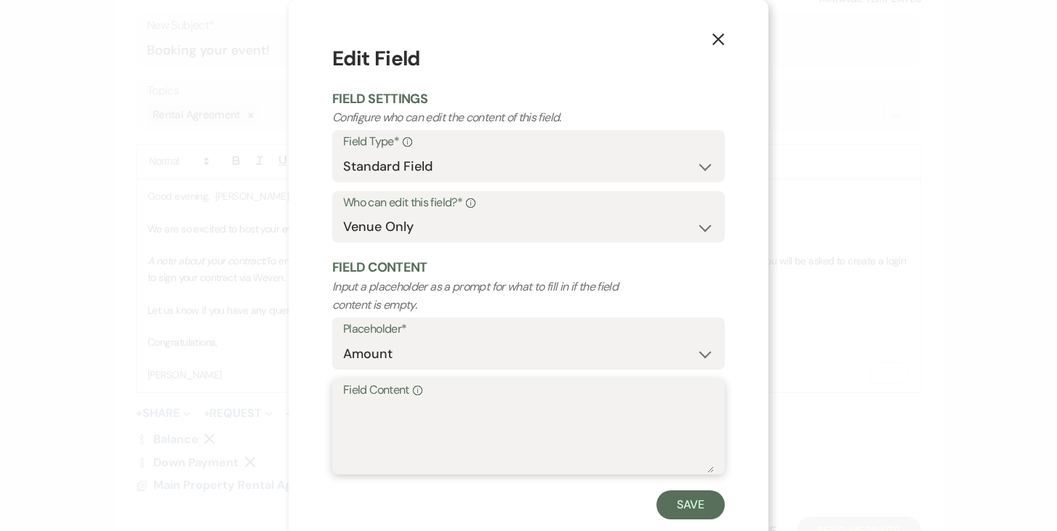
click at [386, 416] on textarea "Field Content Info" at bounding box center [528, 437] width 371 height 73
type textarea "750.00"
click at [683, 510] on button "Save" at bounding box center [691, 505] width 68 height 29
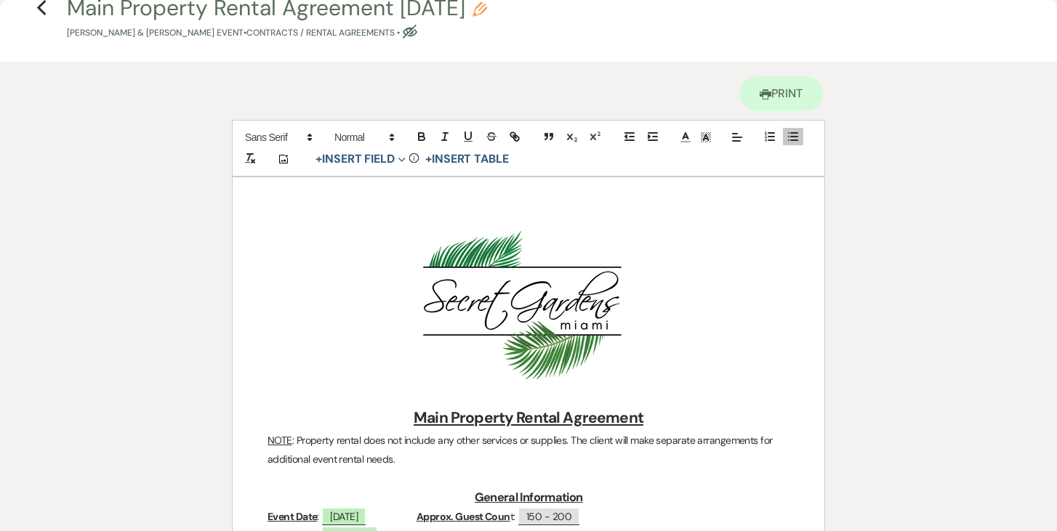
scroll to position [0, 0]
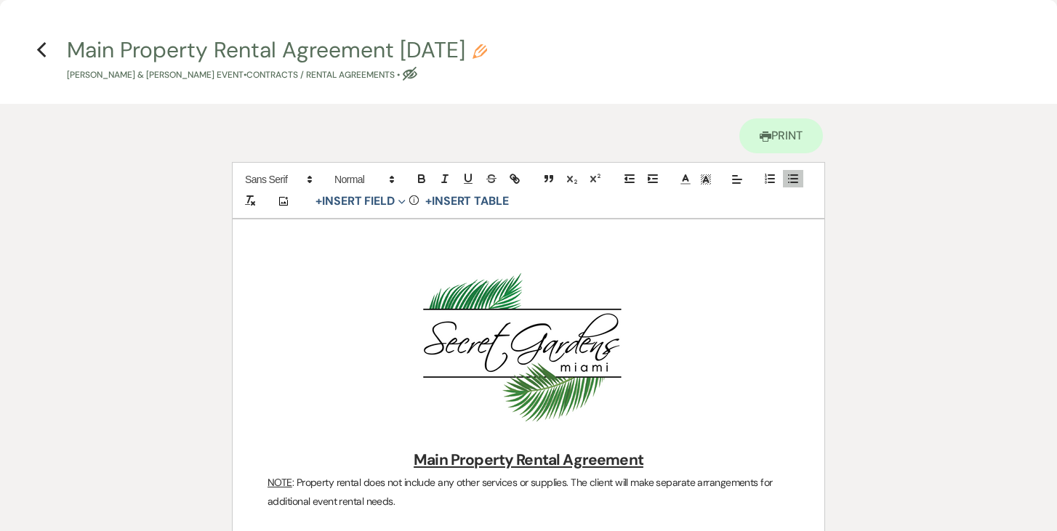
click at [40, 45] on icon "Previous" at bounding box center [41, 49] width 11 height 17
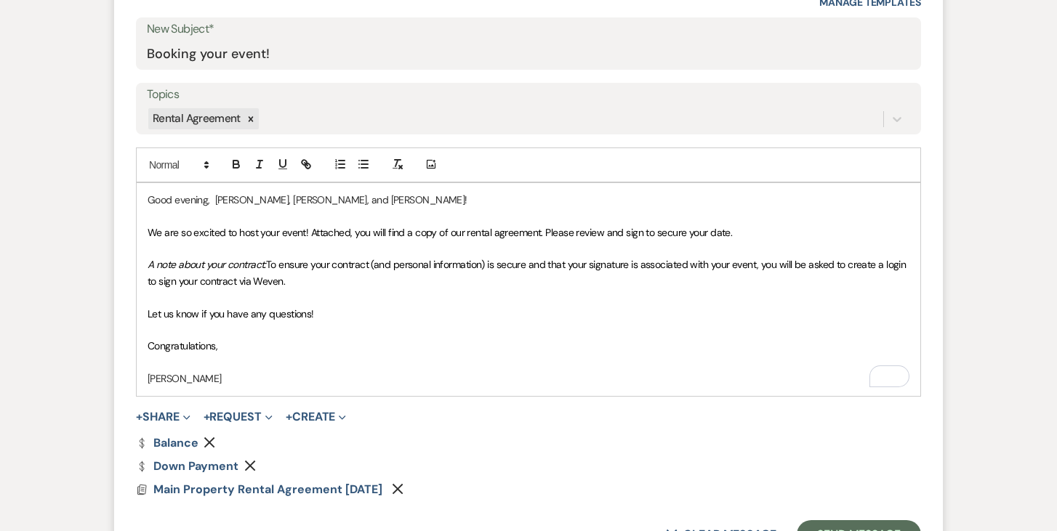
click at [341, 286] on p "A note about your contract: To ensure your contract (and personal information) …" at bounding box center [529, 273] width 762 height 33
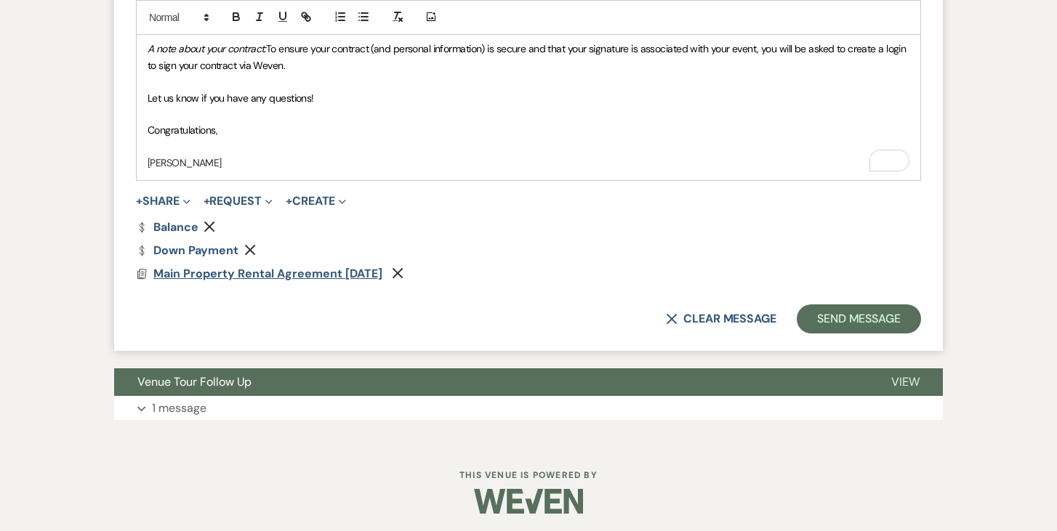
scroll to position [966, 0]
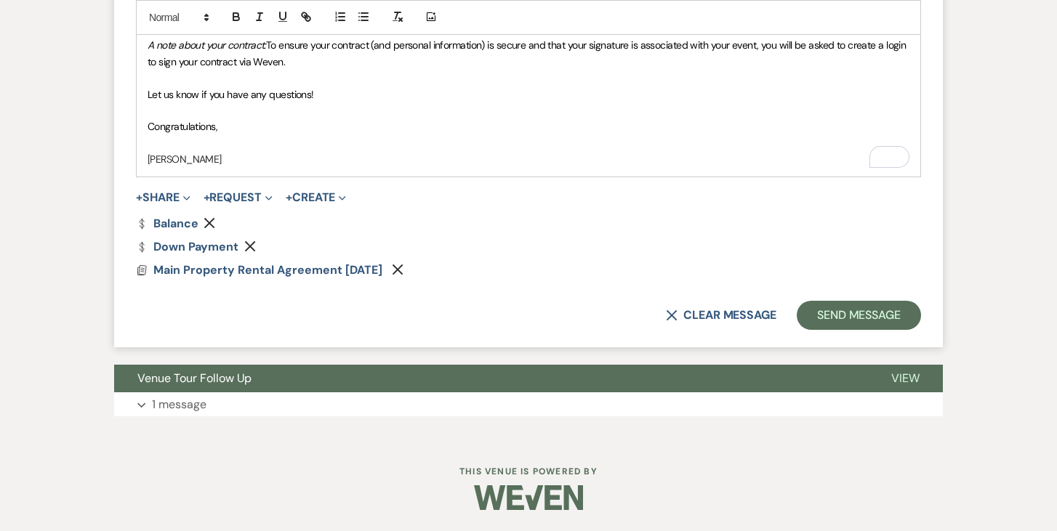
click at [237, 157] on p "[PERSON_NAME]" at bounding box center [529, 159] width 762 height 16
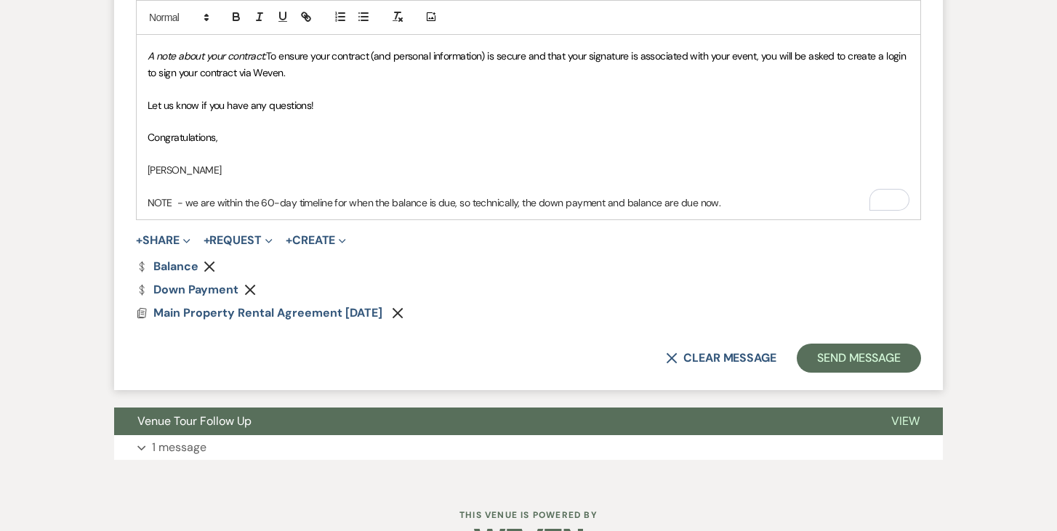
scroll to position [956, 0]
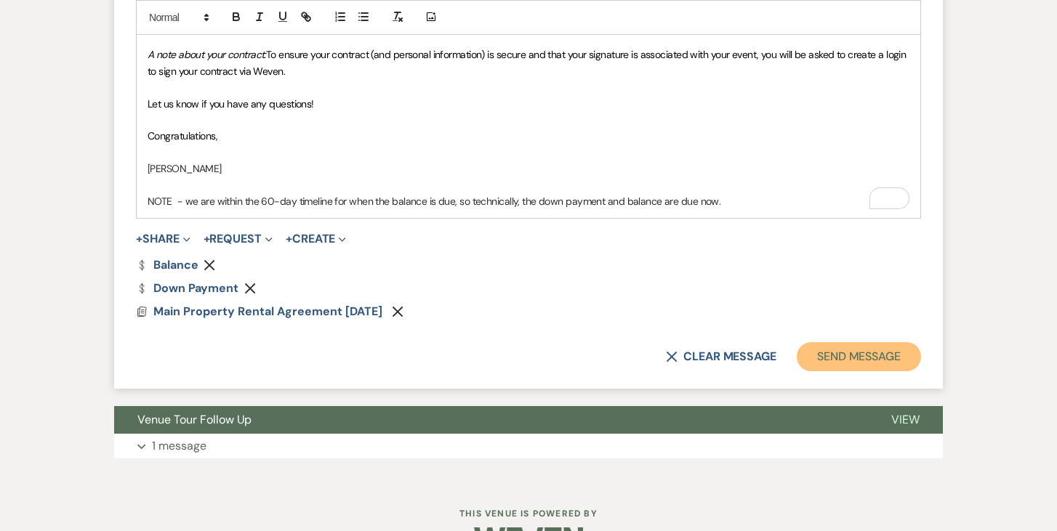
click at [851, 364] on button "Send Message" at bounding box center [859, 356] width 124 height 29
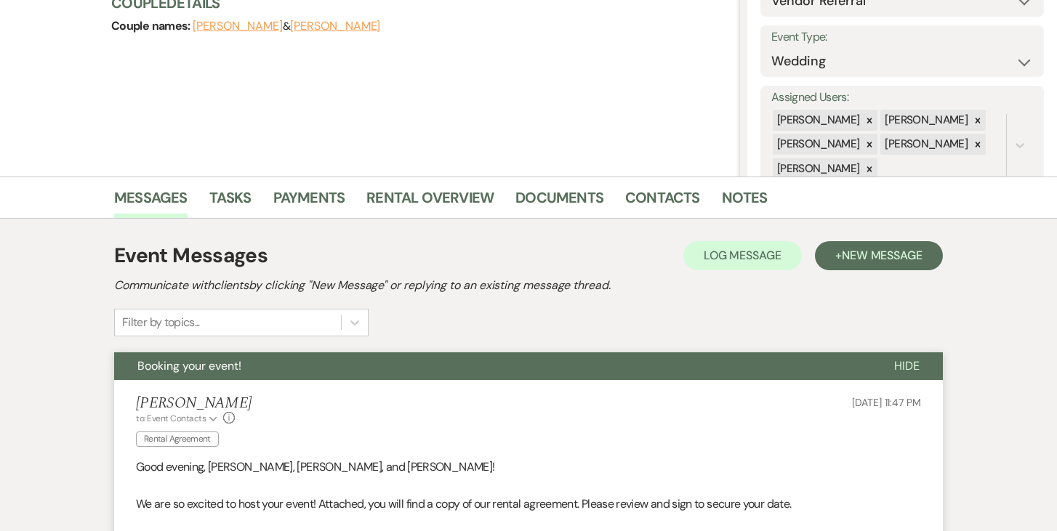
scroll to position [0, 0]
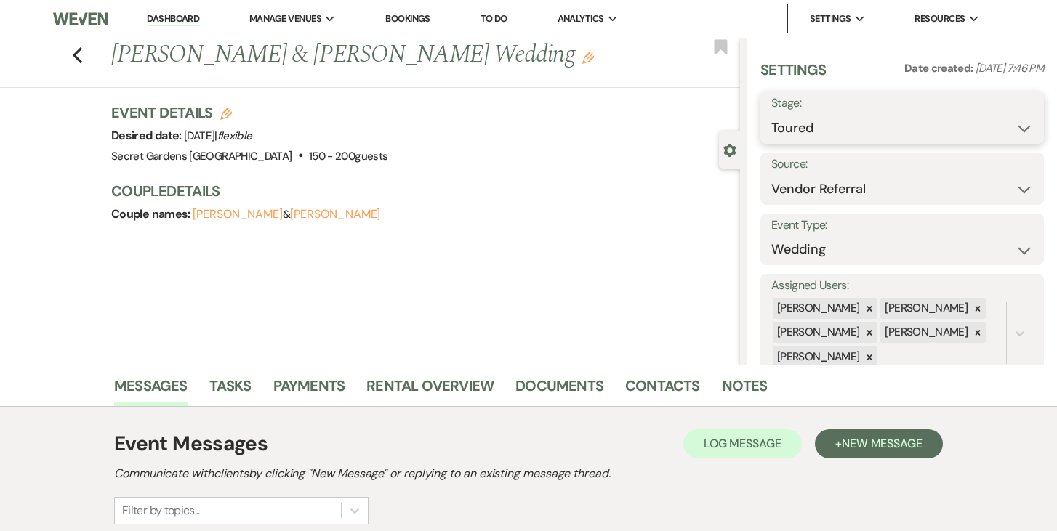
click at [1030, 127] on select "Inquiry Follow Up Tour Requested Tour Confirmed Toured Proposal Sent Booked Lost" at bounding box center [902, 128] width 262 height 28
select select "6"
click at [771, 114] on select "Inquiry Follow Up Tour Requested Tour Confirmed Toured Proposal Sent Booked Lost" at bounding box center [902, 128] width 262 height 28
click at [1024, 120] on button "Save" at bounding box center [1015, 117] width 58 height 29
click at [164, 15] on link "Dashboard" at bounding box center [173, 19] width 52 height 14
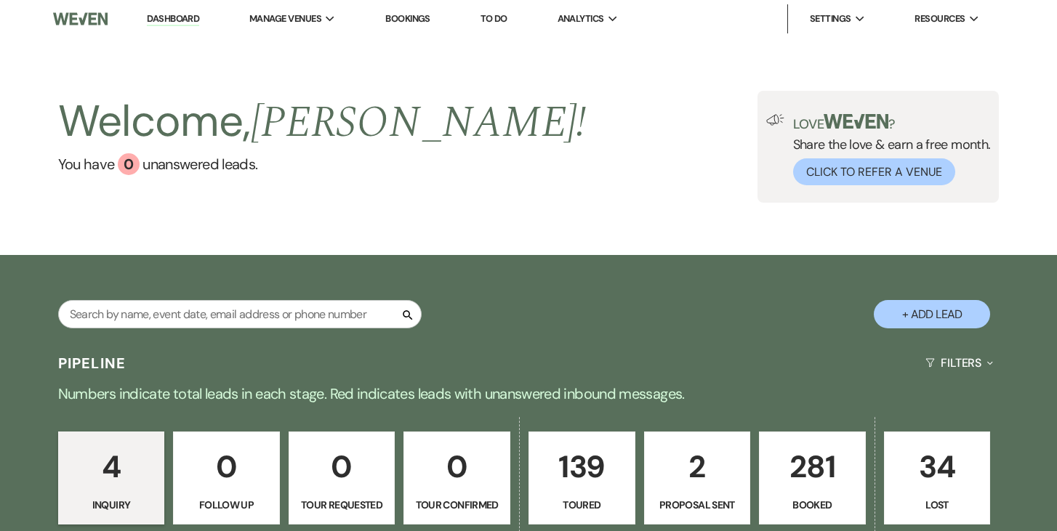
scroll to position [1, 0]
